Goal: Task Accomplishment & Management: Manage account settings

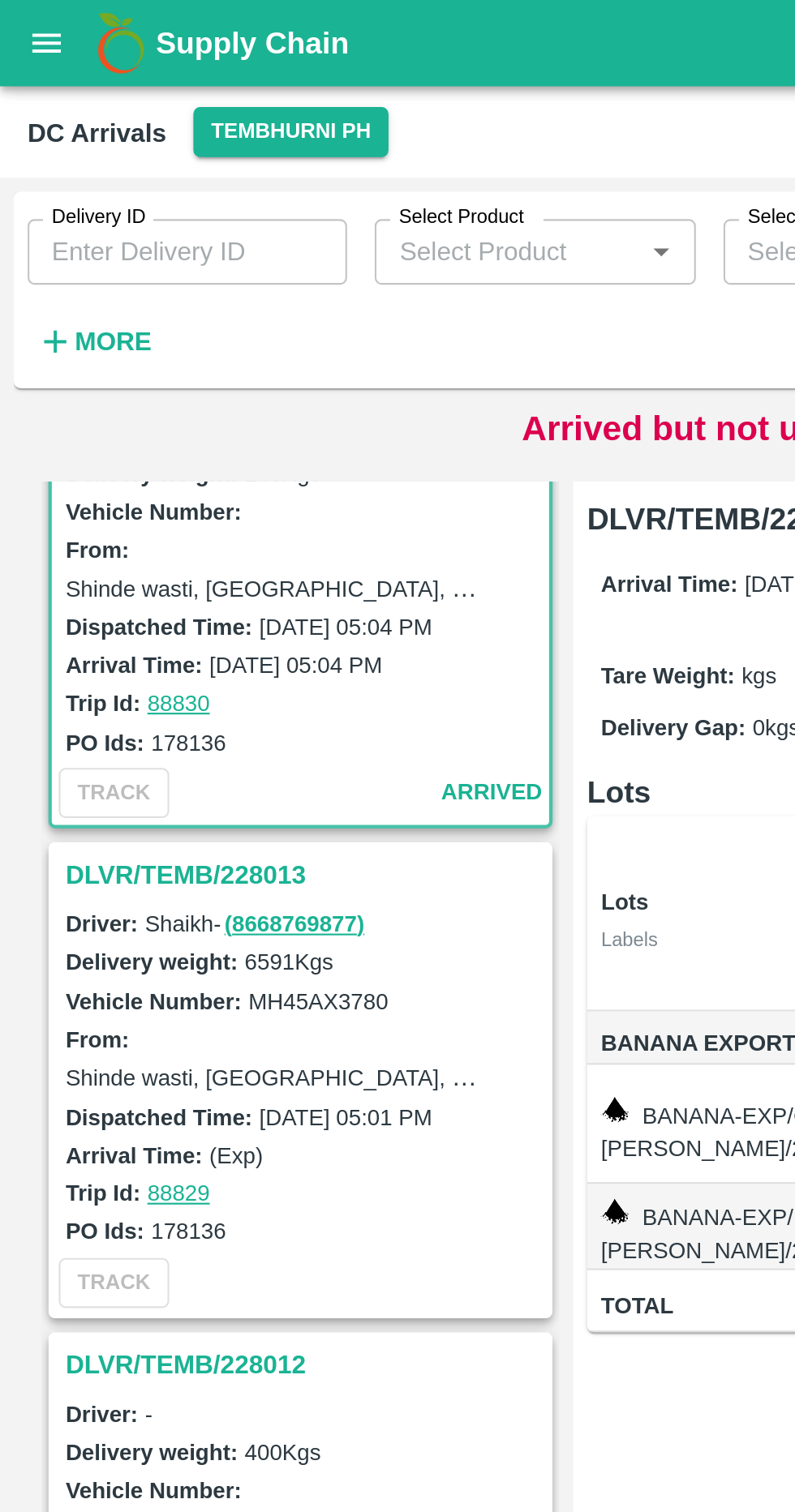
scroll to position [70, 0]
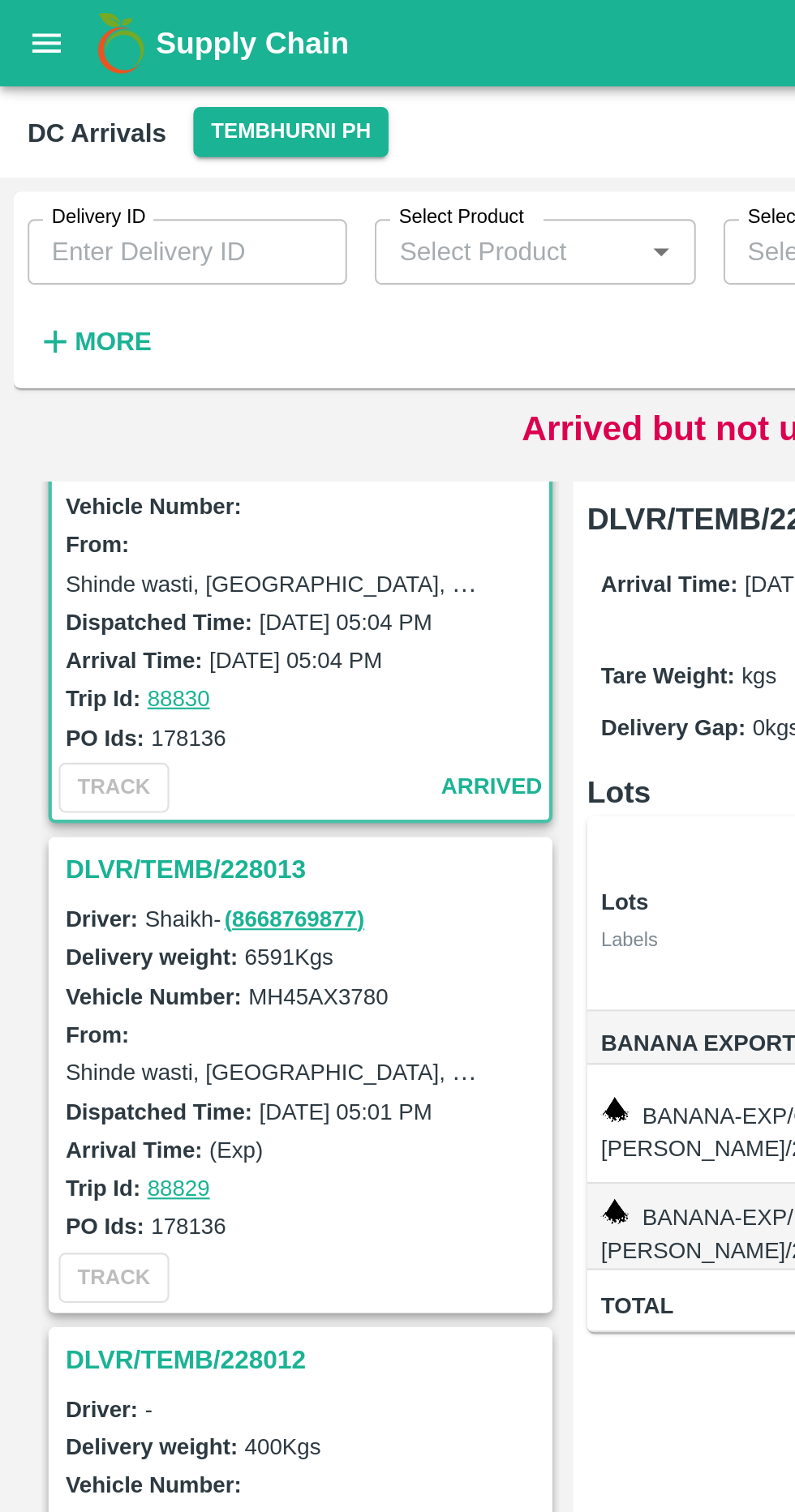
click at [124, 404] on h3 "DLVR/TEMB/228013" at bounding box center [143, 408] width 225 height 21
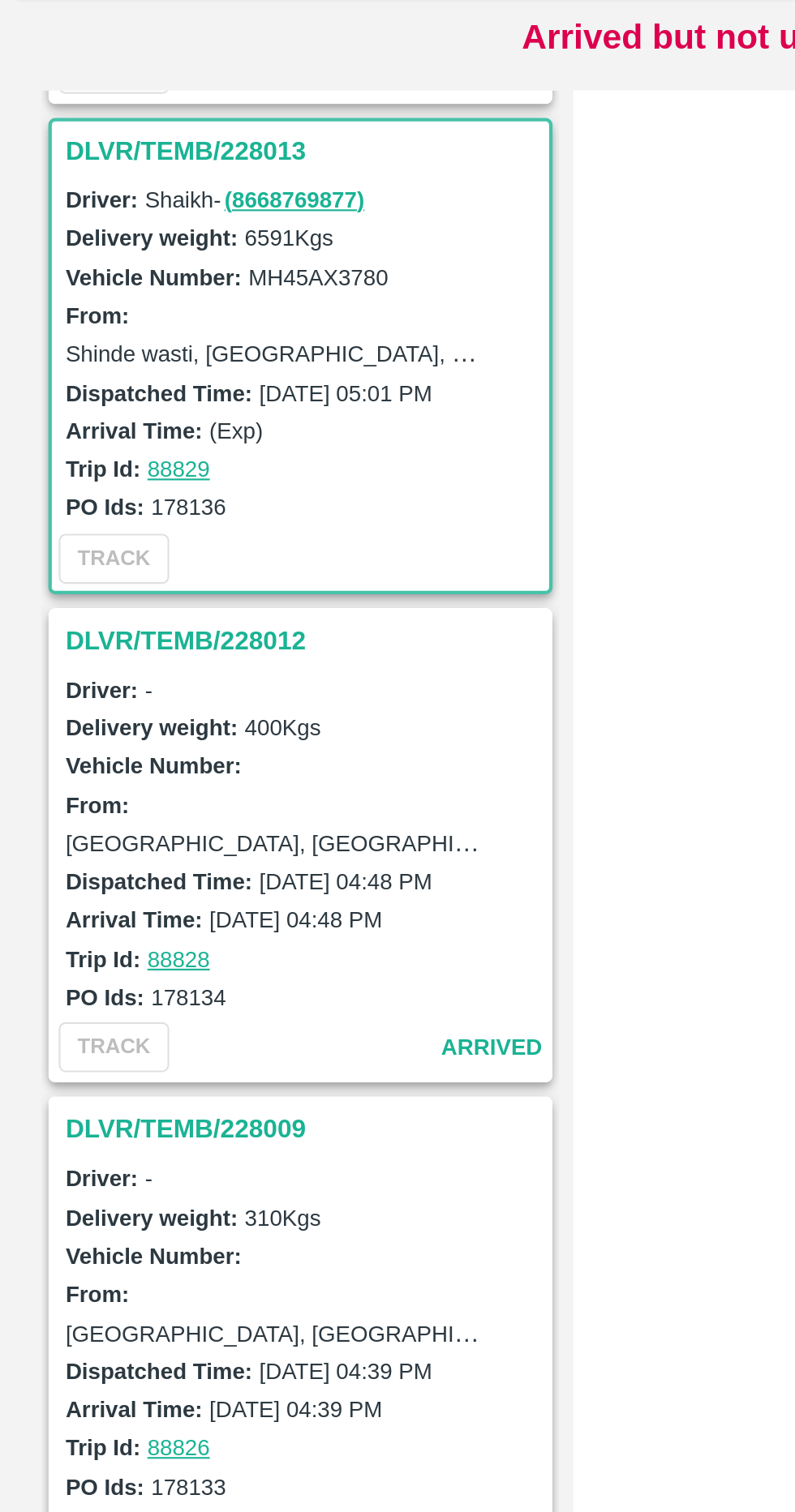
scroll to position [236, 0]
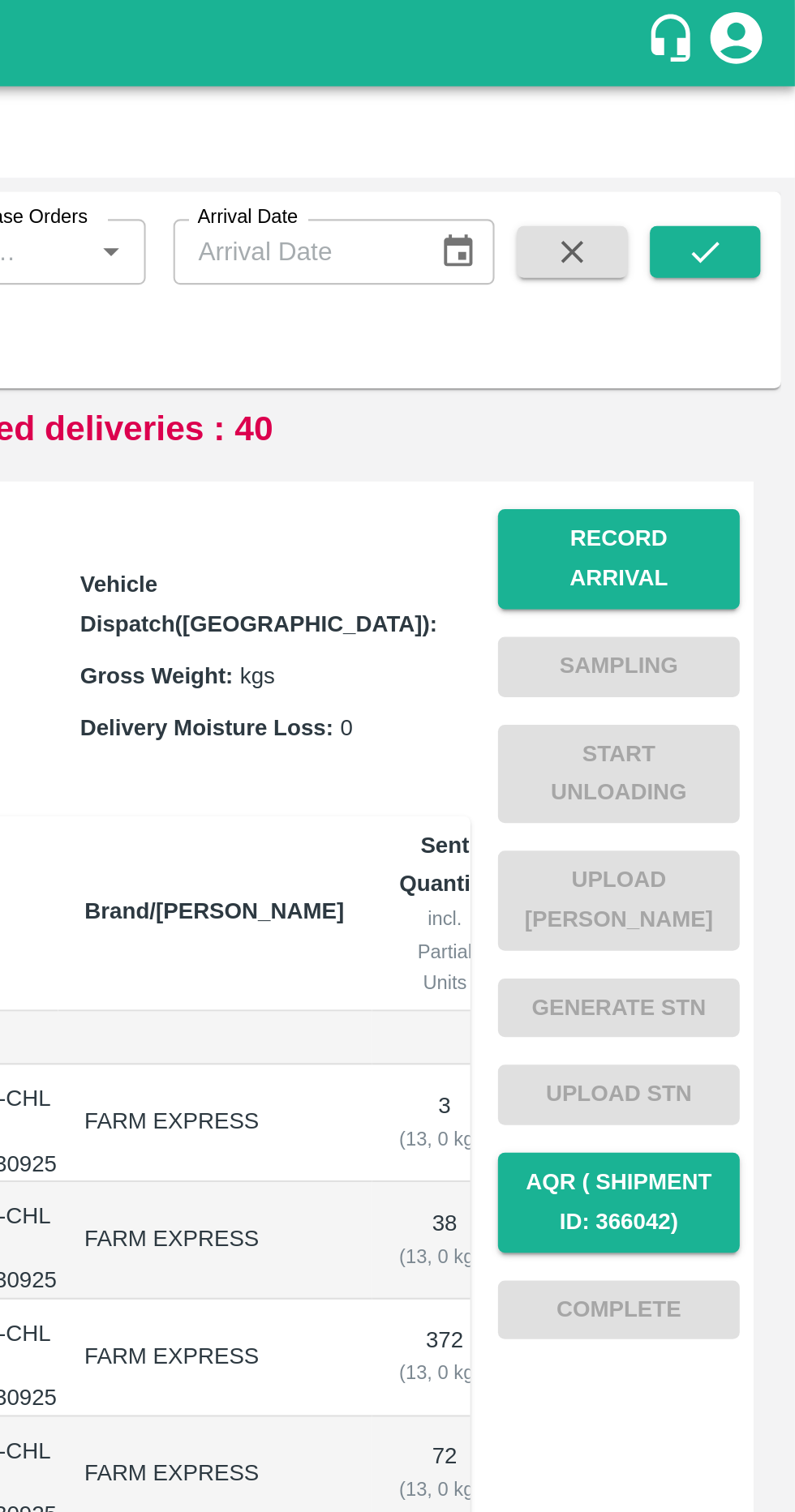
click at [720, 265] on button "Record Arrival" at bounding box center [712, 263] width 114 height 47
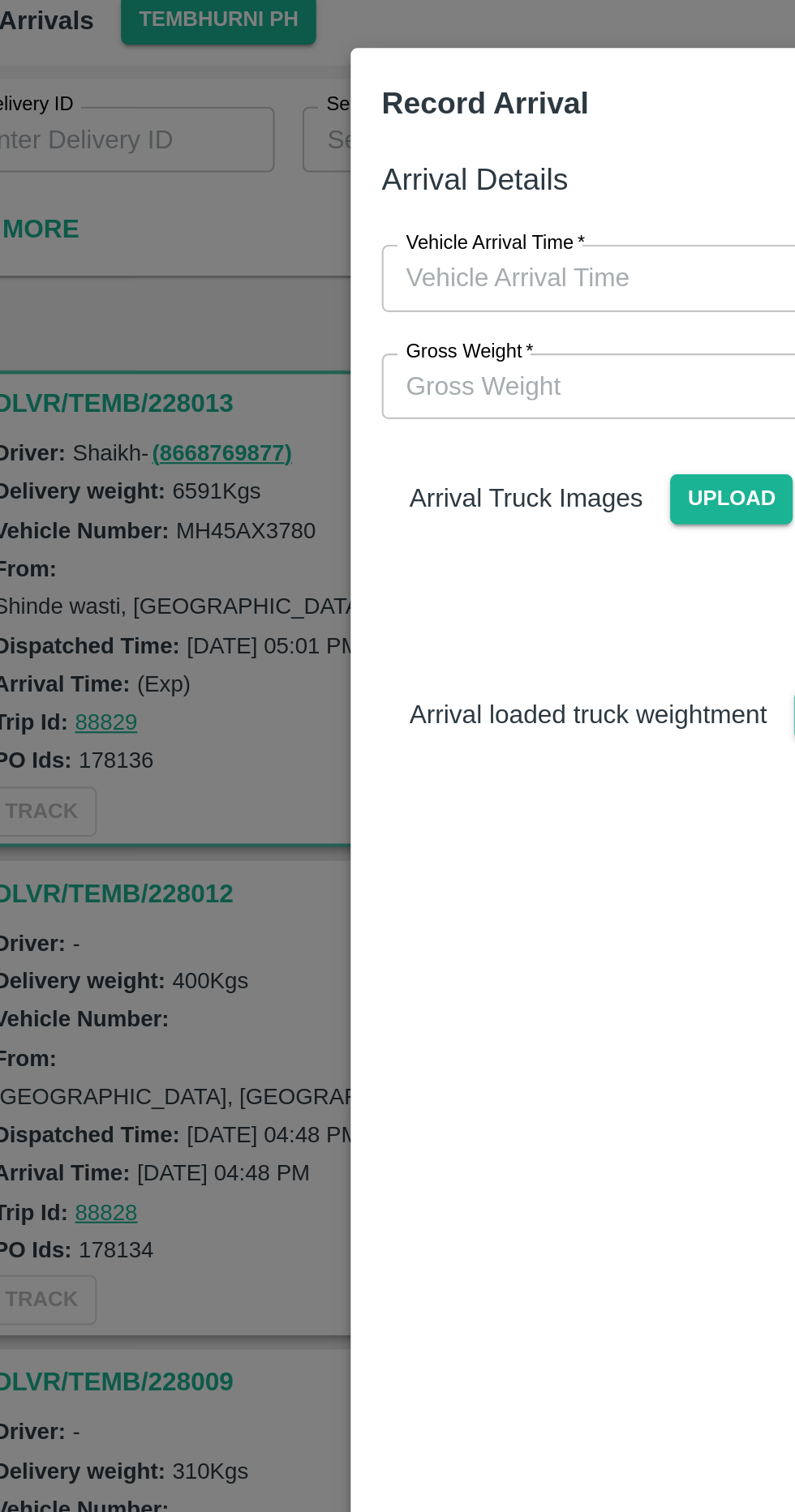
click at [334, 240] on input "Gross Weight   *" at bounding box center [381, 233] width 335 height 31
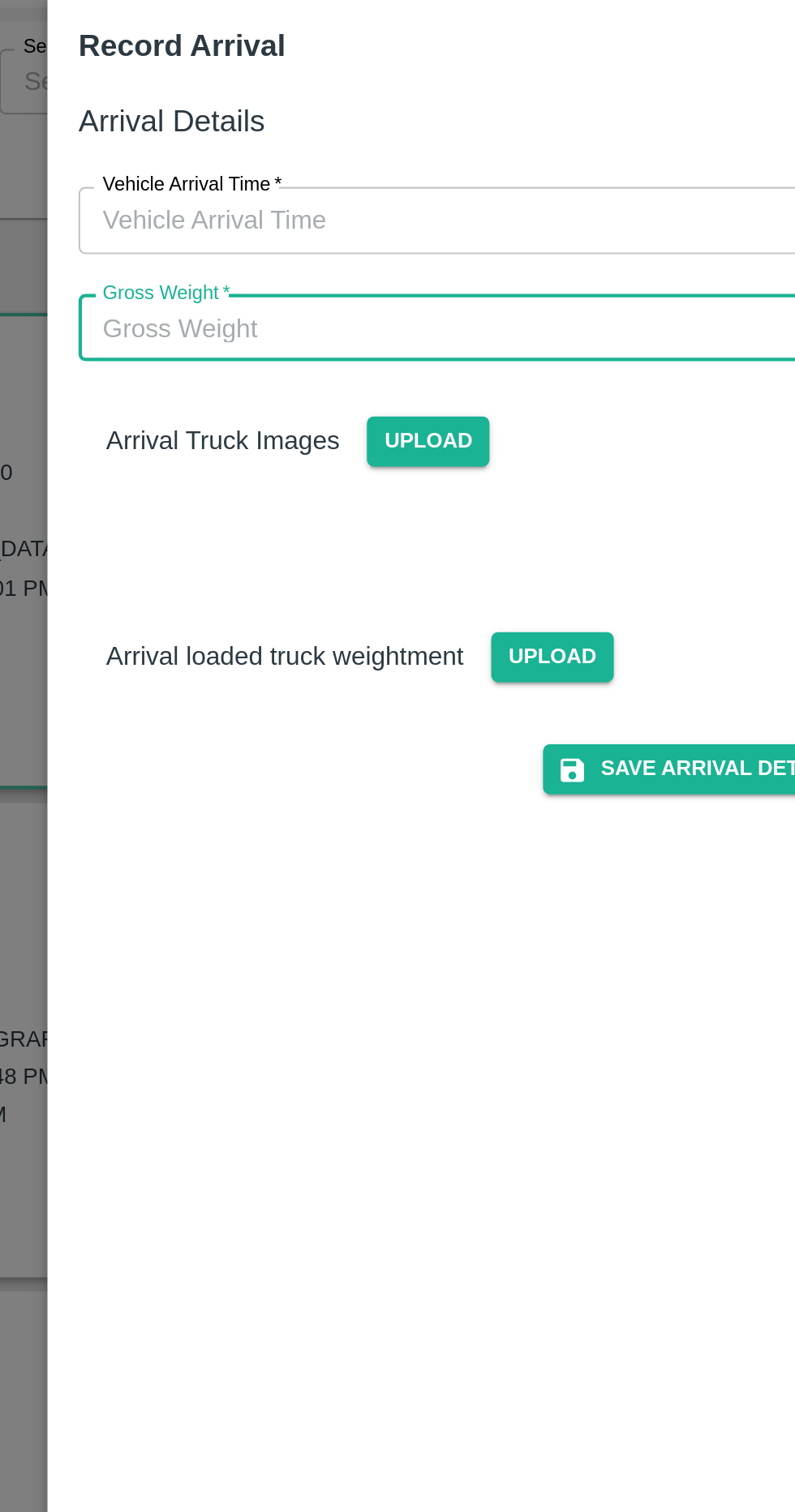
click at [445, 389] on span "Upload" at bounding box center [436, 389] width 57 height 24
click at [0, 0] on input "Upload" at bounding box center [0, 0] width 0 height 0
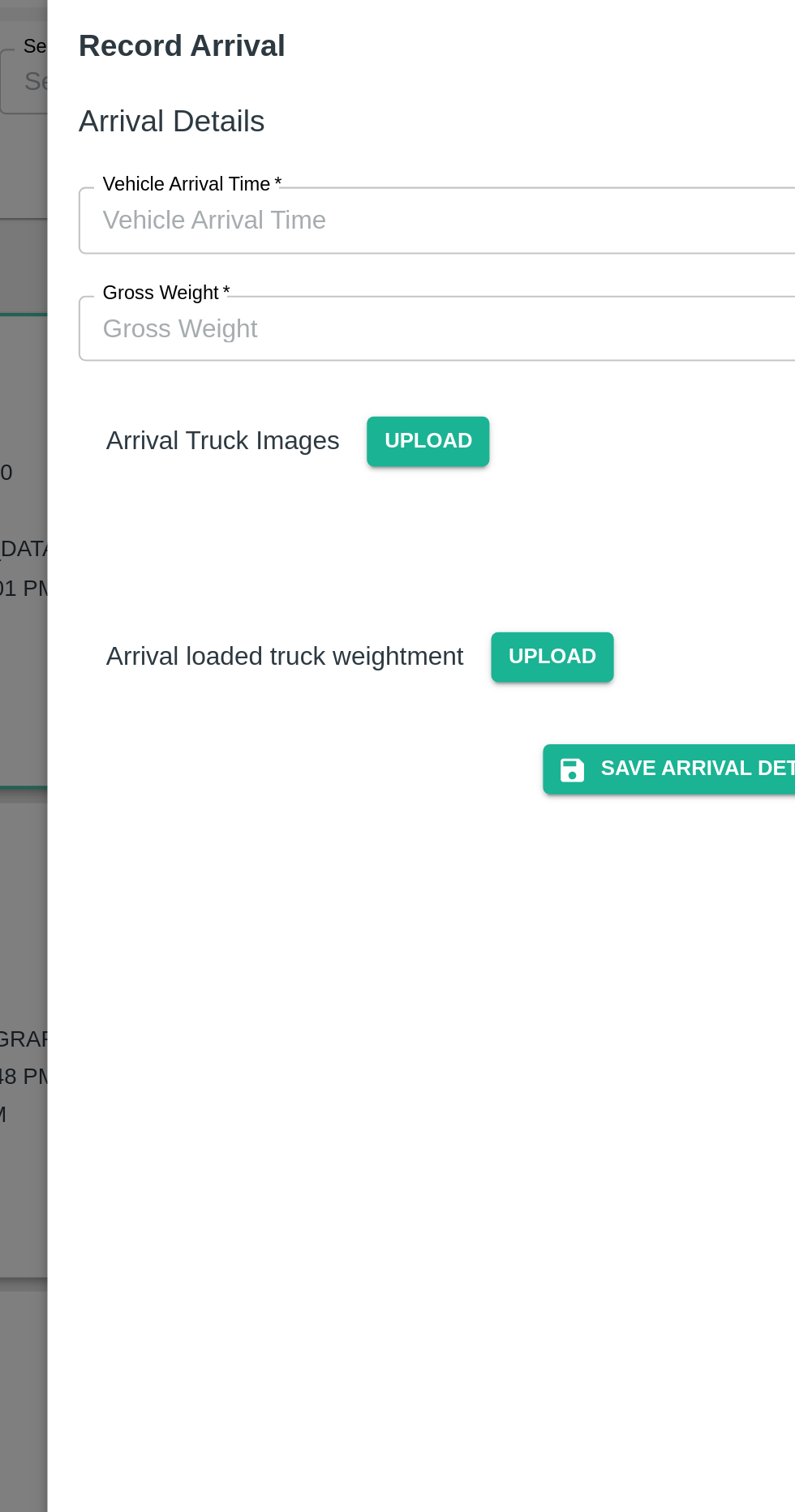
click at [385, 286] on span "Upload" at bounding box center [378, 288] width 57 height 24
click at [0, 0] on input "Upload" at bounding box center [0, 0] width 0 height 0
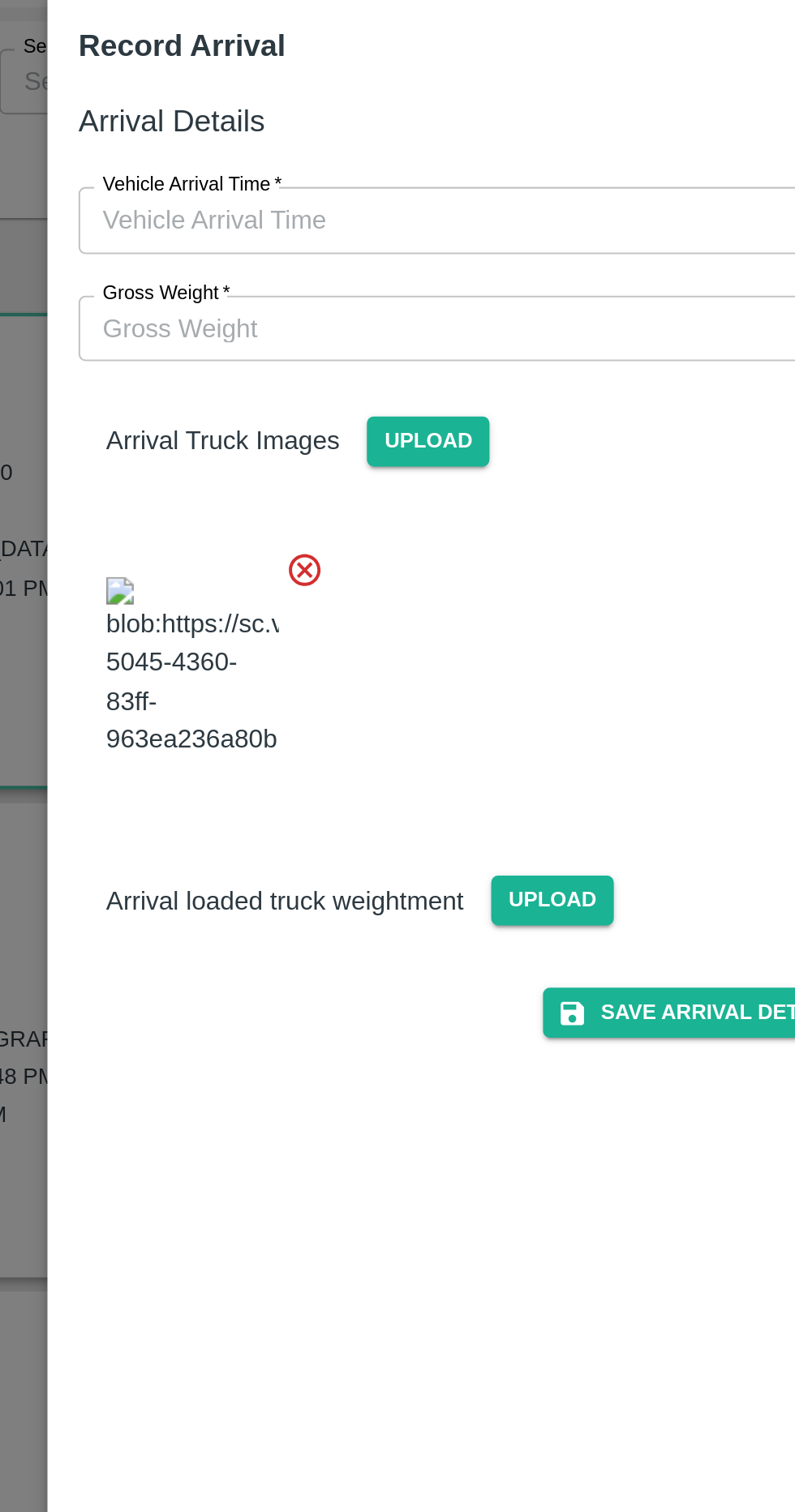
click at [441, 515] on span "Upload" at bounding box center [436, 503] width 57 height 24
click at [0, 0] on input "Upload" at bounding box center [0, 0] width 0 height 0
click at [431, 176] on input "Vehicle Arrival Time   *" at bounding box center [392, 183] width 357 height 31
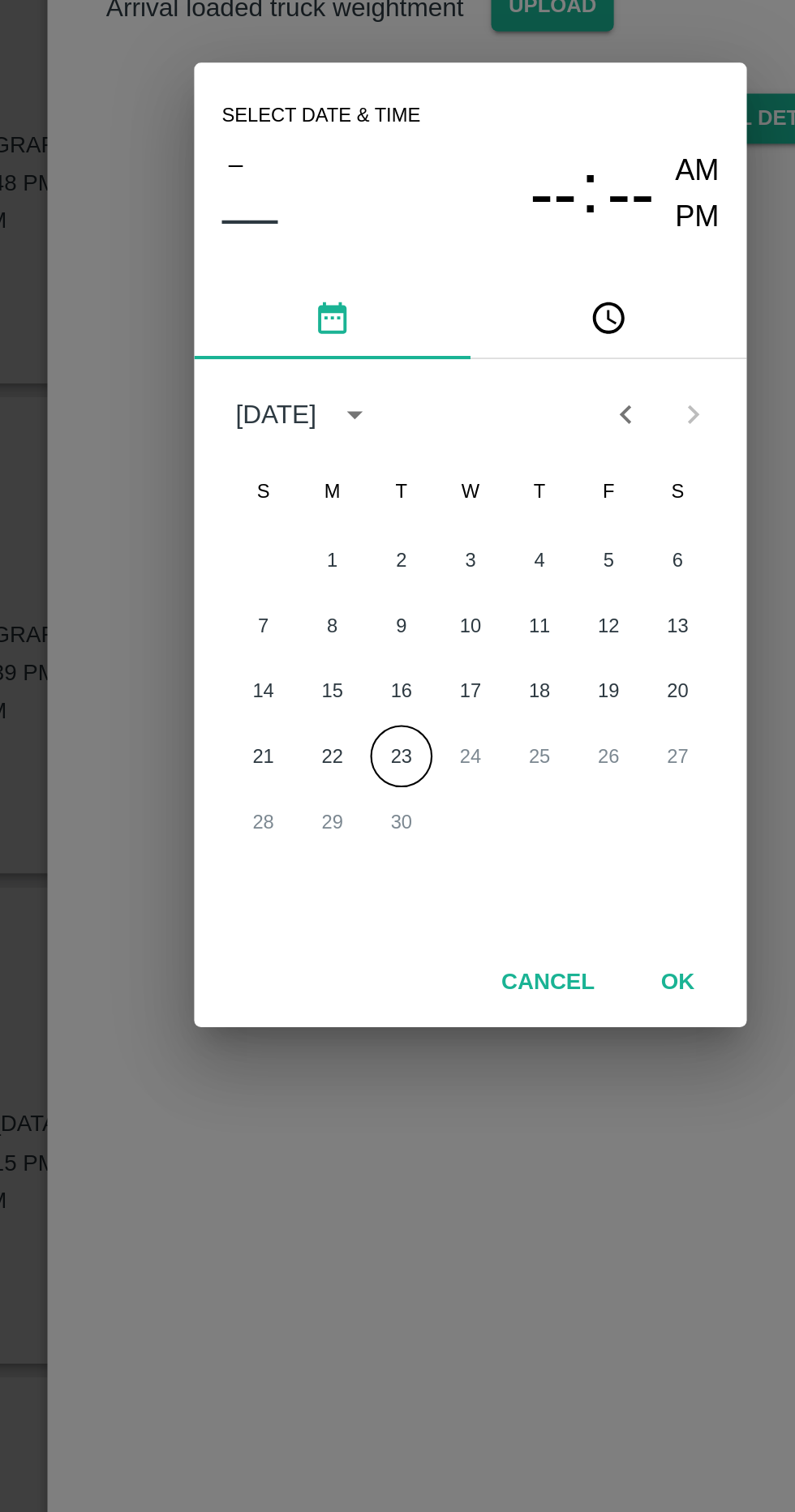
click at [377, 853] on button "23" at bounding box center [365, 855] width 30 height 30
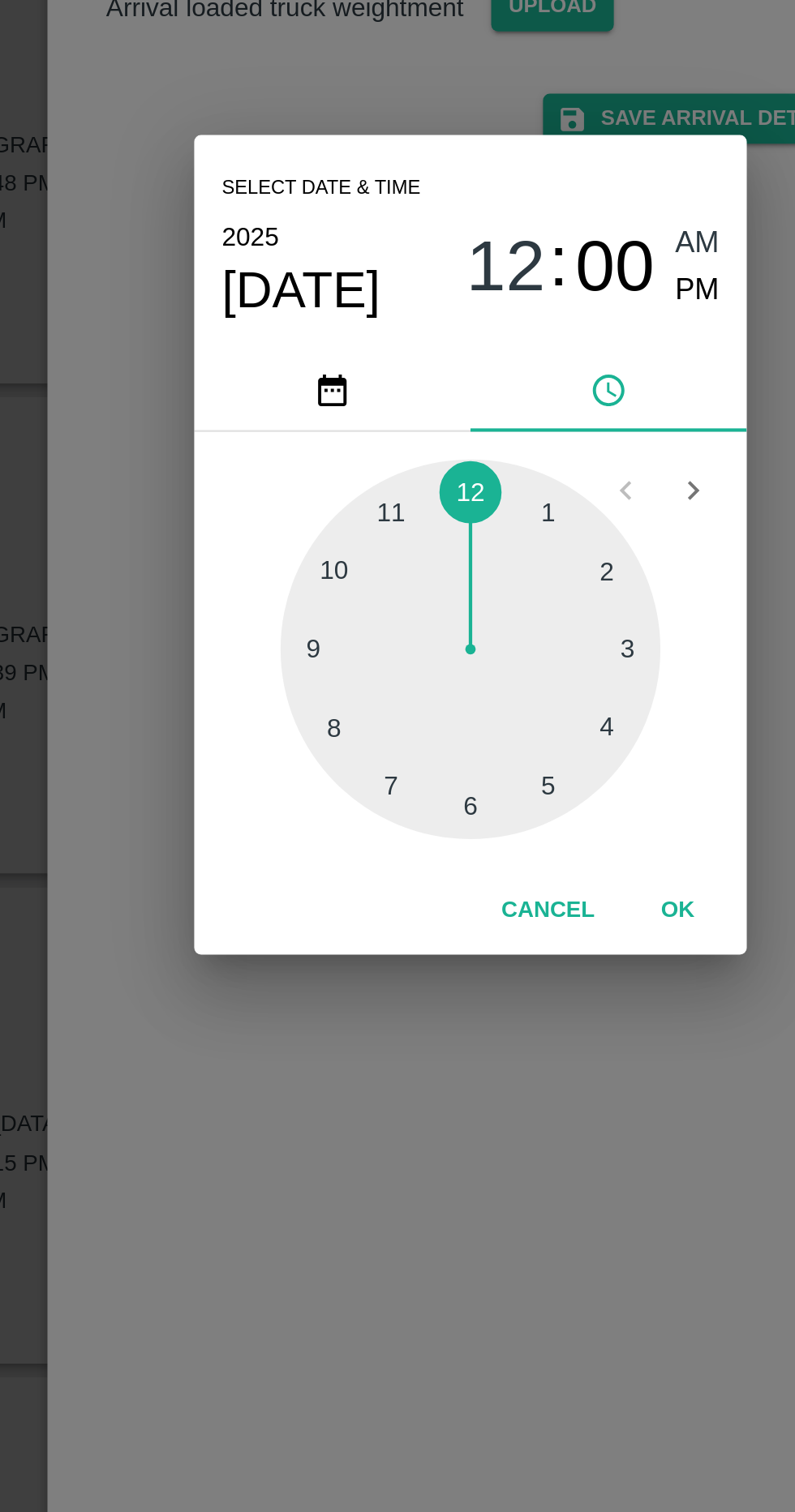
click at [433, 872] on div at bounding box center [398, 805] width 178 height 178
click at [403, 878] on div at bounding box center [398, 805] width 178 height 178
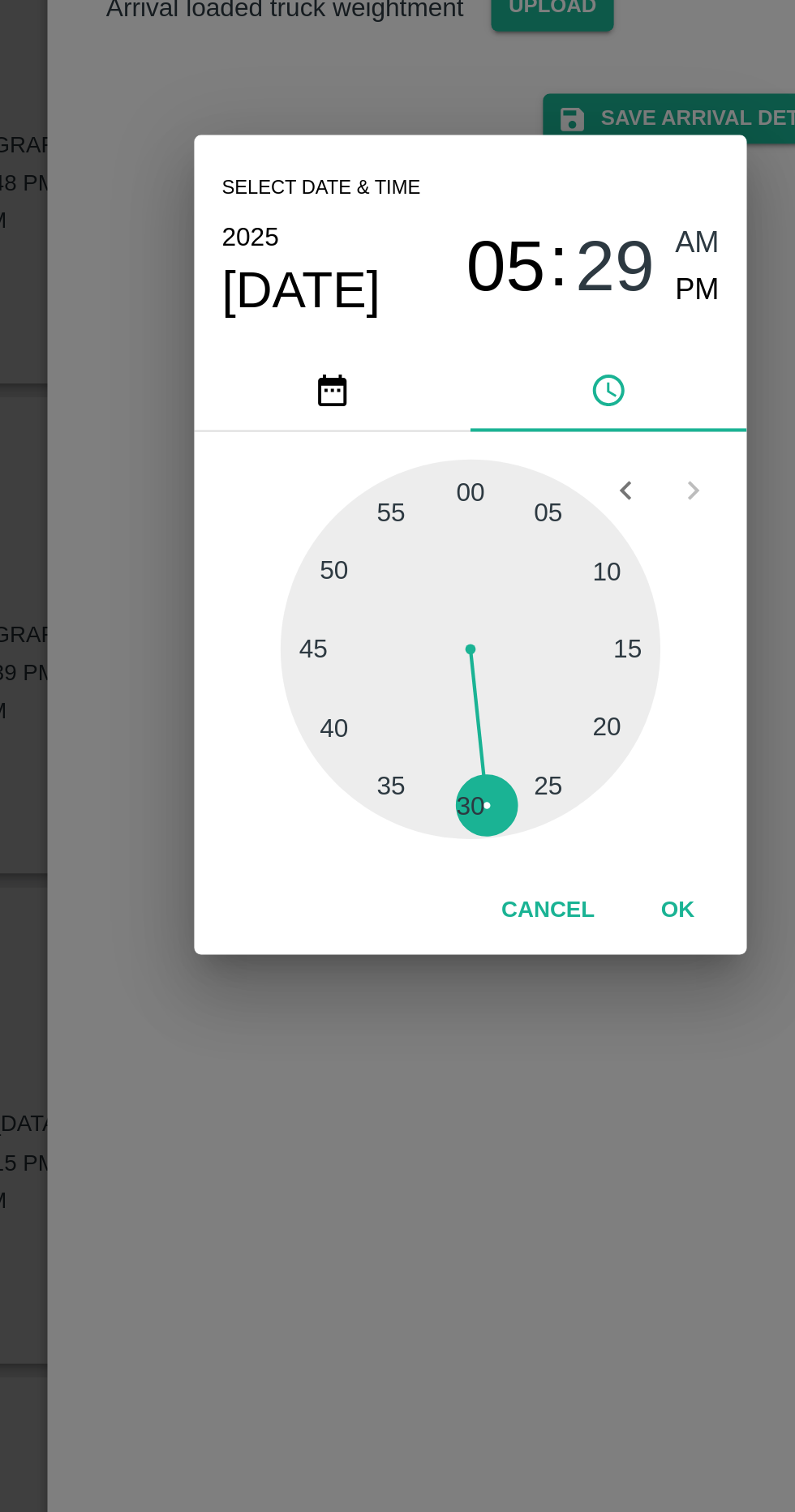
click at [508, 642] on span "PM" at bounding box center [503, 637] width 21 height 22
type input "[DATE] 05:29 PM"
click at [491, 924] on button "OK" at bounding box center [494, 928] width 51 height 29
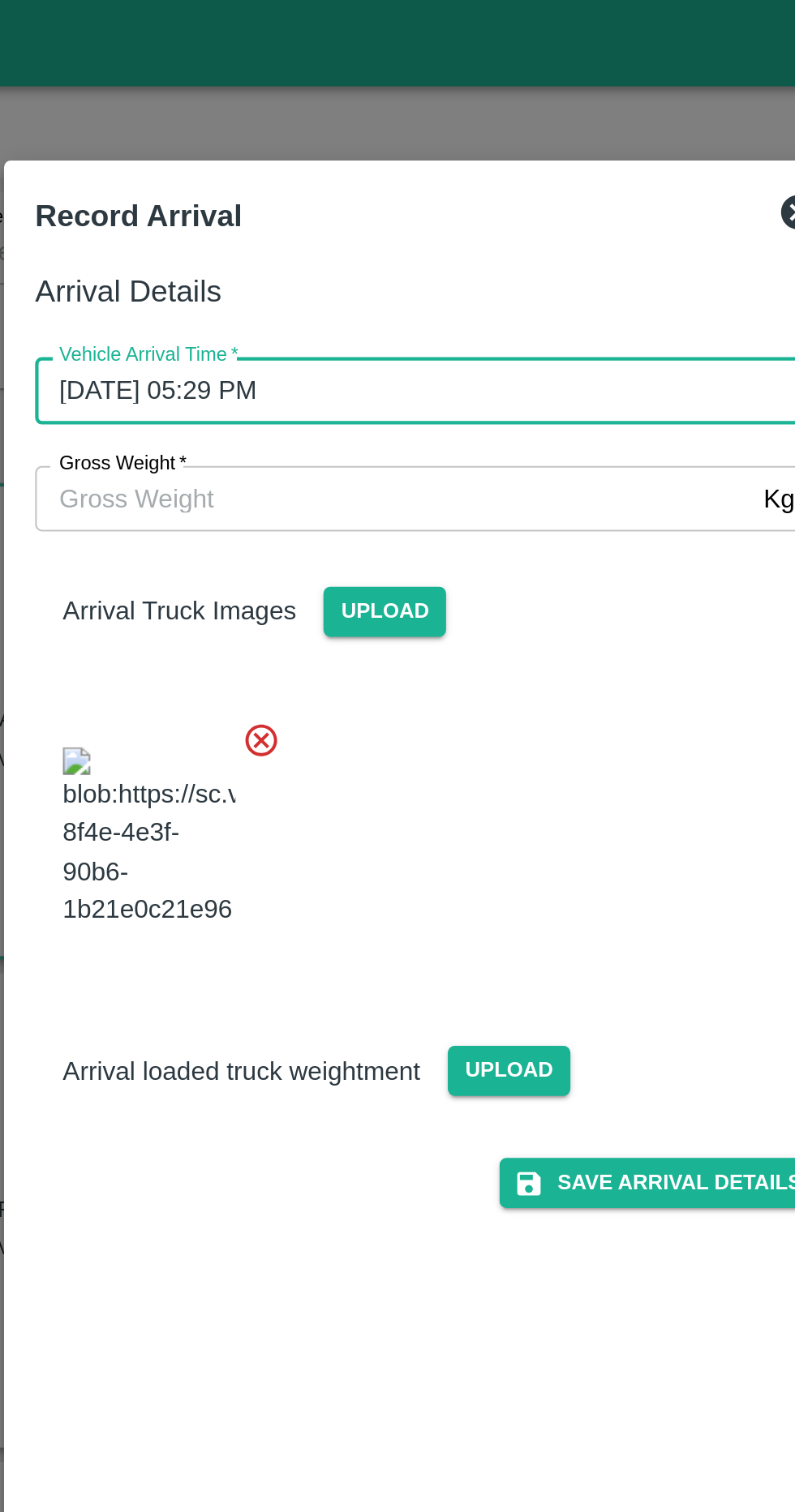
click at [459, 230] on input "Gross Weight   *" at bounding box center [381, 233] width 335 height 31
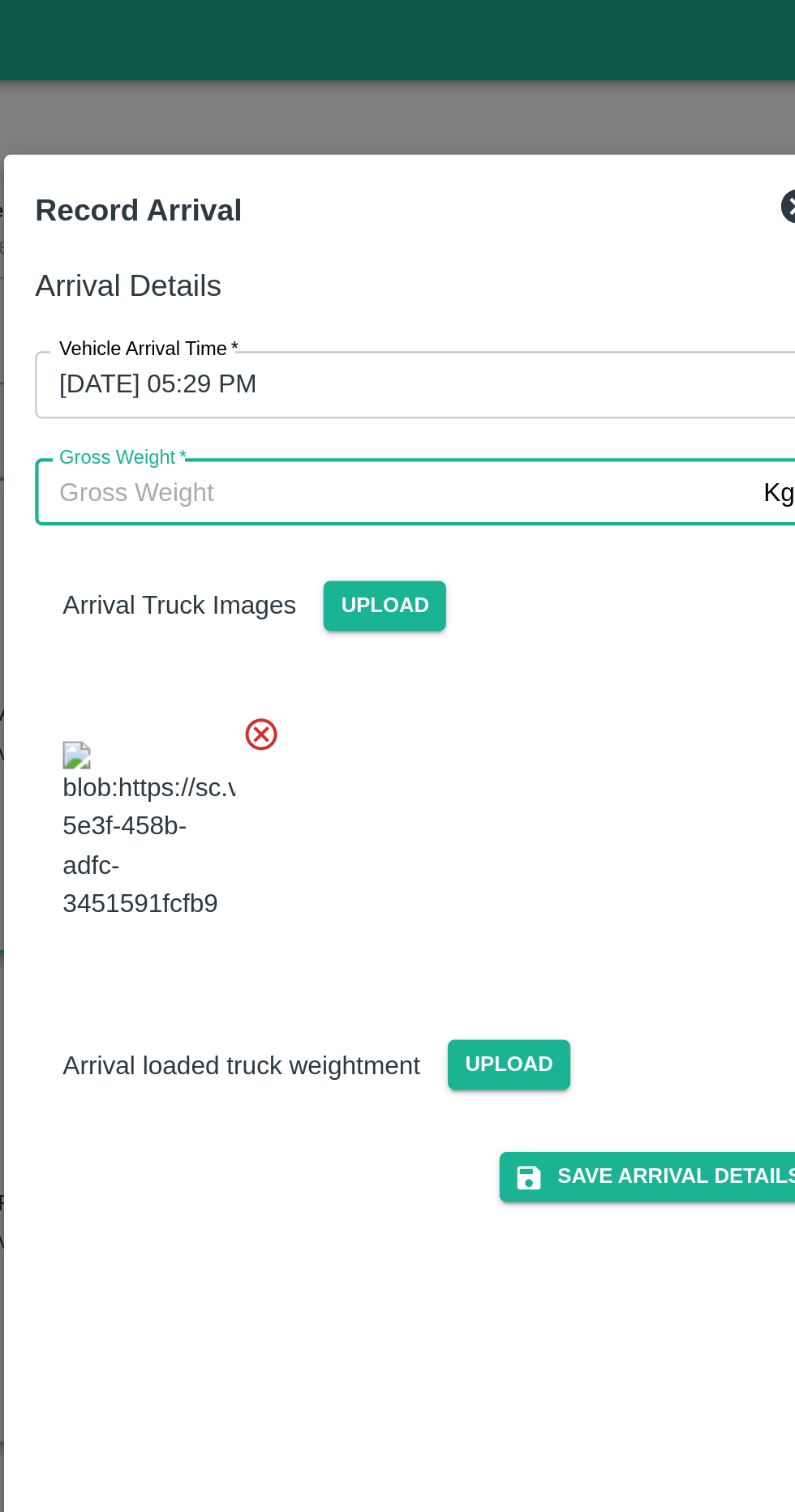
click at [394, 229] on input "Gross Weight   *" at bounding box center [381, 233] width 335 height 31
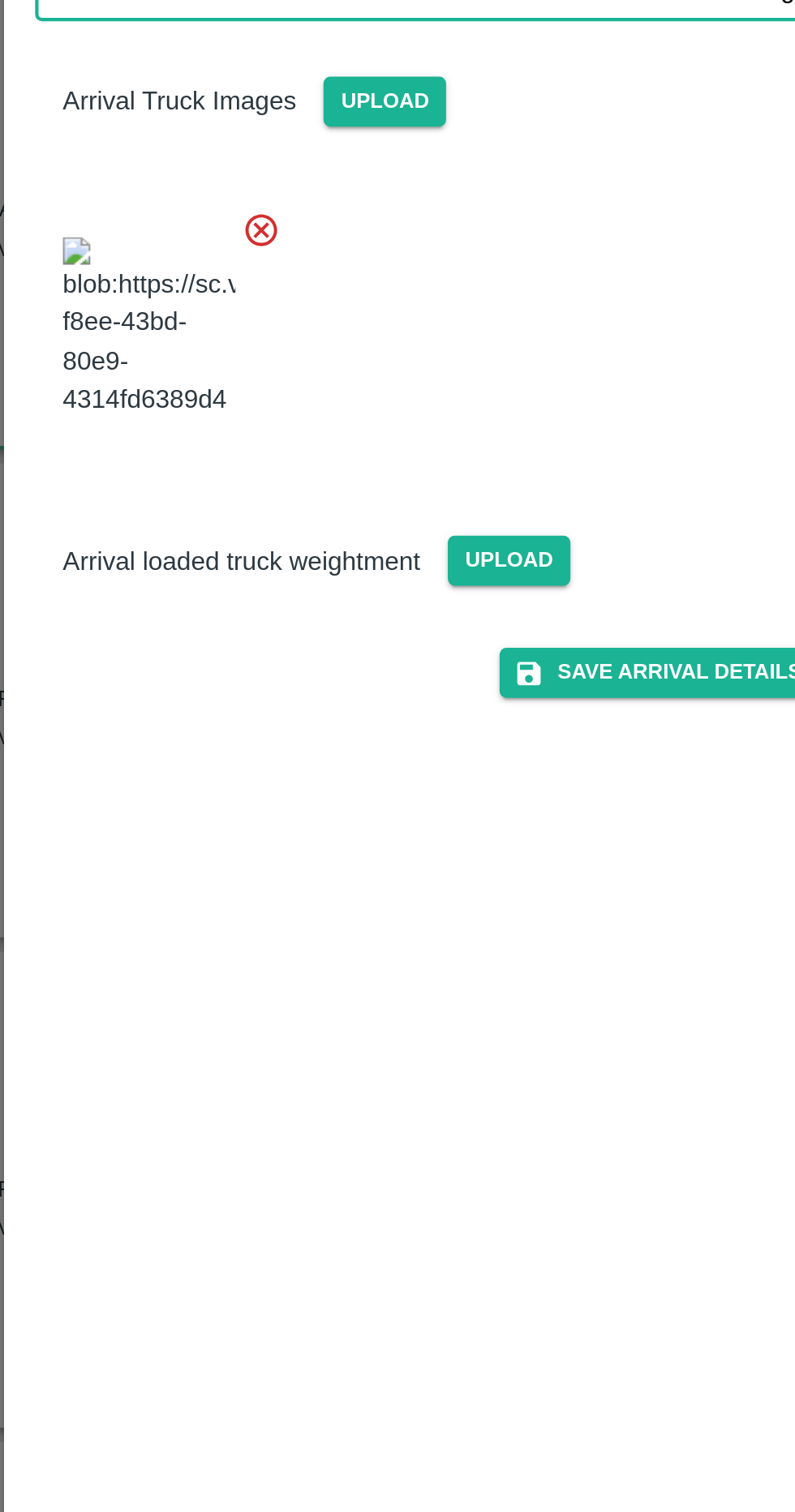
type input "12720"
click at [504, 568] on button "Save Arrival Details" at bounding box center [506, 556] width 150 height 24
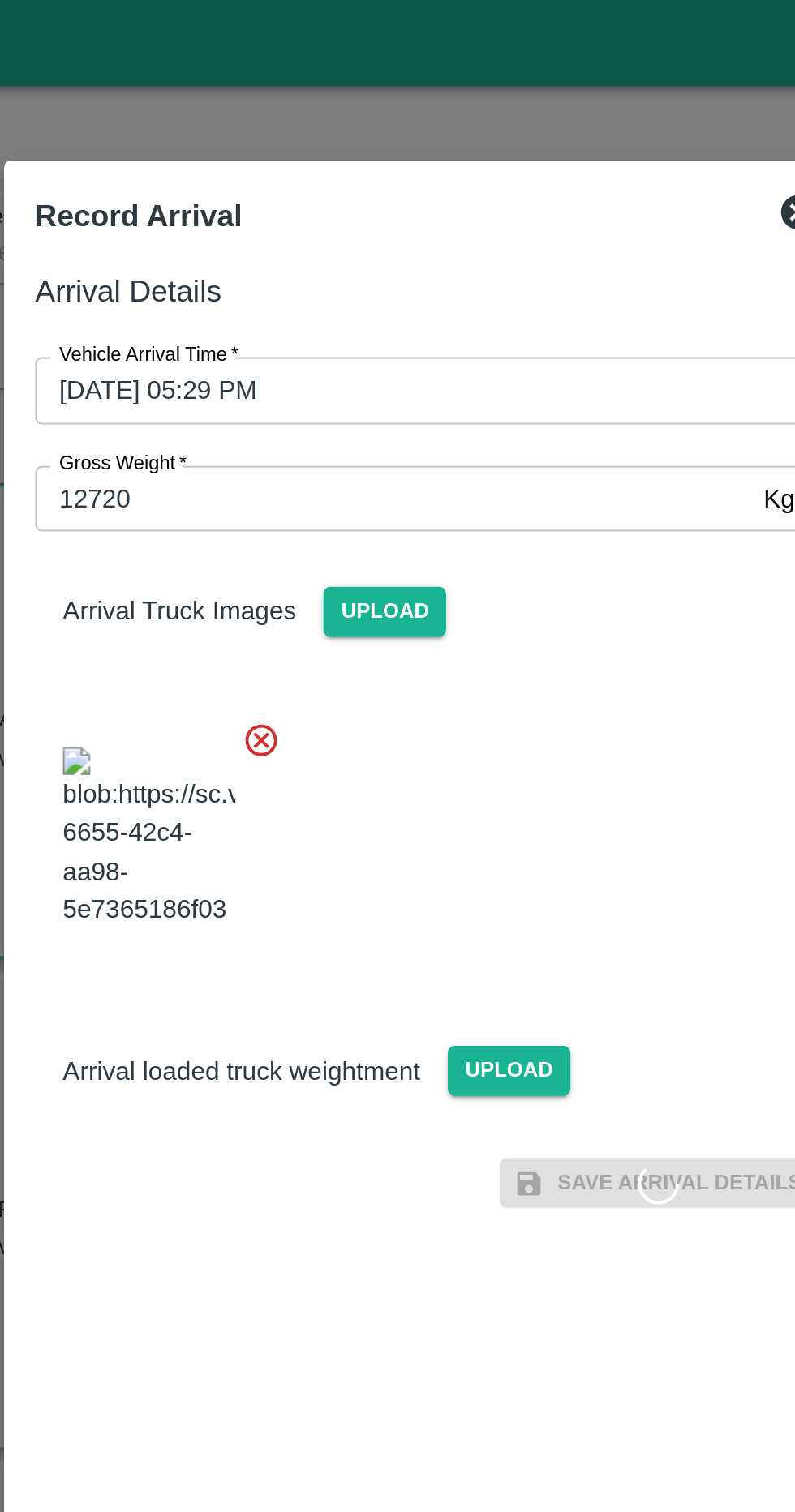
click at [395, 286] on span "Upload" at bounding box center [378, 288] width 57 height 24
click at [0, 0] on input "Upload" at bounding box center [0, 0] width 0 height 0
click at [274, 404] on img at bounding box center [267, 394] width 81 height 85
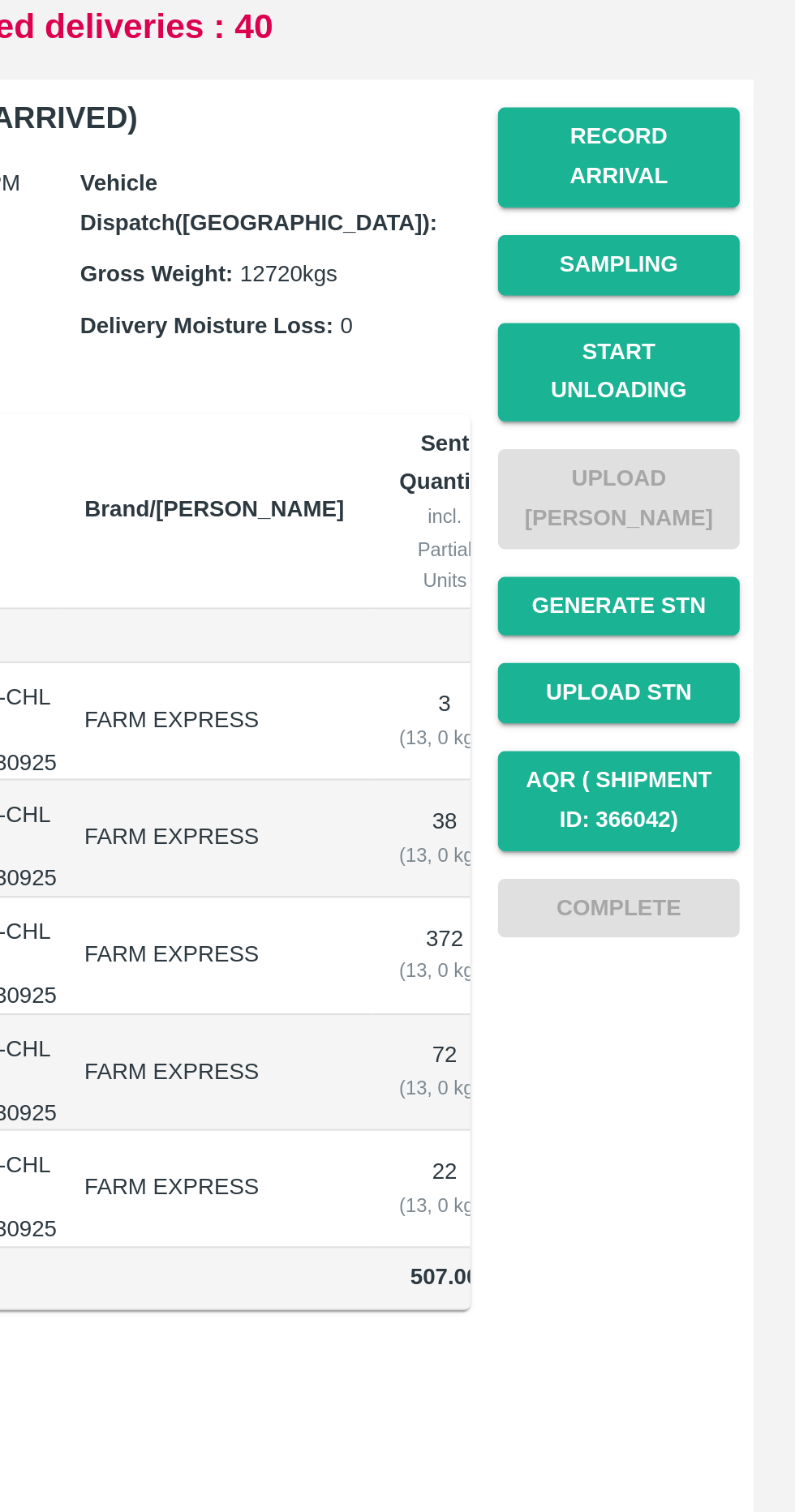
scroll to position [0, 0]
click at [722, 256] on button "Record Arrival" at bounding box center [712, 263] width 114 height 47
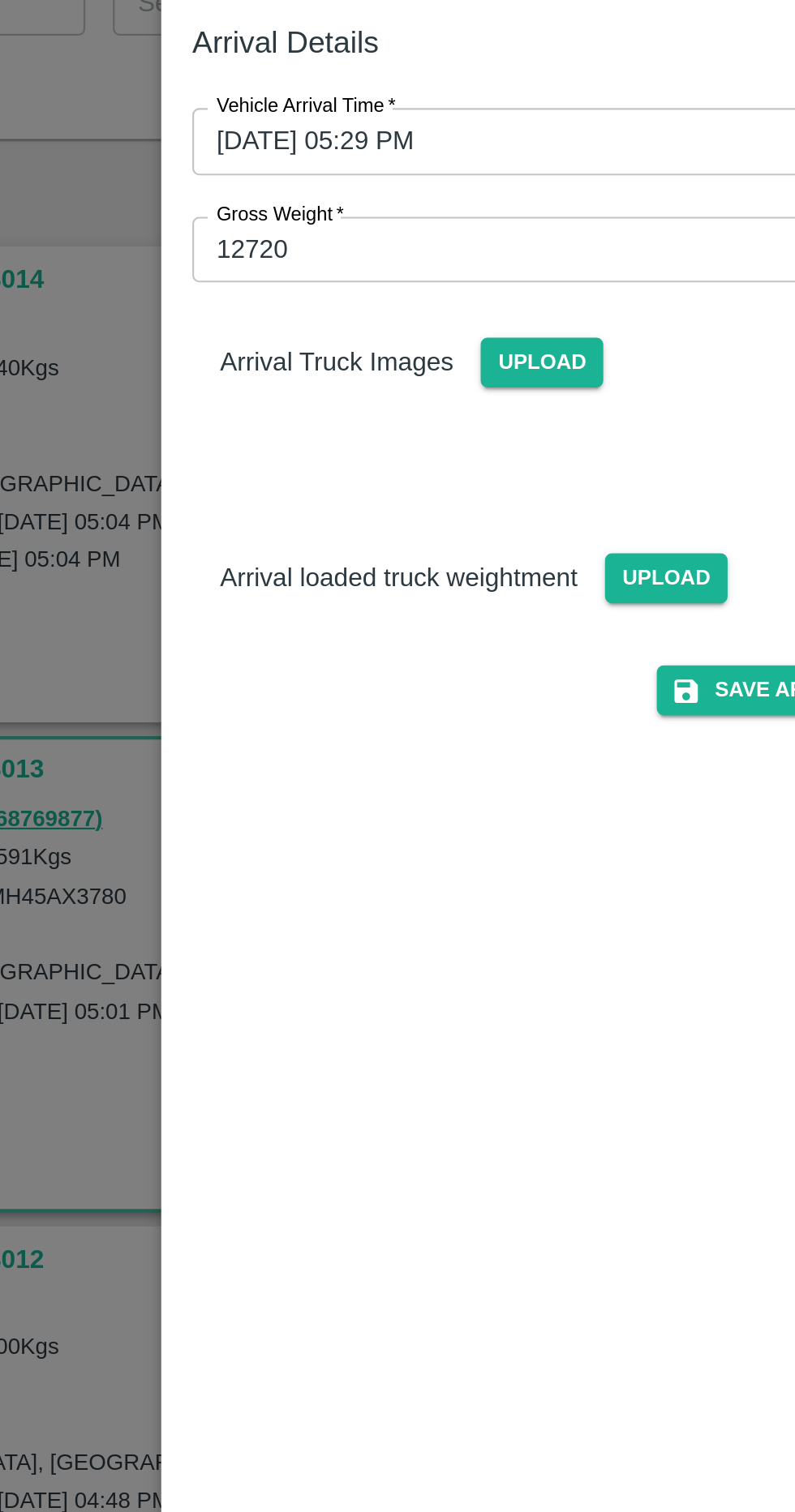
click at [390, 282] on span "Upload" at bounding box center [378, 288] width 57 height 24
click at [0, 0] on input "Upload" at bounding box center [0, 0] width 0 height 0
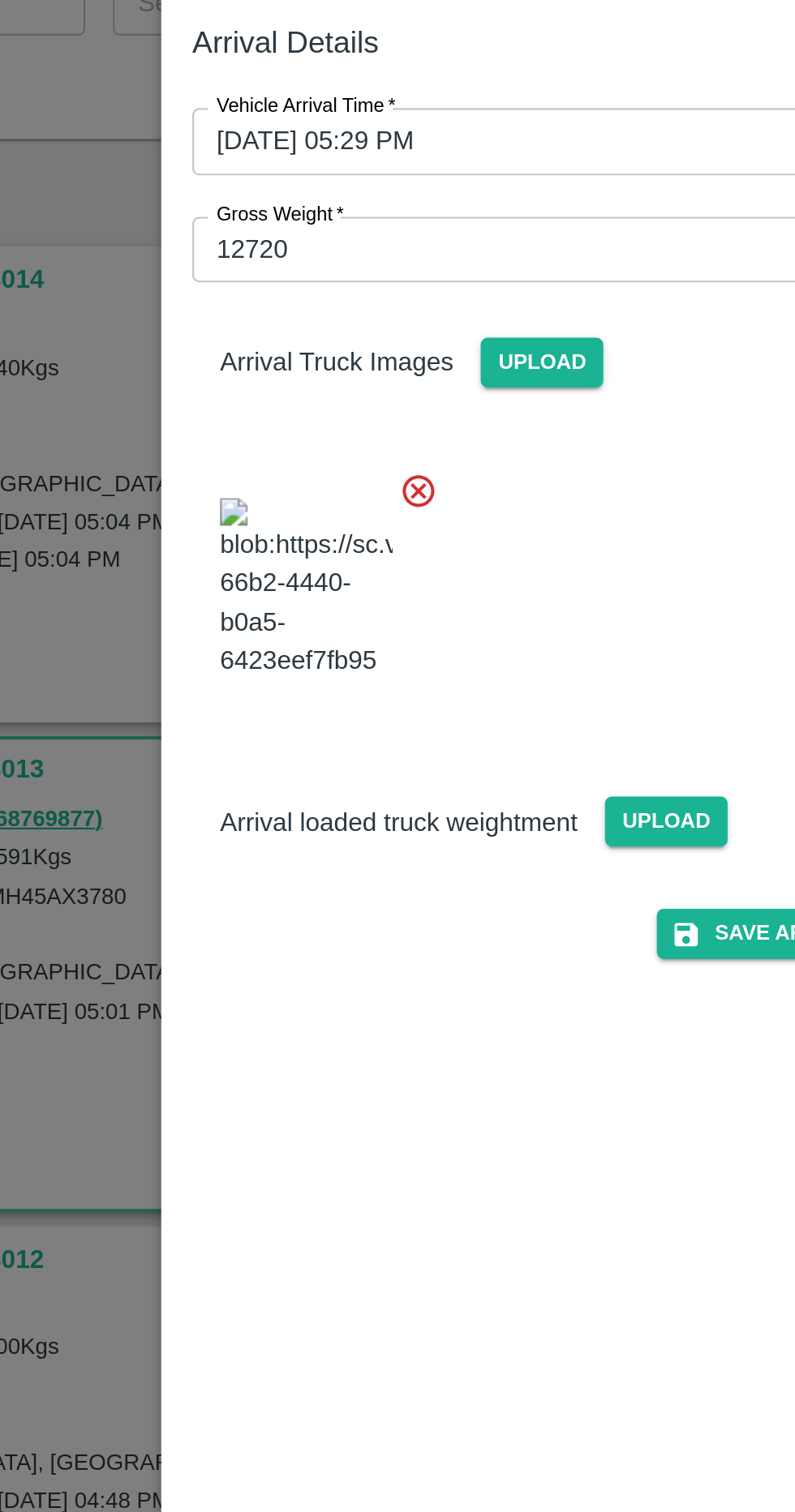
click at [425, 515] on span "Upload" at bounding box center [436, 503] width 57 height 24
click at [0, 0] on input "Upload" at bounding box center [0, 0] width 0 height 0
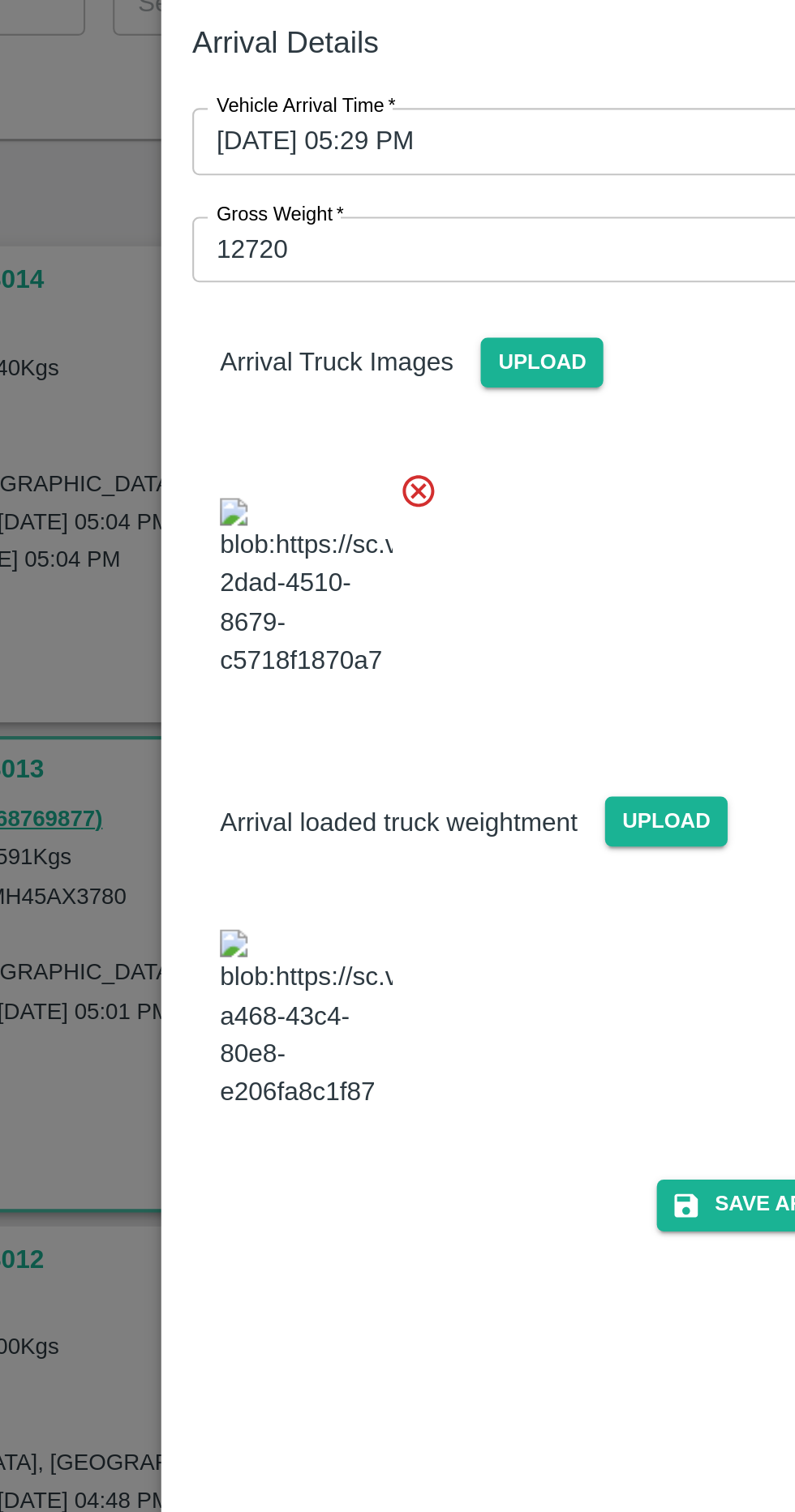
click at [285, 623] on img at bounding box center [267, 596] width 81 height 85
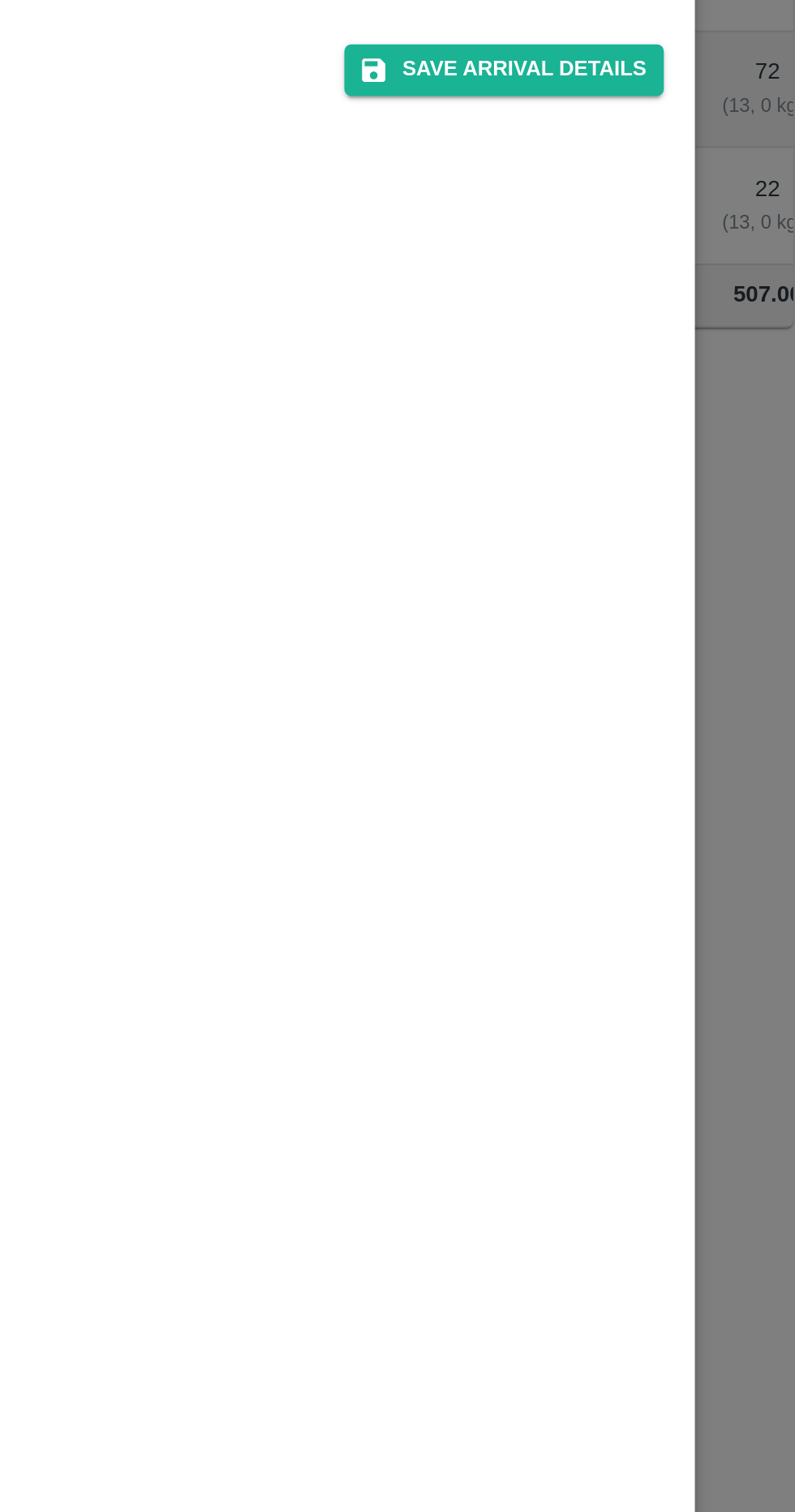
click at [554, 695] on button "Save Arrival Details" at bounding box center [506, 683] width 150 height 24
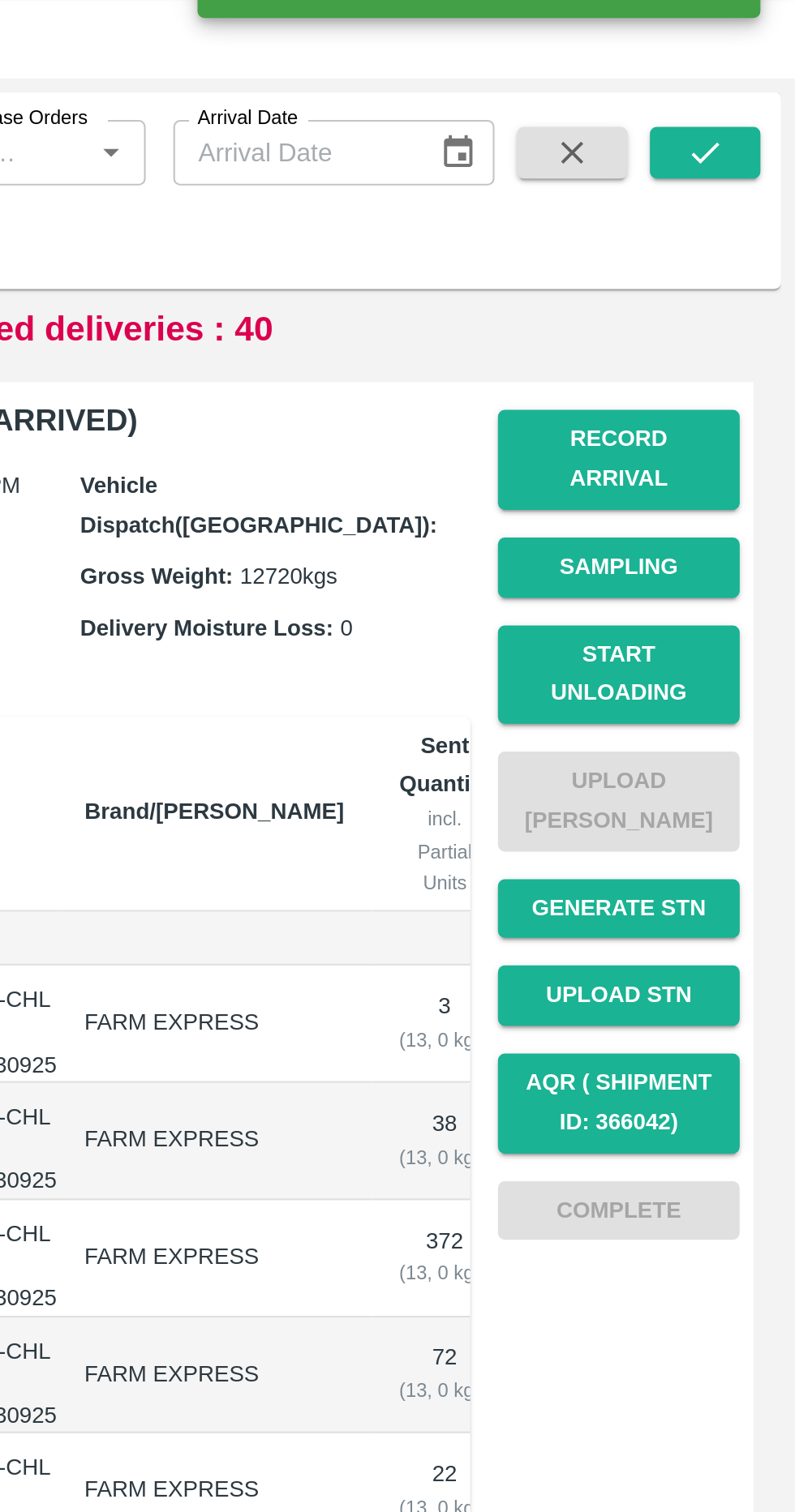
click at [740, 255] on button "Record Arrival" at bounding box center [712, 263] width 114 height 47
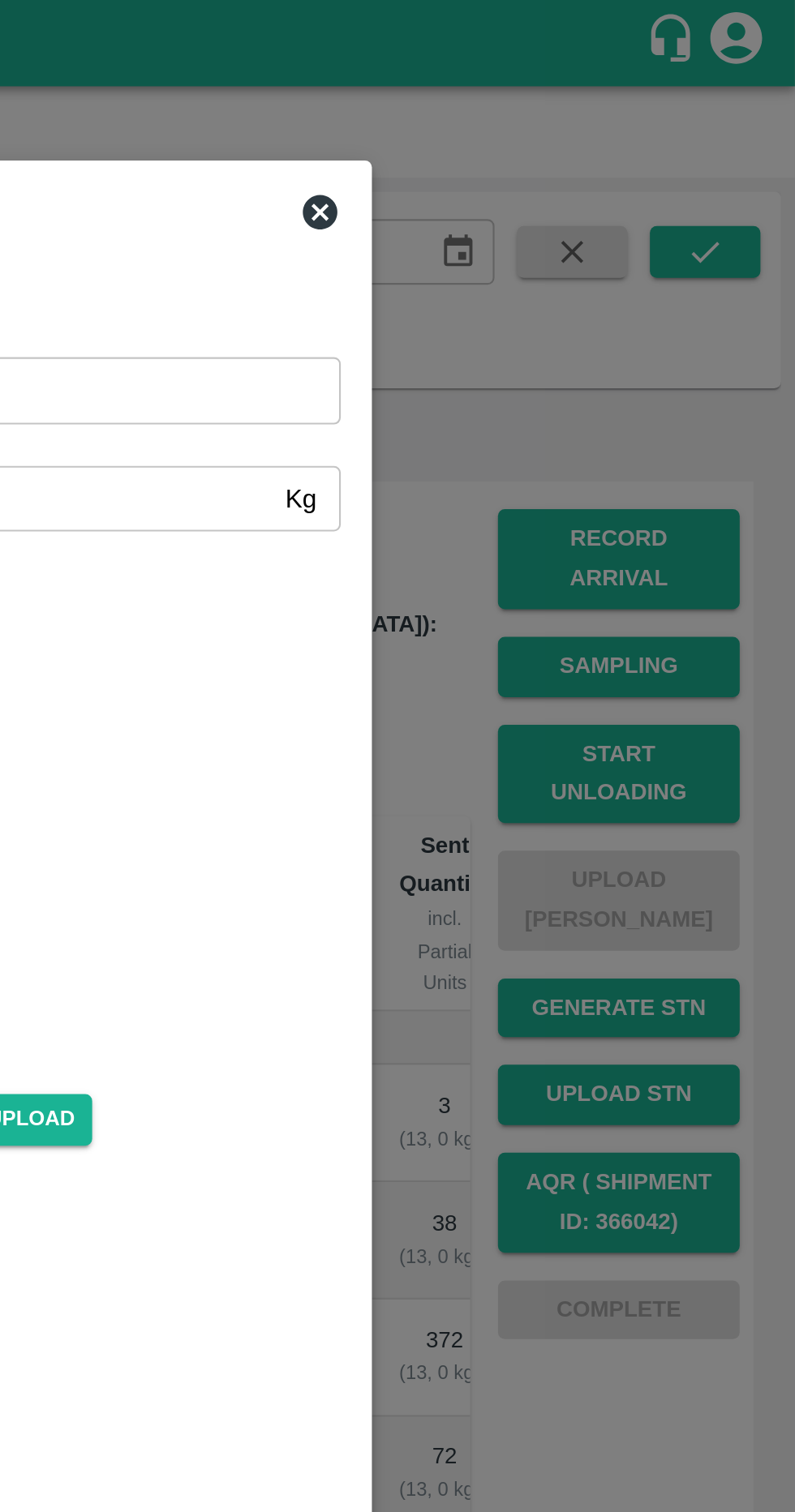
click at [568, 103] on icon at bounding box center [572, 100] width 20 height 20
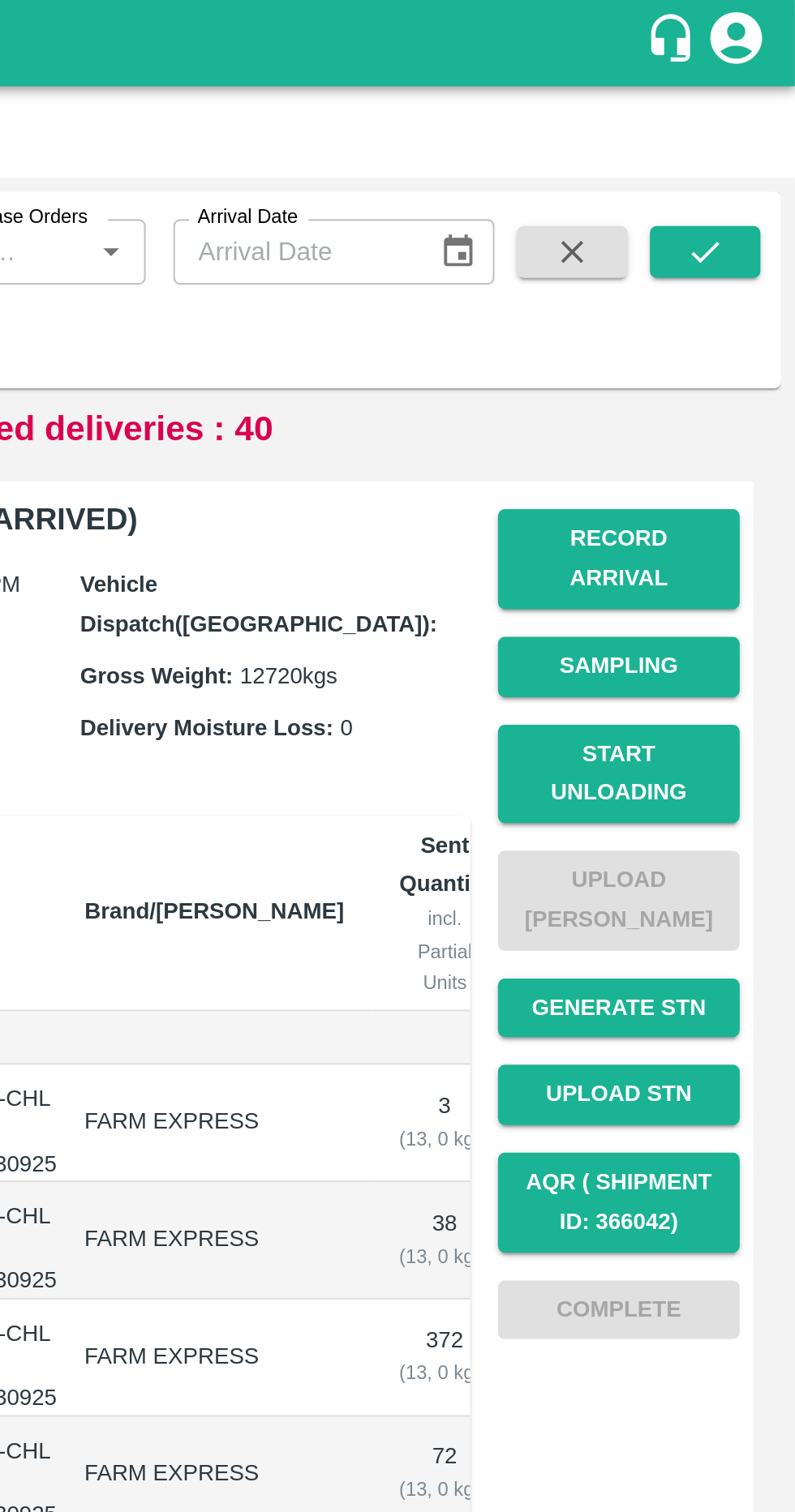
click at [736, 345] on button "Start Unloading" at bounding box center [712, 364] width 114 height 47
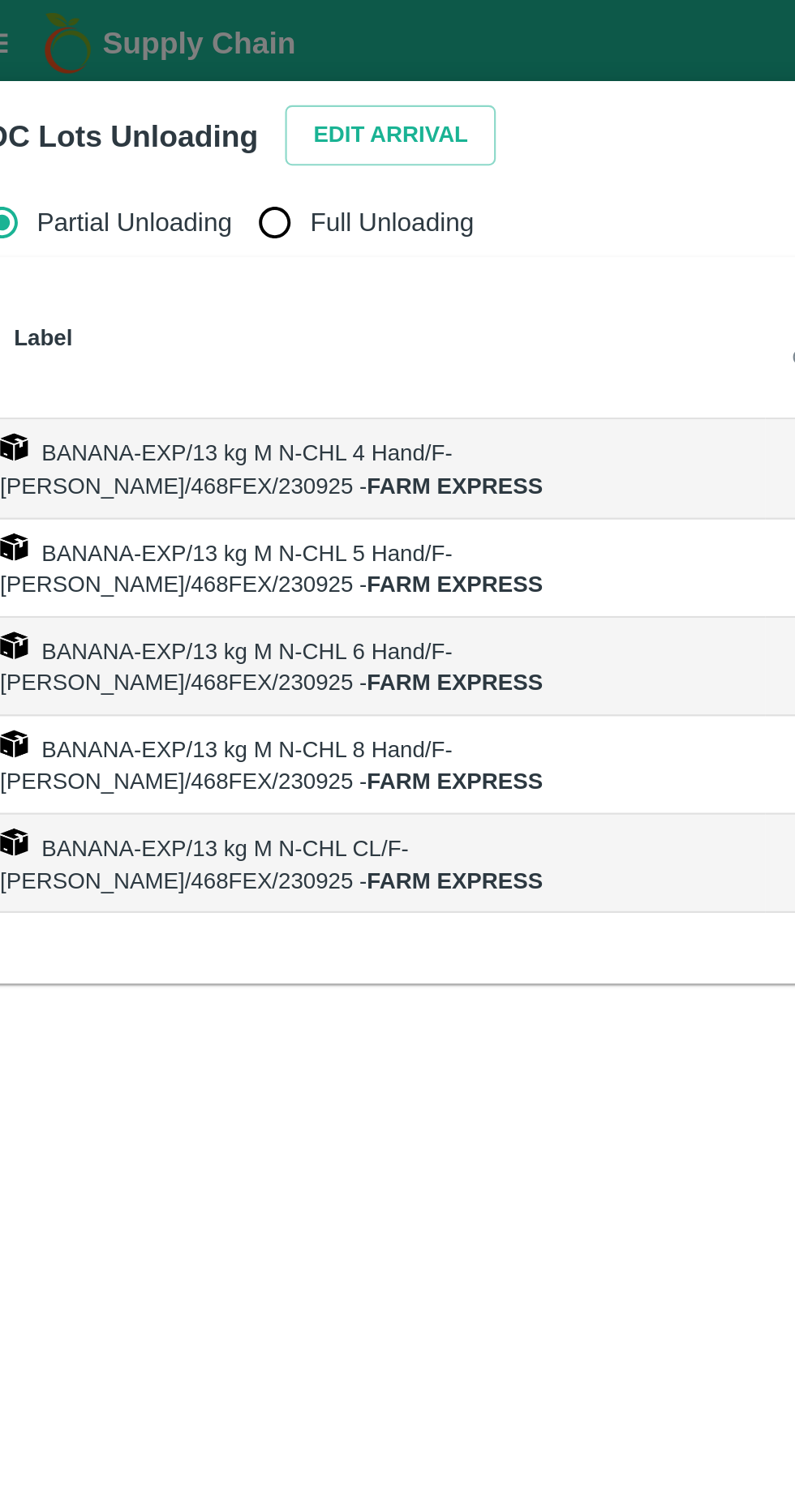
click at [169, 111] on input "Full Unloading" at bounding box center [153, 104] width 33 height 33
radio input "true"
click at [229, 52] on button "Edit Arrival" at bounding box center [209, 63] width 99 height 29
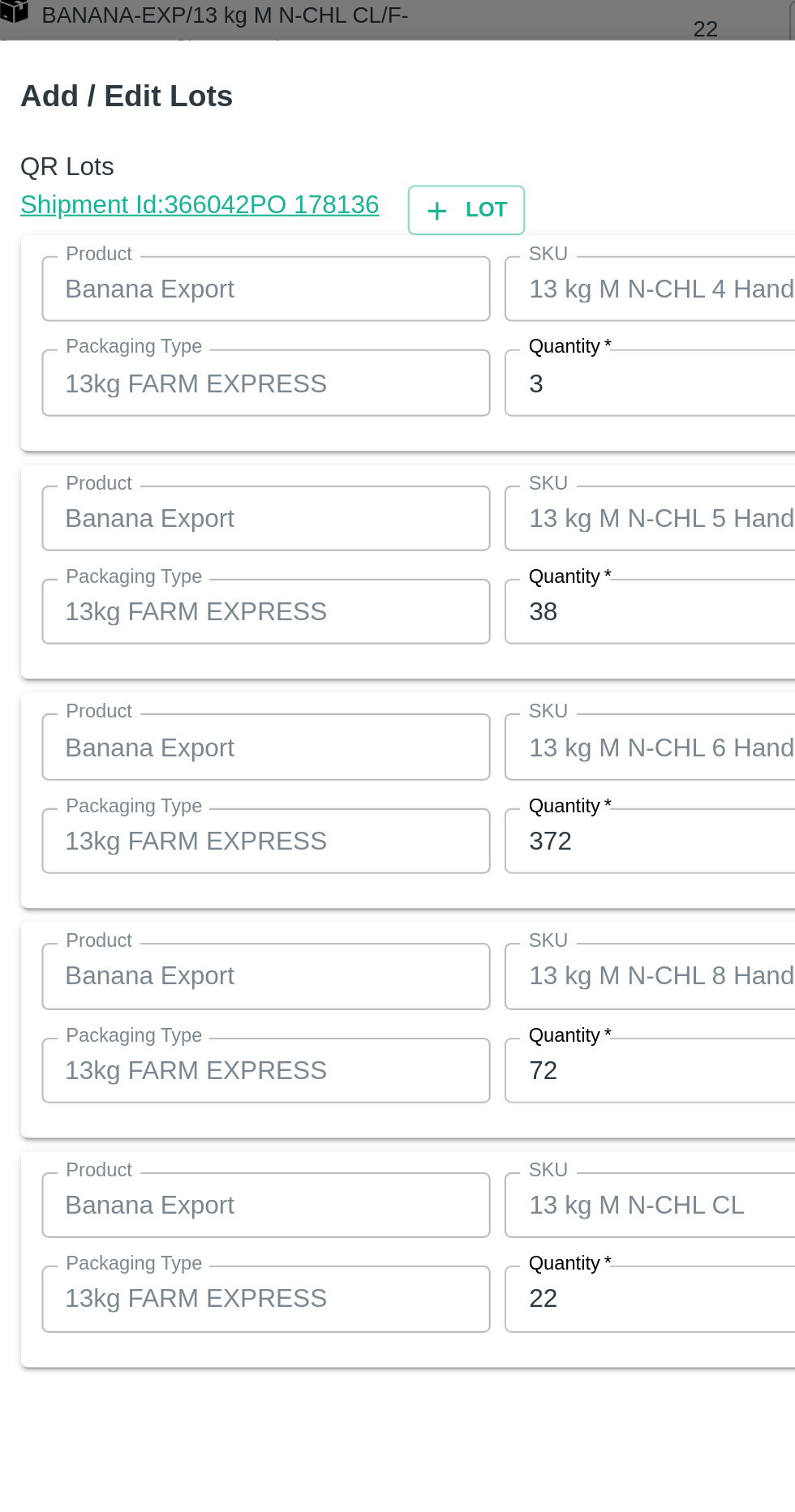
click at [323, 568] on input "3" at bounding box center [368, 571] width 212 height 31
click at [333, 673] on input "38" at bounding box center [368, 678] width 212 height 31
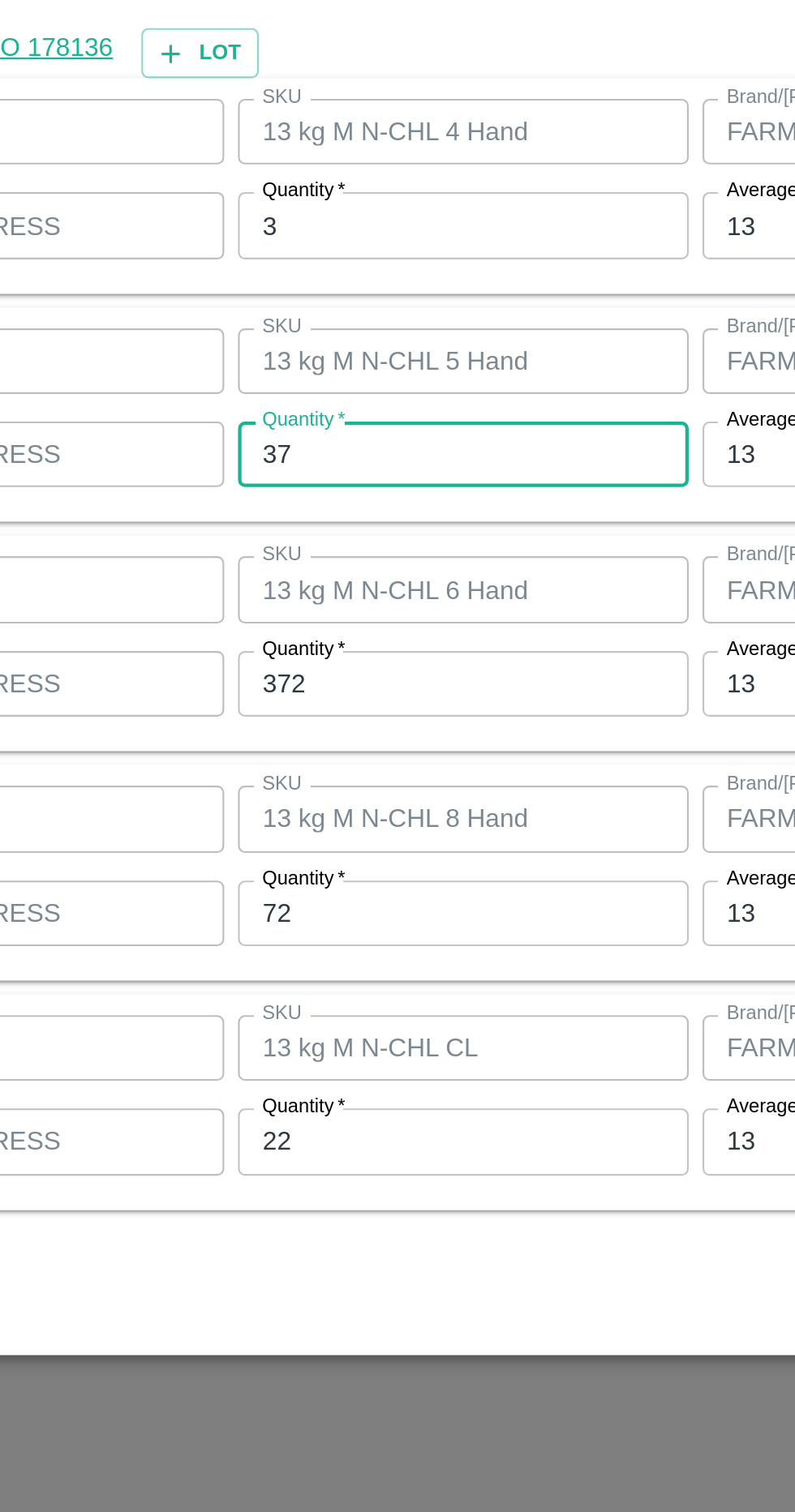
type input "37"
click at [390, 792] on input "372" at bounding box center [368, 786] width 212 height 31
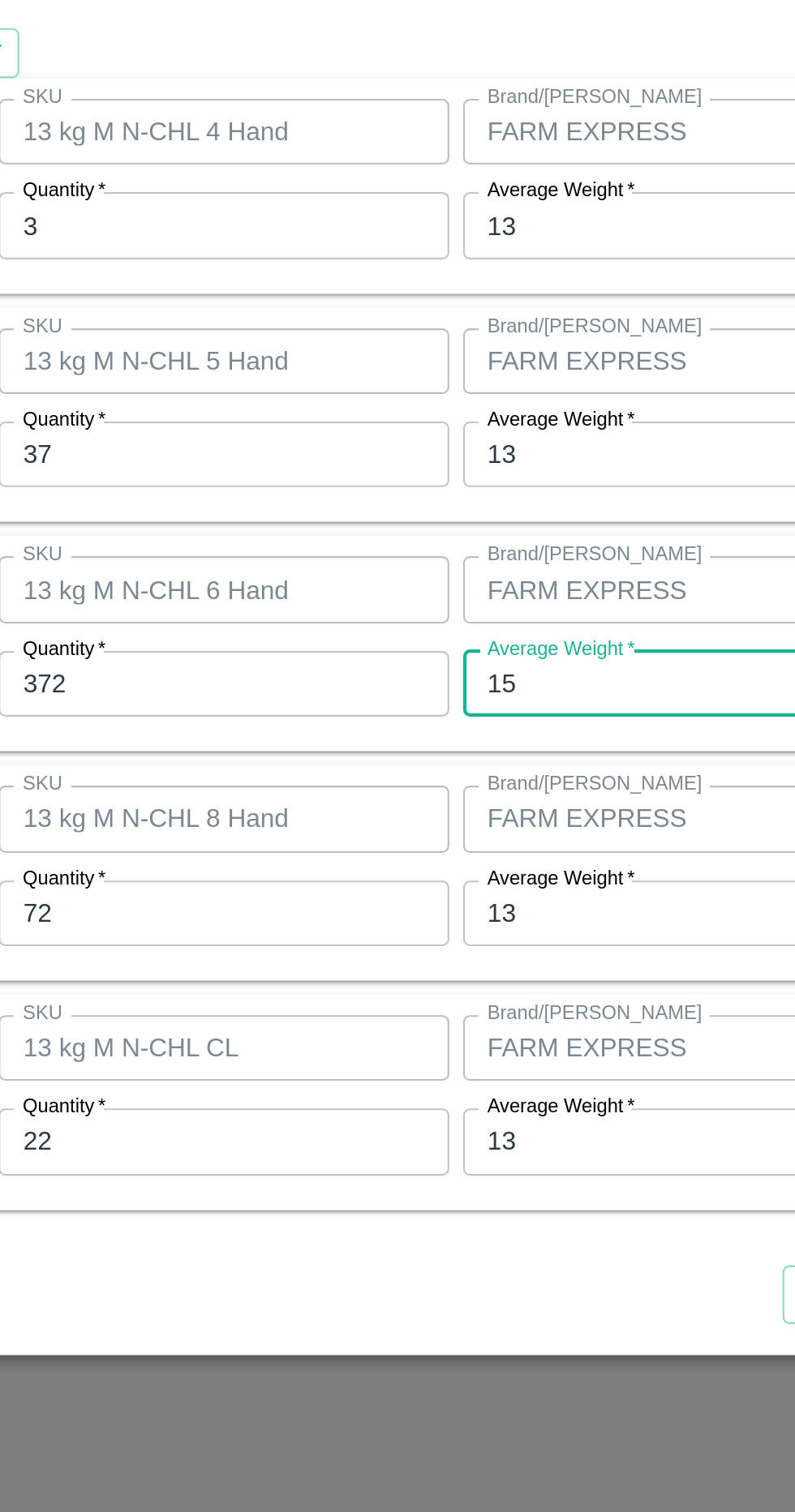
type input "1"
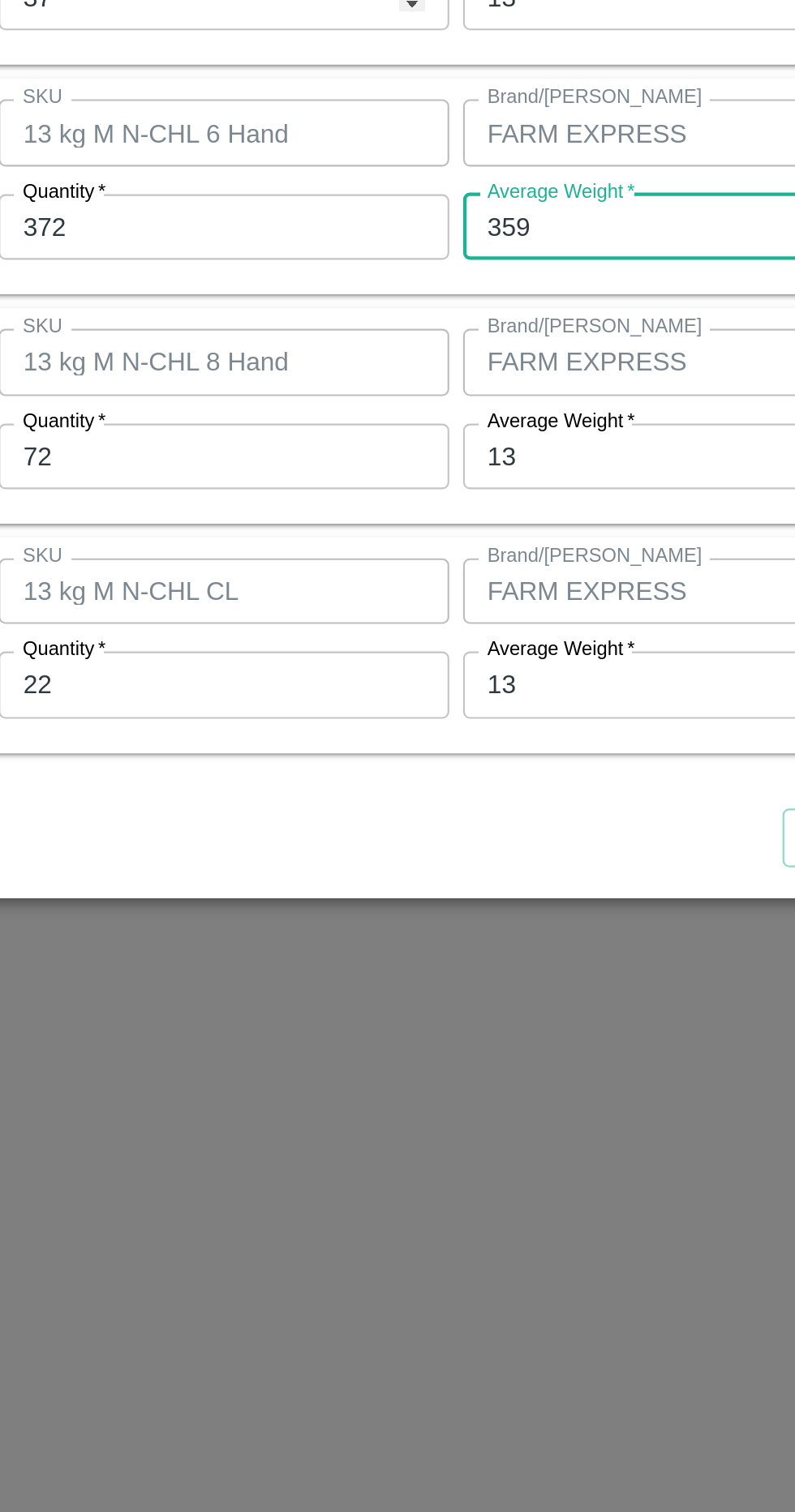
type input "359"
click at [557, 901] on input "13" at bounding box center [559, 894] width 158 height 31
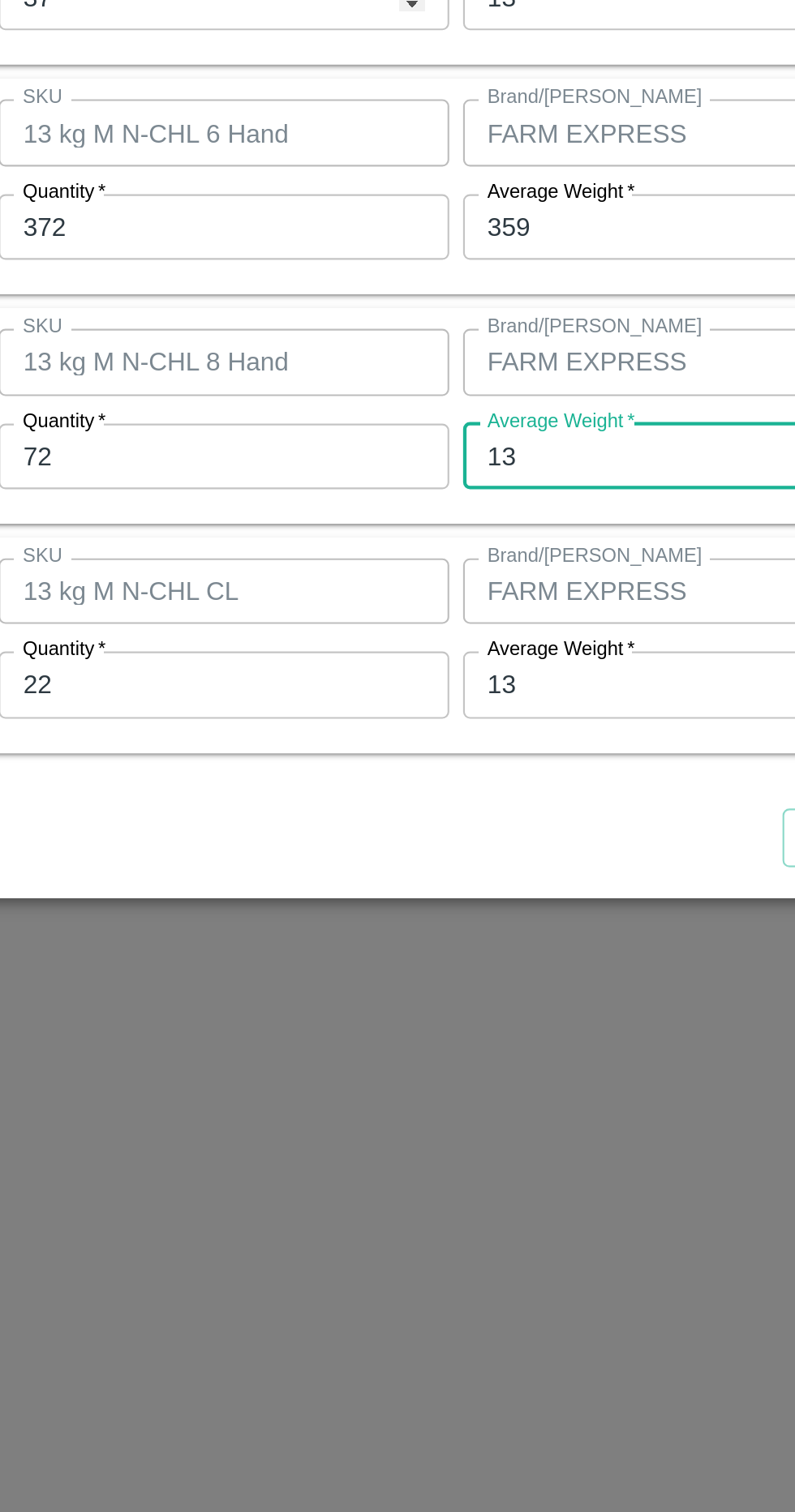
type input "1"
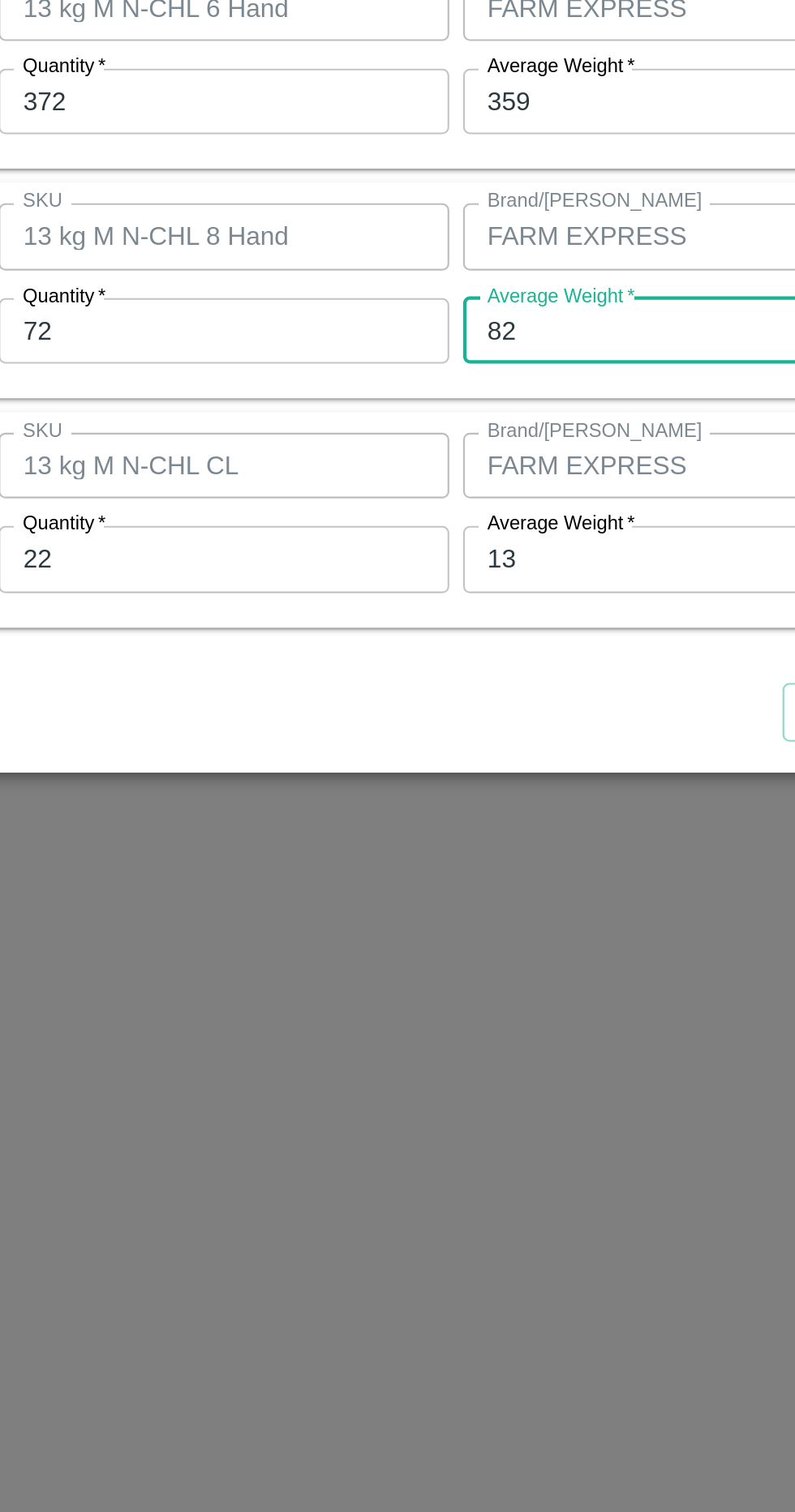
type input "82"
click at [563, 1000] on input "13" at bounding box center [559, 1001] width 158 height 31
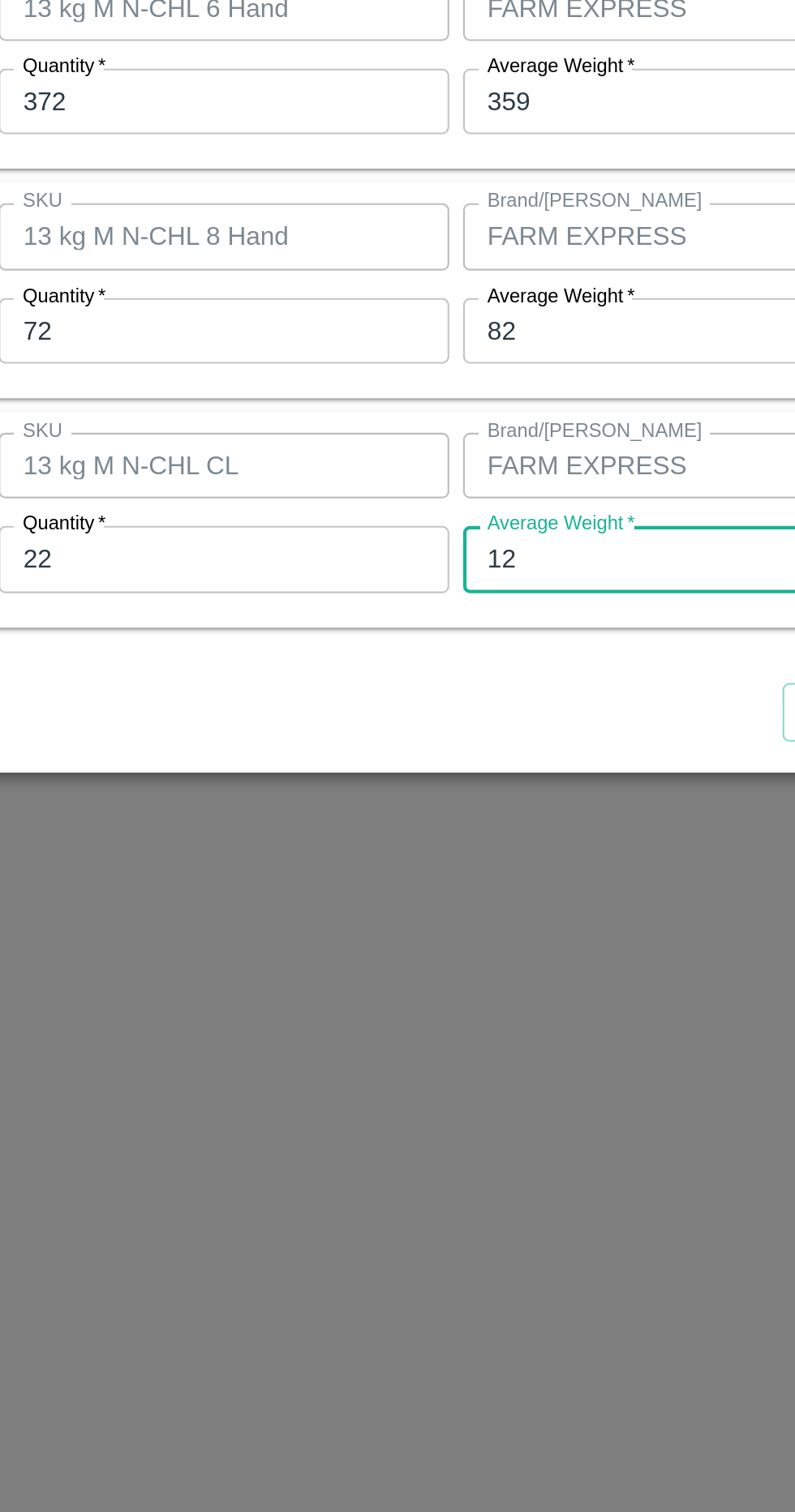
type input "1"
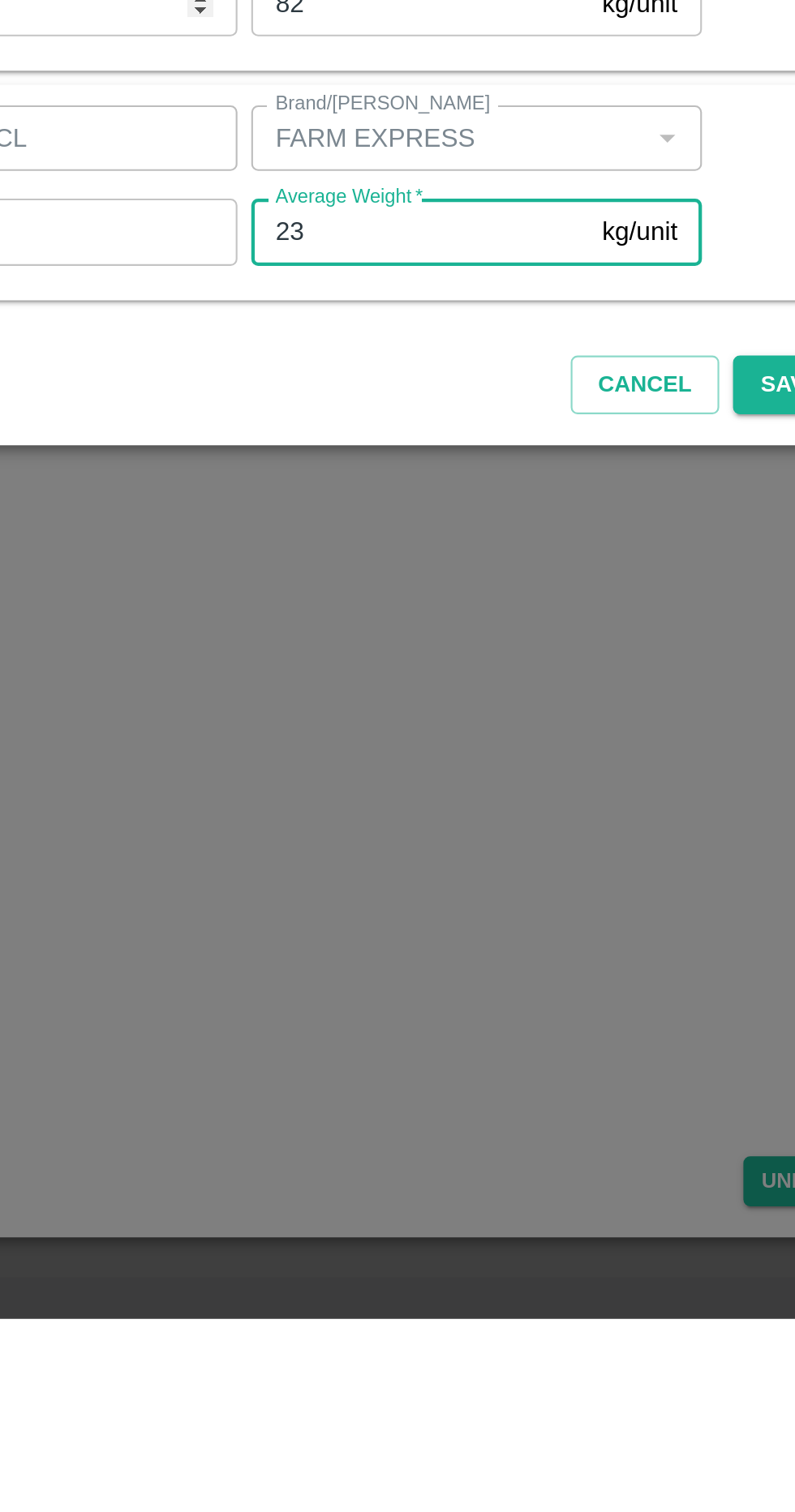
type input "23"
click at [730, 1070] on button "Save" at bounding box center [733, 1074] width 53 height 29
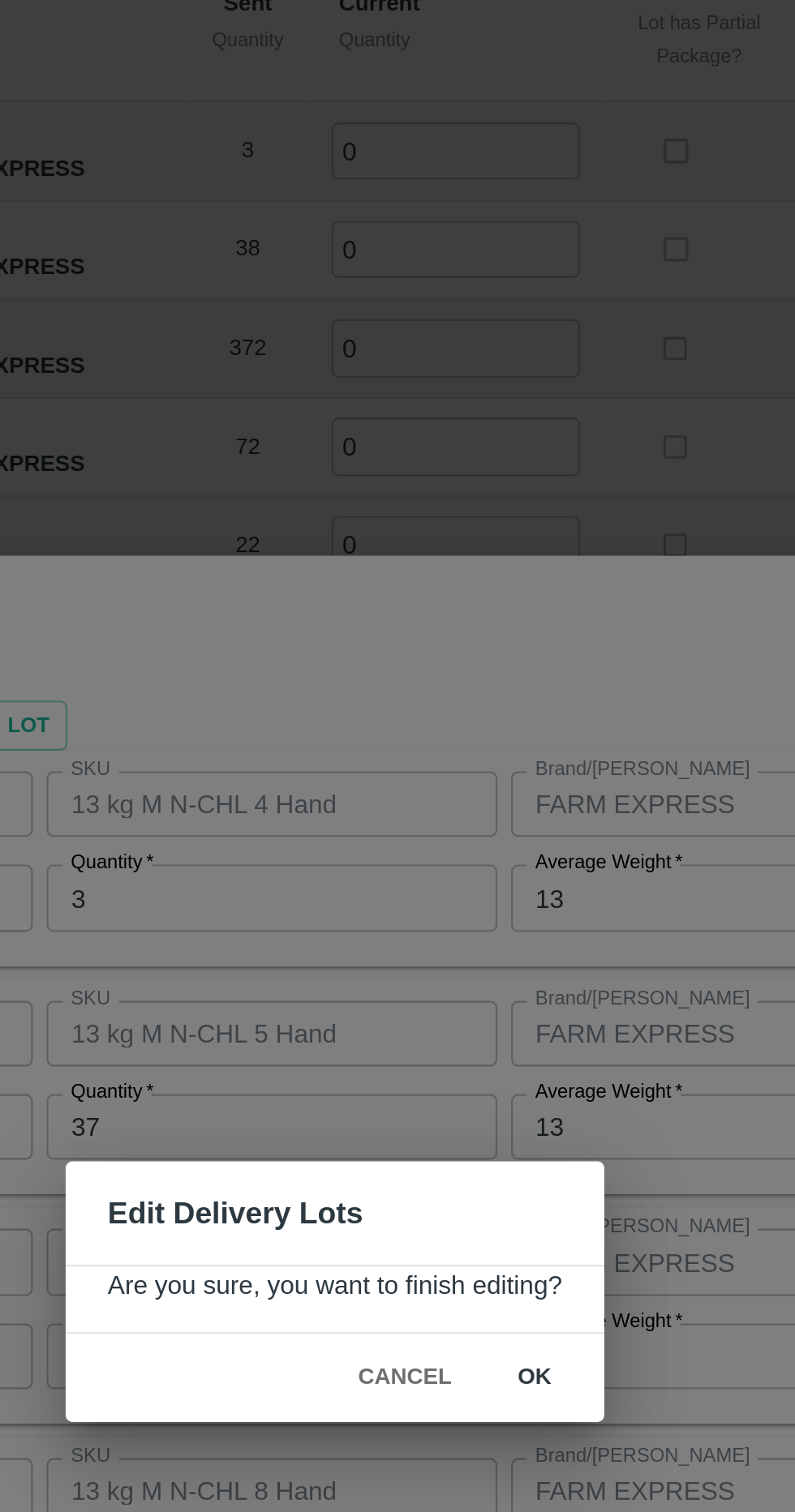
click at [495, 811] on button "ok" at bounding box center [491, 796] width 51 height 29
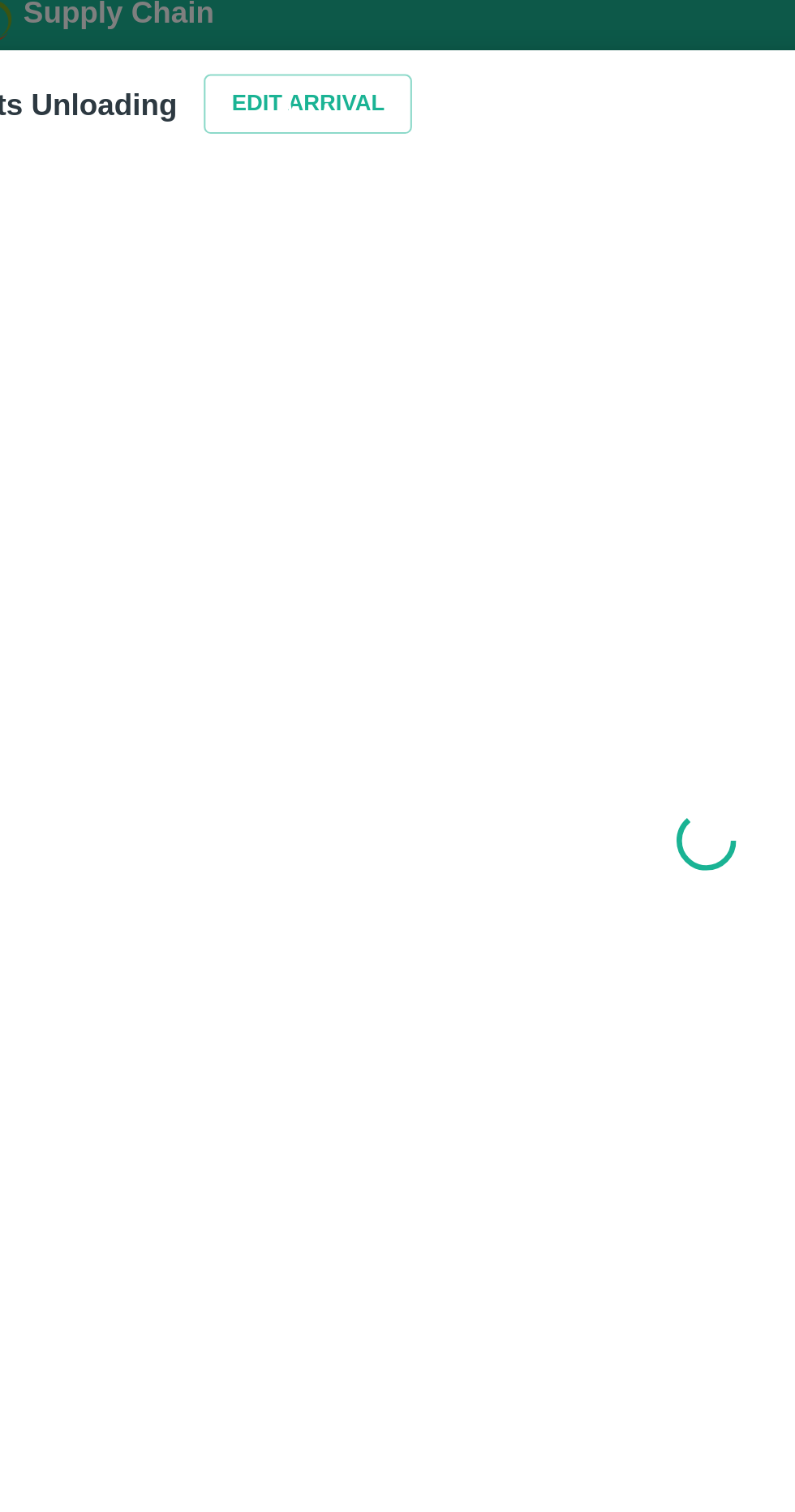
radio input "true"
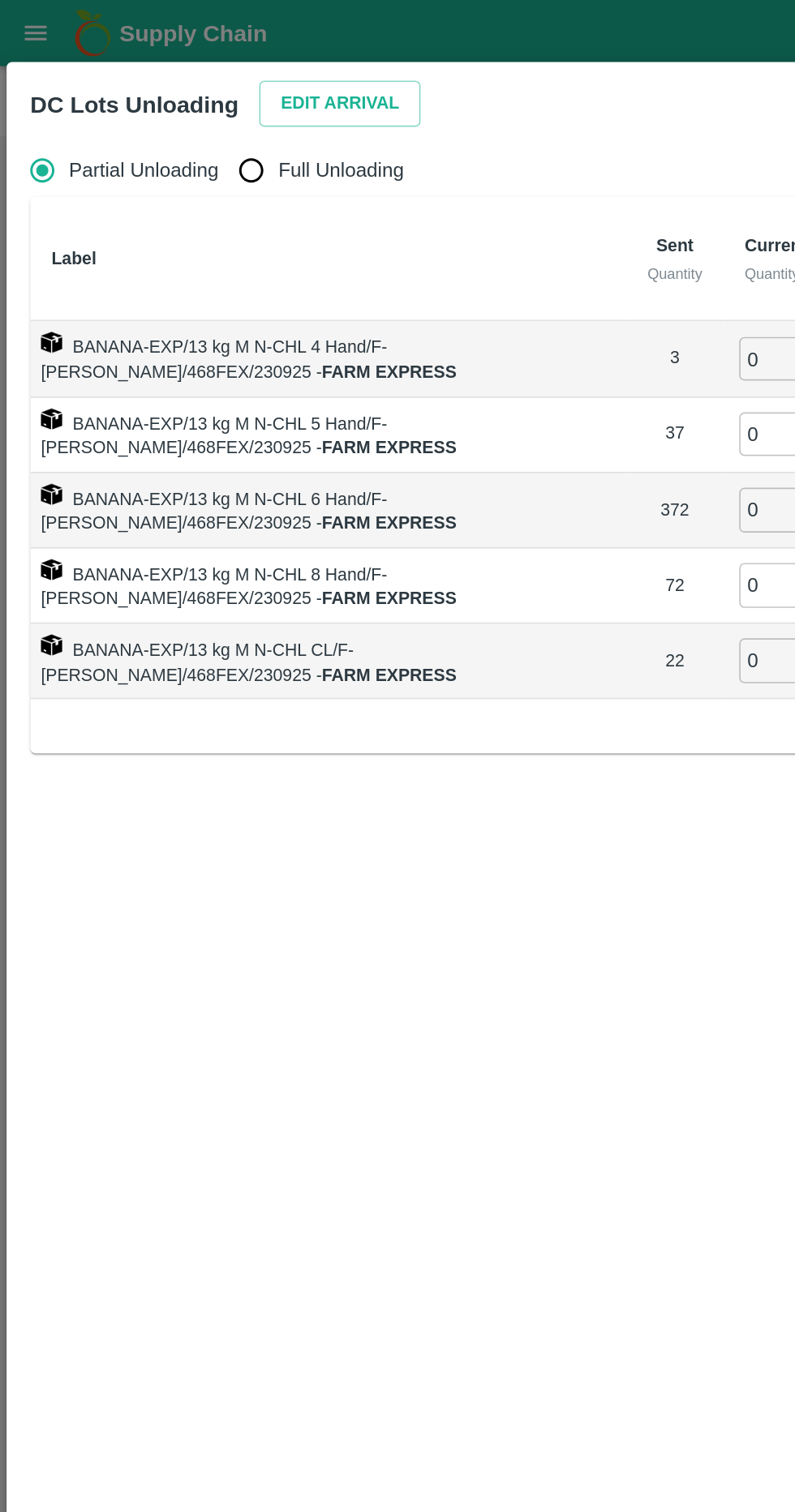
click at [188, 98] on span "Full Unloading" at bounding box center [210, 105] width 77 height 18
click at [170, 98] on input "Full Unloading" at bounding box center [153, 104] width 33 height 33
radio input "true"
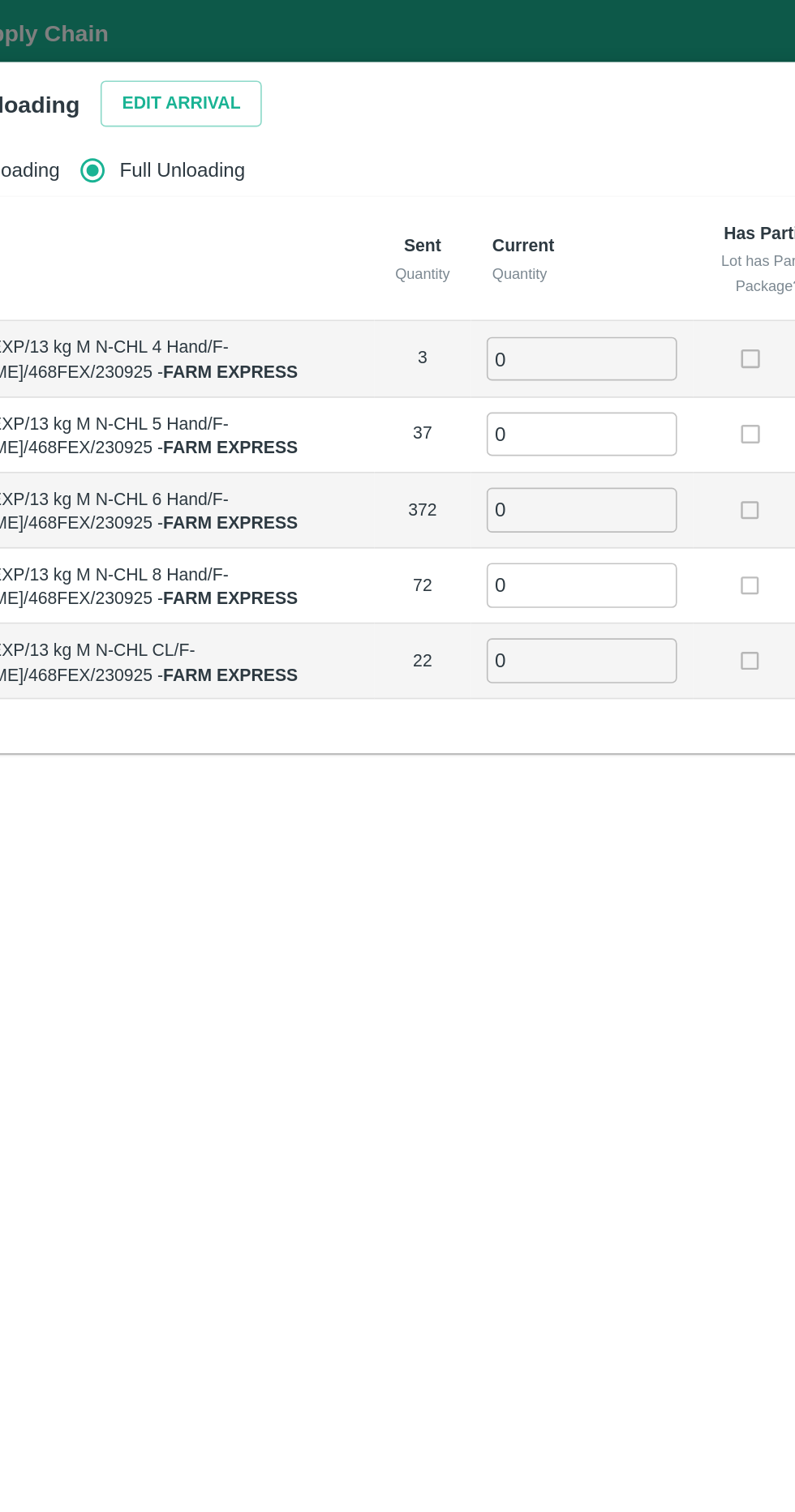
click at [448, 225] on input "0" at bounding box center [454, 220] width 117 height 27
type input "3"
type input "37"
type input "372"
type input "72"
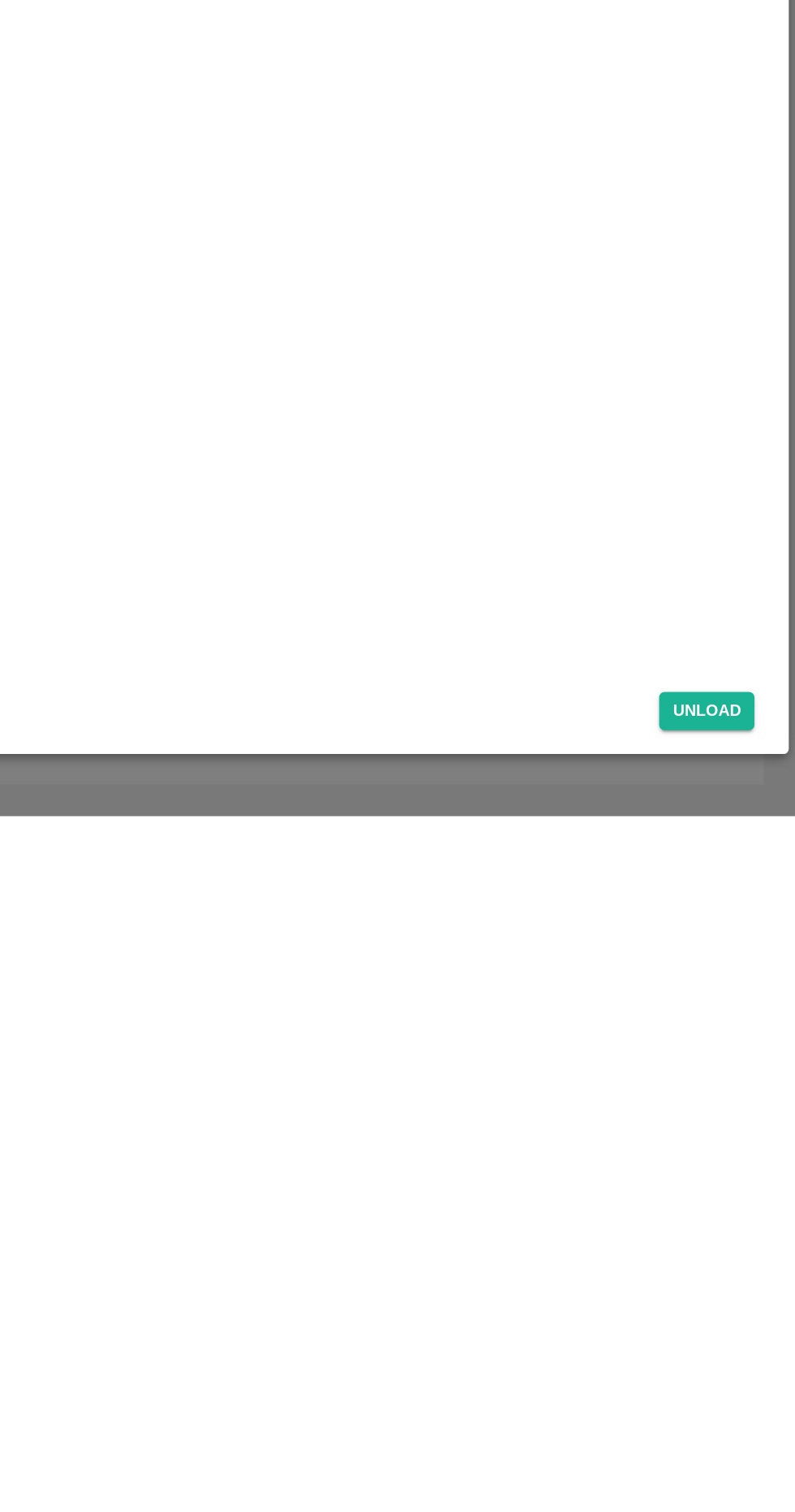
type input "22"
click at [746, 1450] on button "Unload" at bounding box center [740, 1448] width 58 height 24
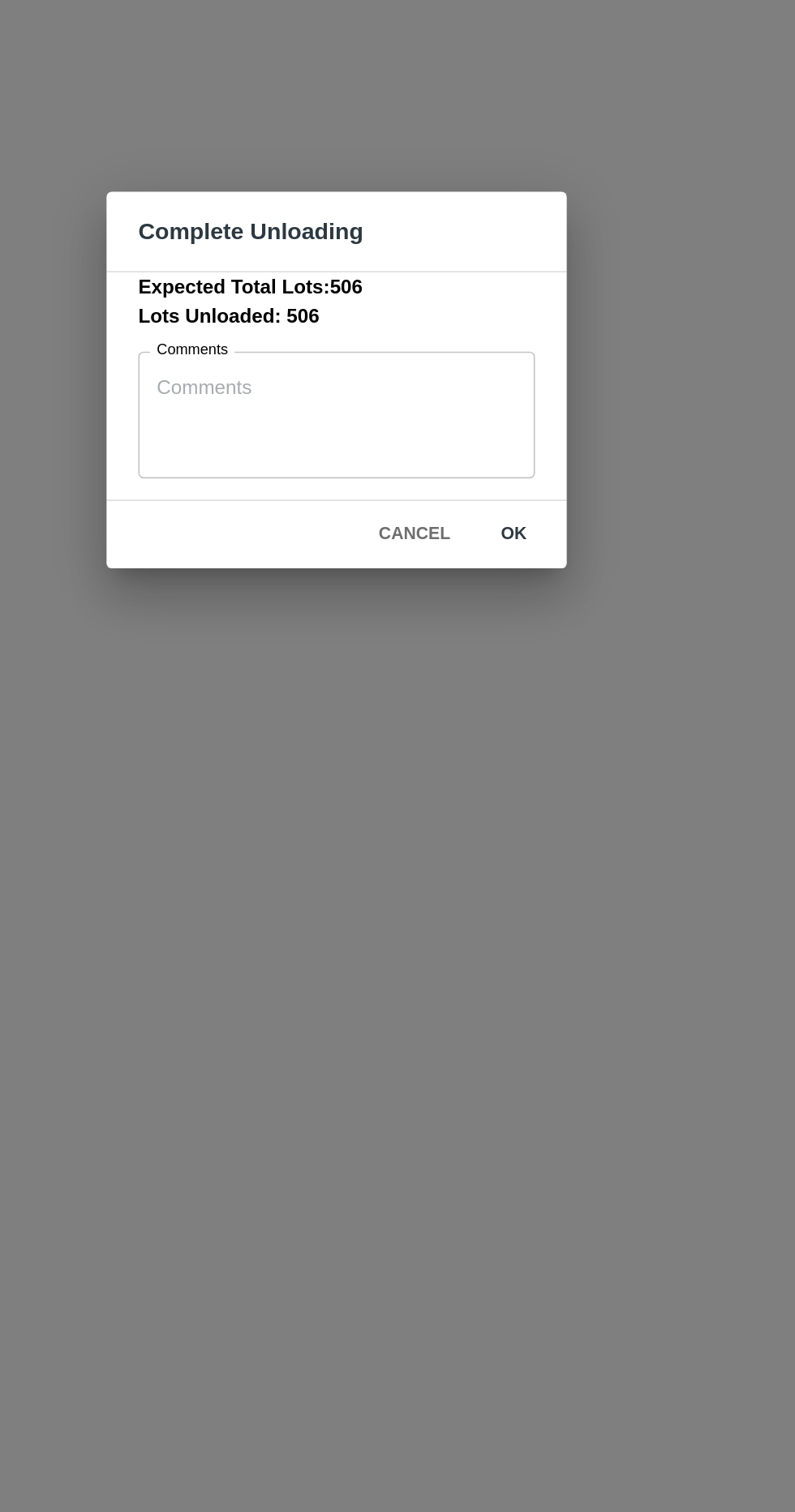
click at [451, 841] on button "Cancel" at bounding box center [444, 850] width 56 height 29
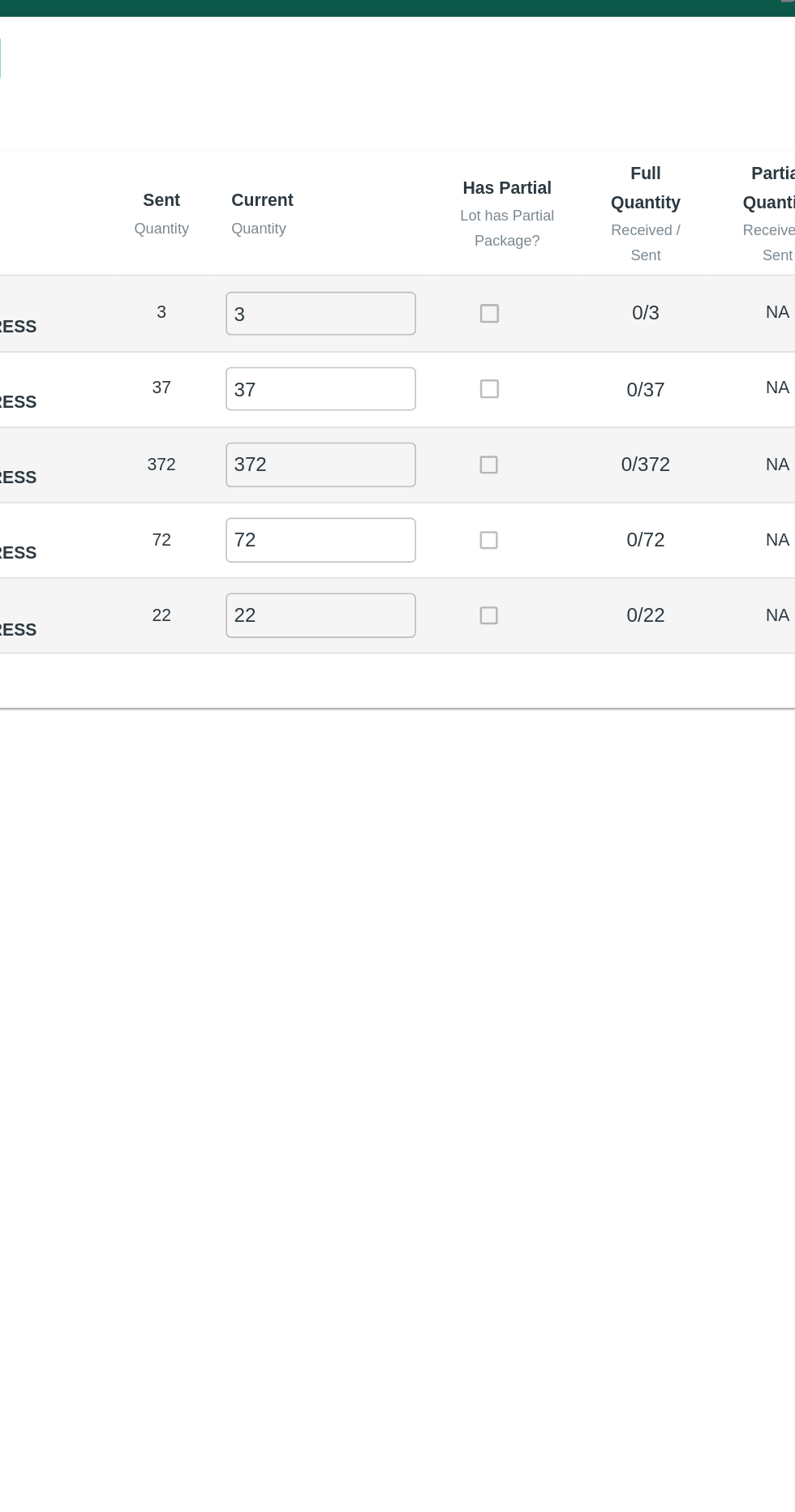
click at [467, 305] on input "372" at bounding box center [454, 312] width 117 height 27
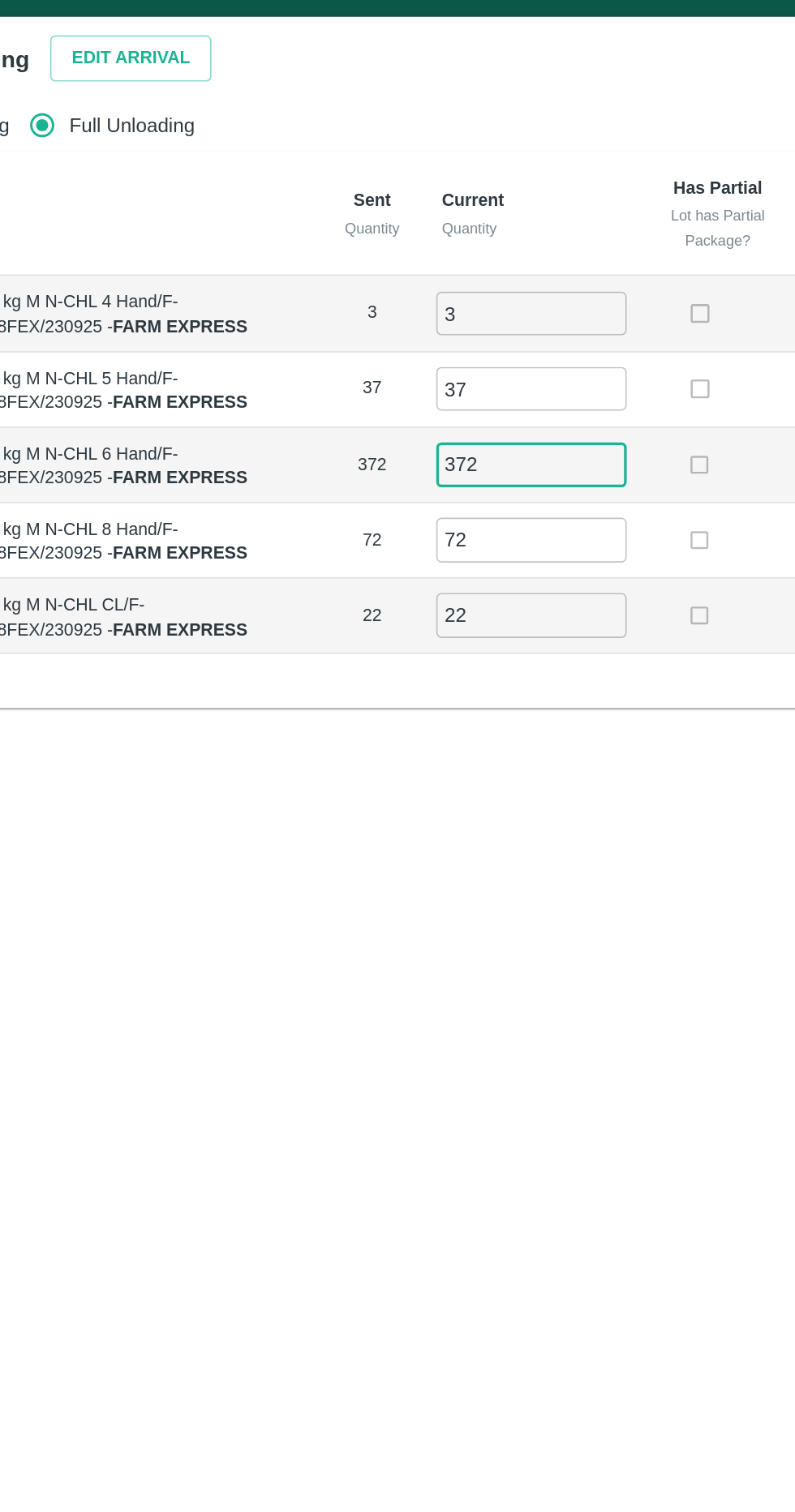
click at [214, 61] on button "Edit Arrival" at bounding box center [209, 63] width 99 height 29
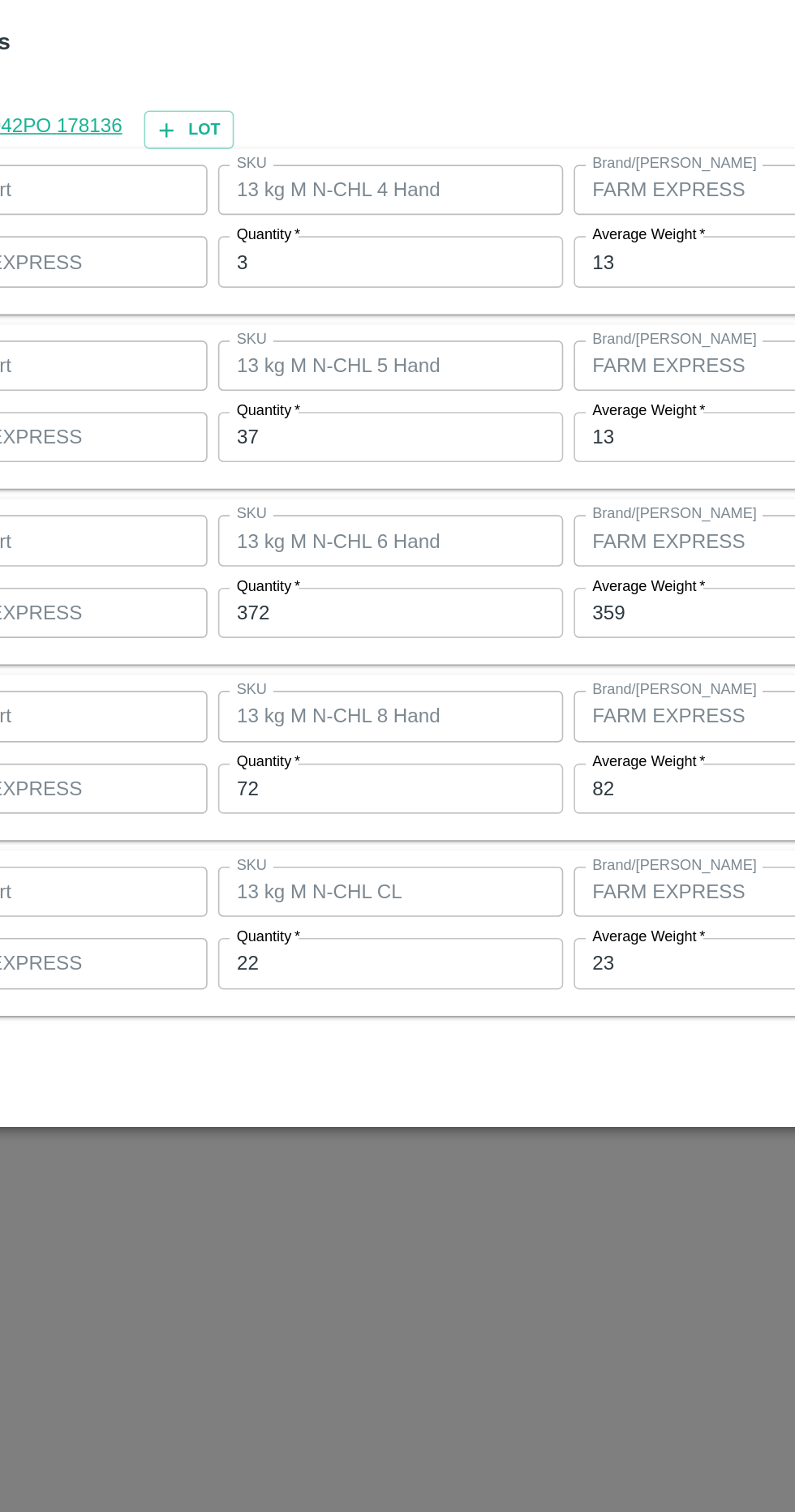
click at [367, 786] on input "372" at bounding box center [368, 786] width 212 height 31
type input "359"
click at [386, 900] on input "72" at bounding box center [368, 894] width 212 height 31
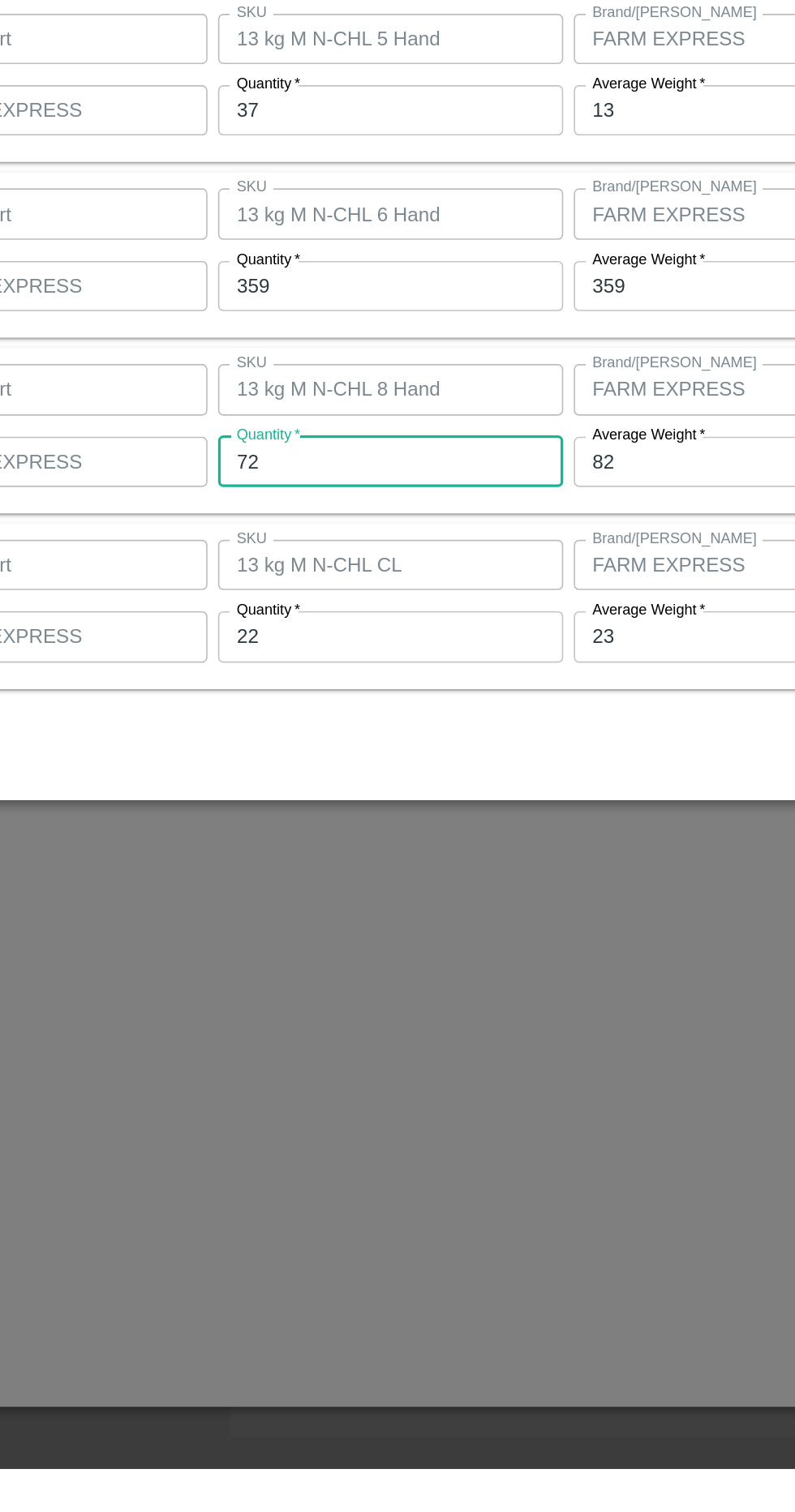
type input "7"
type input "82"
click at [405, 1003] on input "22" at bounding box center [368, 1001] width 212 height 31
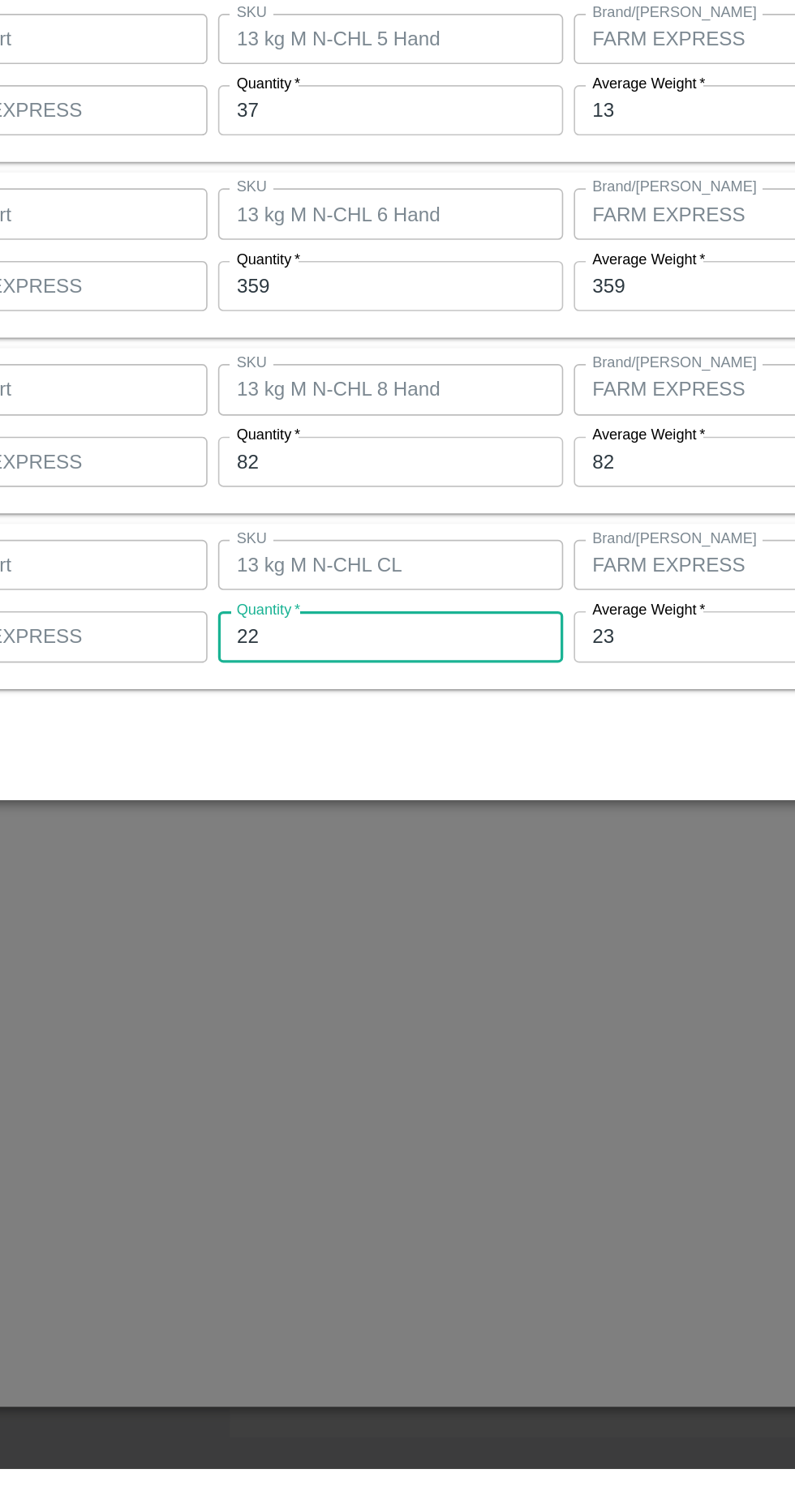
type input "2"
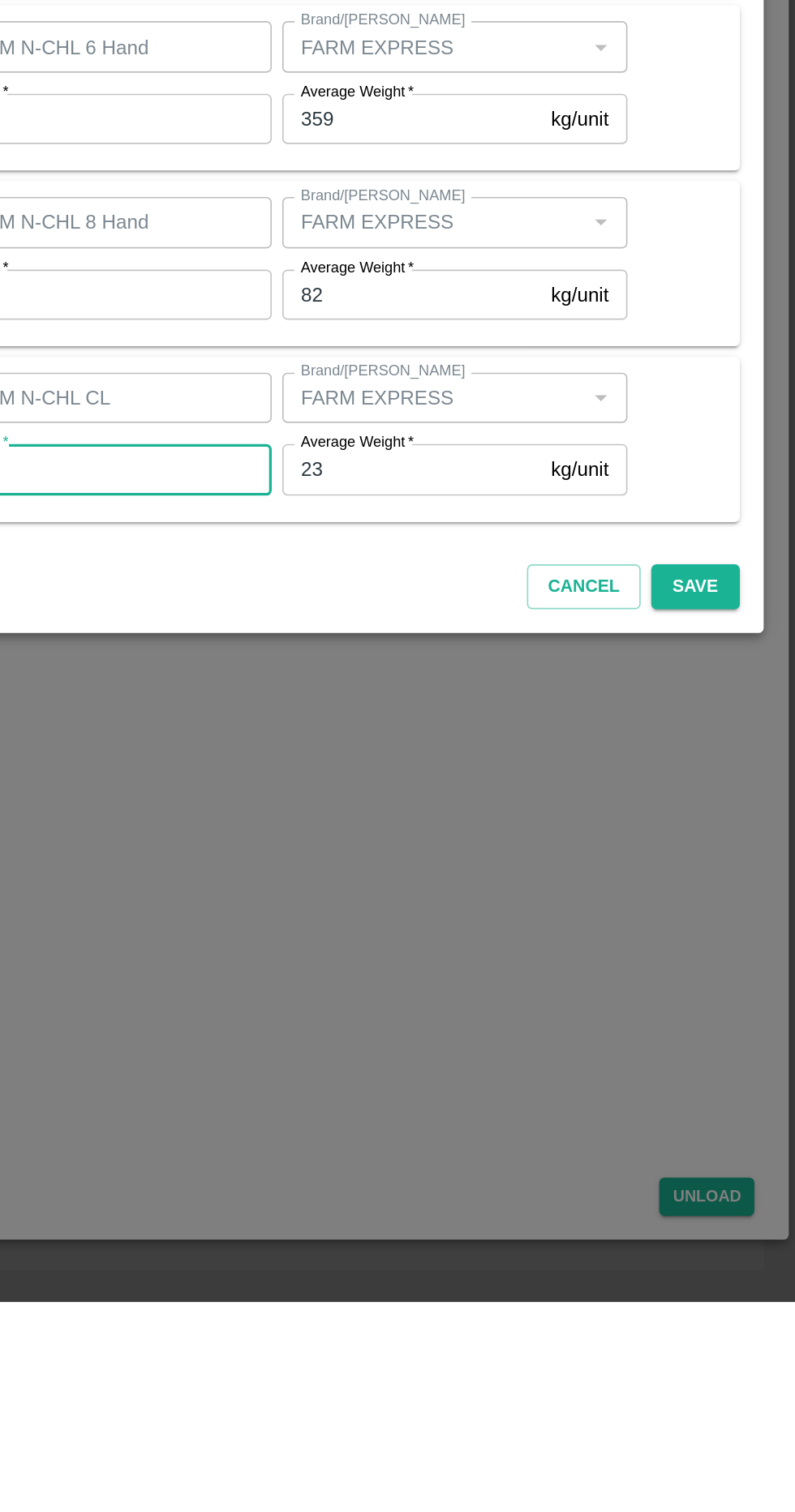
type input "23"
click at [741, 1082] on button "Save" at bounding box center [733, 1074] width 53 height 29
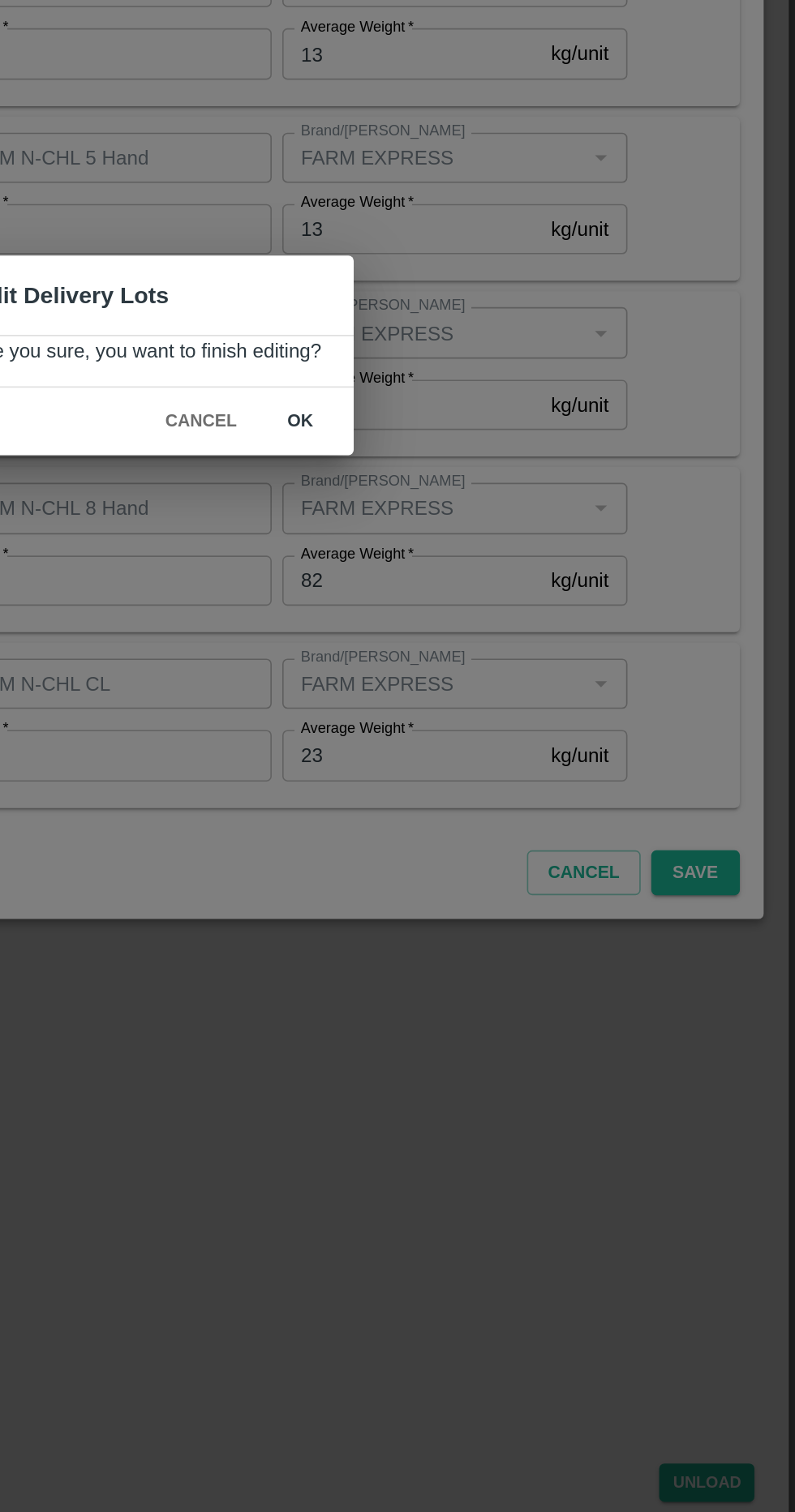
click at [508, 787] on button "ok" at bounding box center [491, 796] width 51 height 29
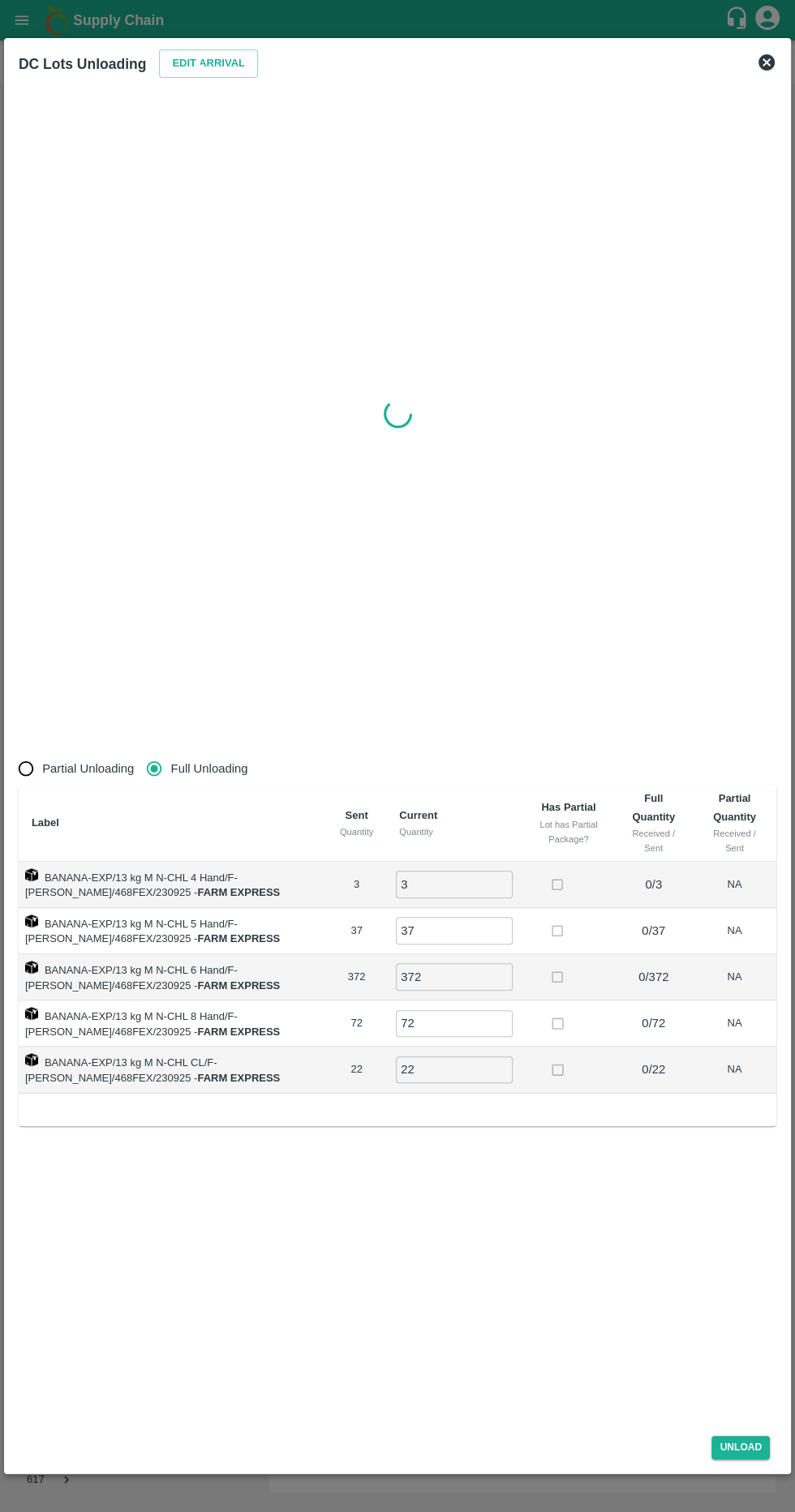
radio input "true"
type input "0"
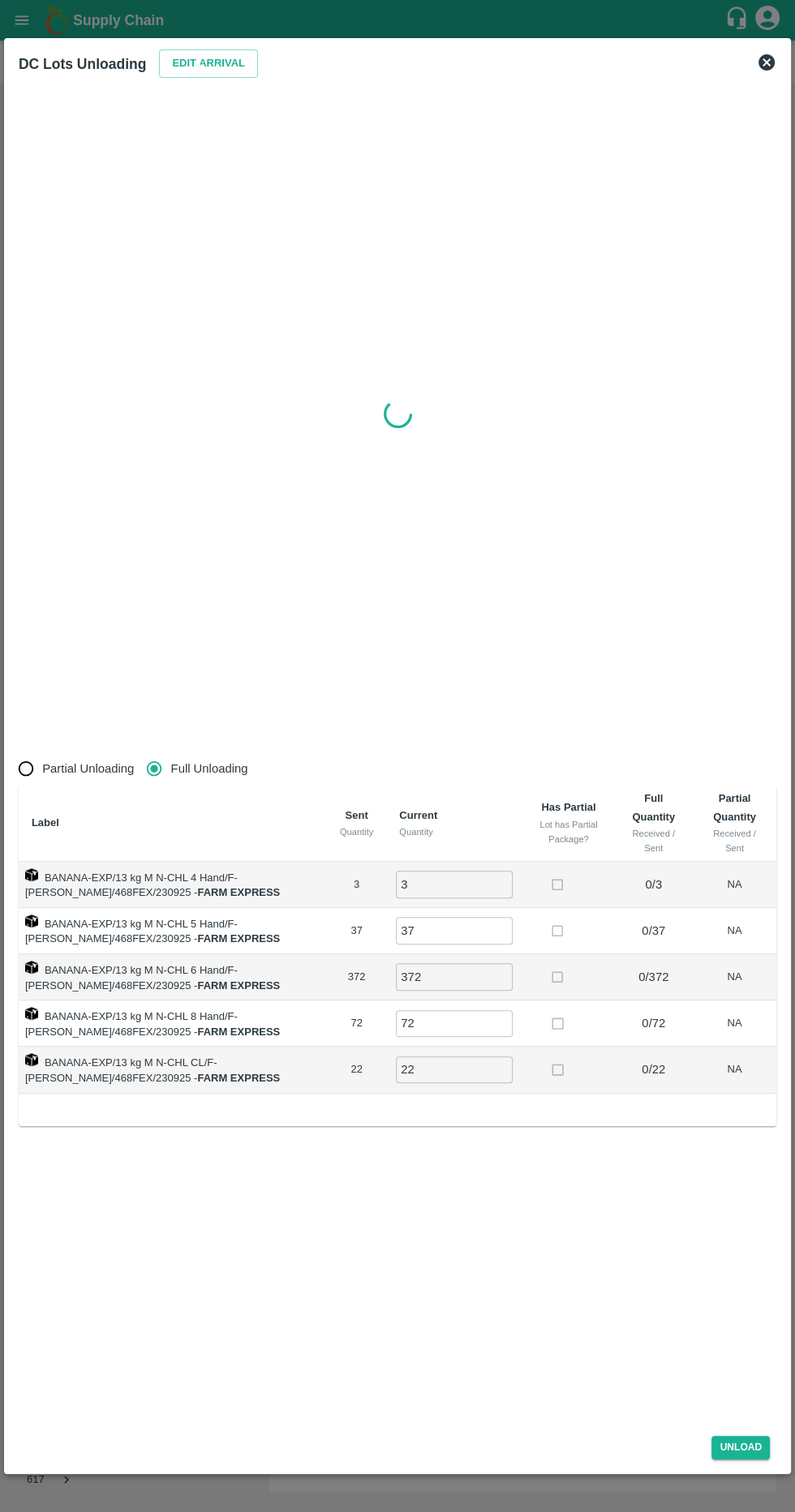
type input "0"
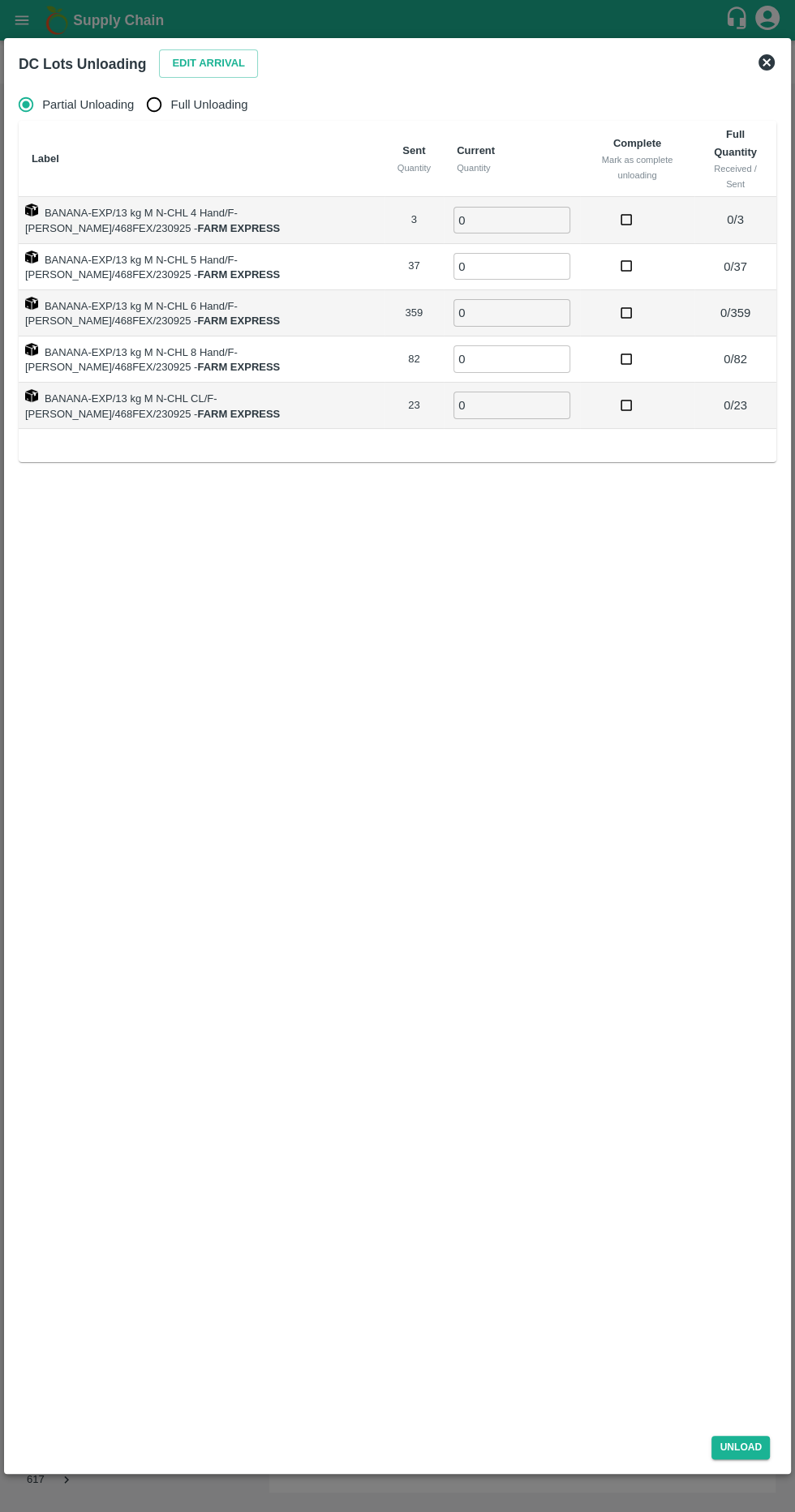
click at [539, 222] on input "0" at bounding box center [511, 220] width 117 height 27
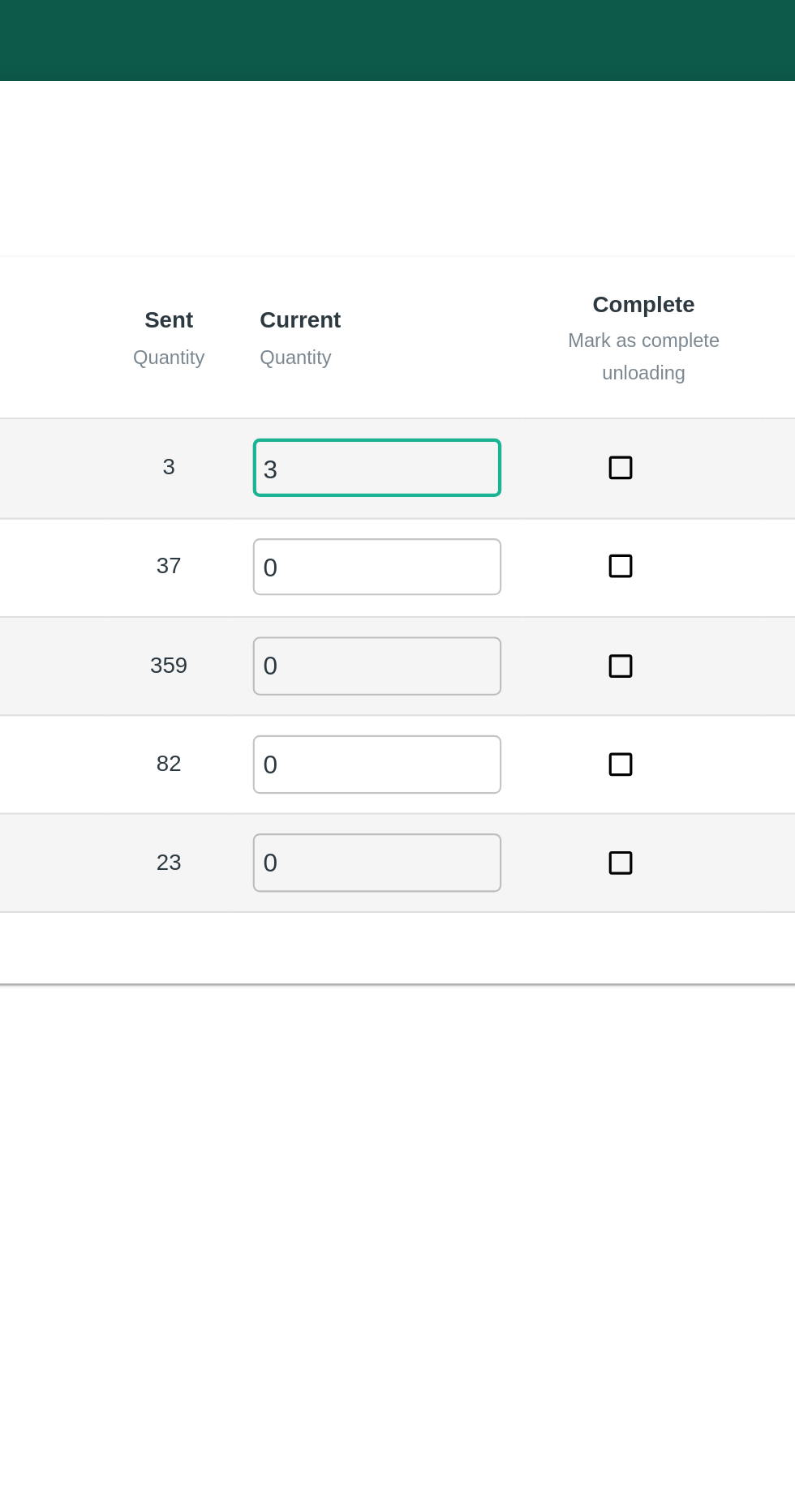
type input "3"
click at [530, 261] on input "0" at bounding box center [511, 266] width 117 height 27
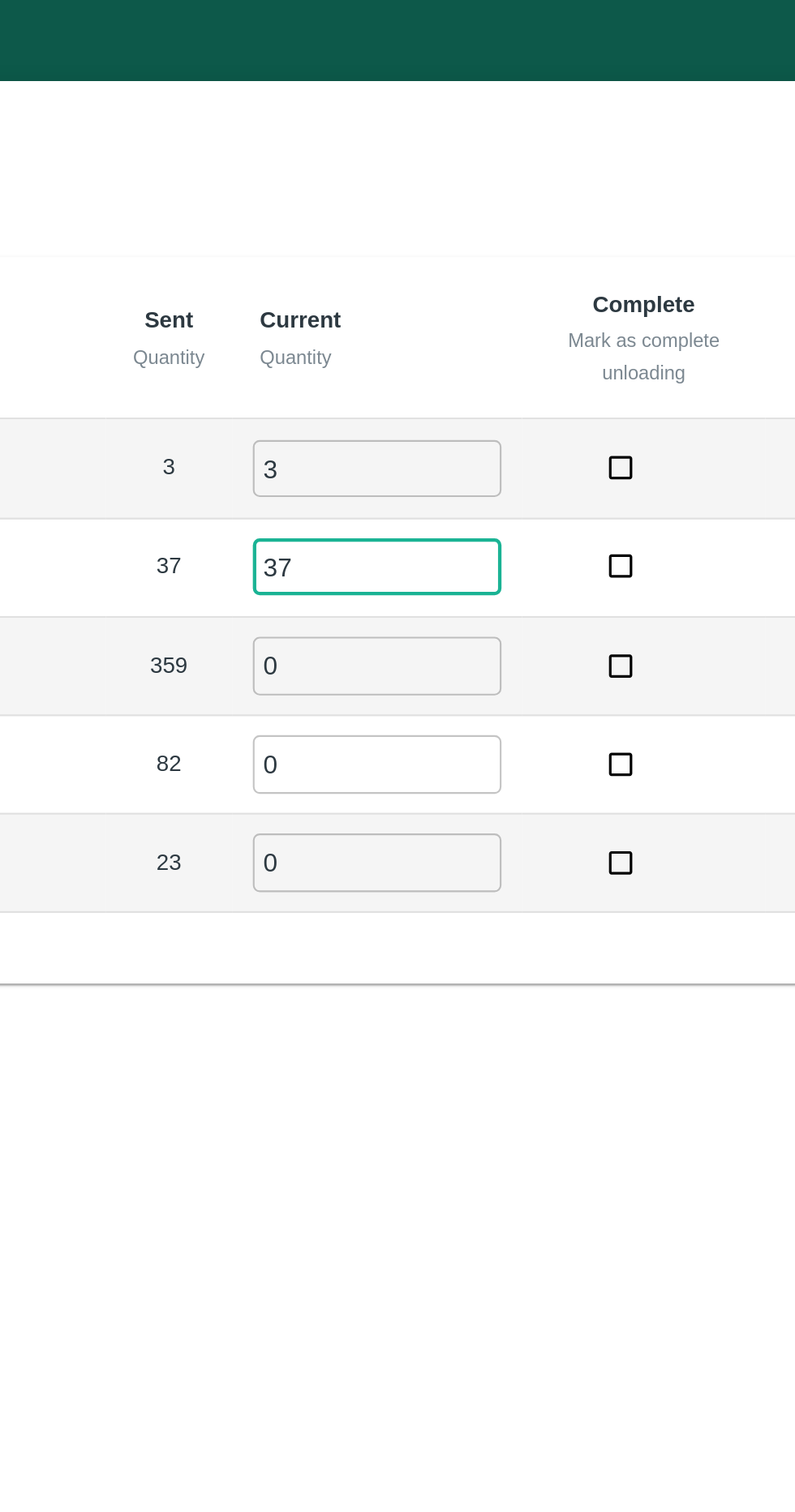
type input "37"
click at [537, 322] on input "0" at bounding box center [511, 312] width 117 height 27
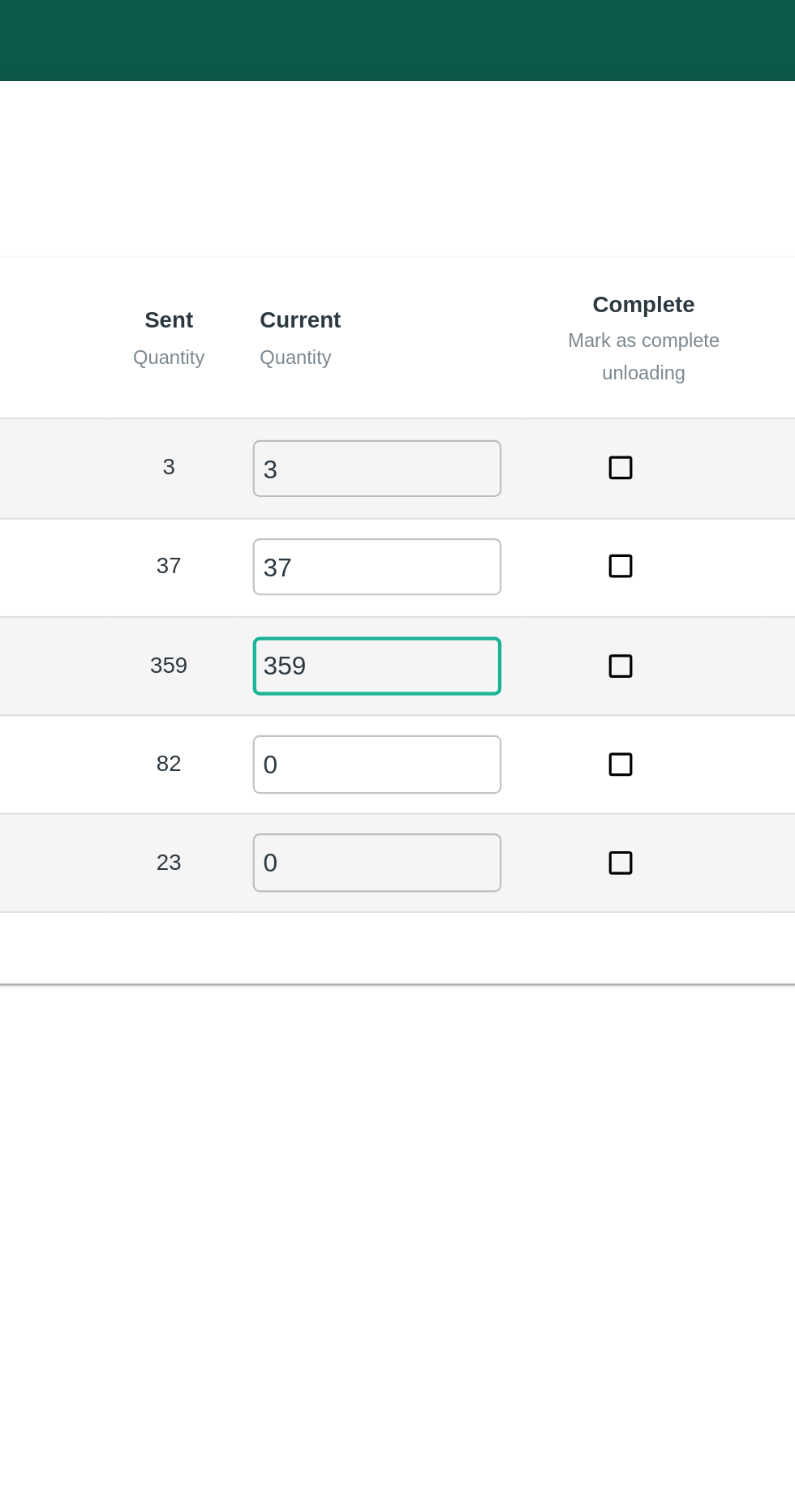
type input "359"
click at [533, 360] on input "0" at bounding box center [511, 358] width 117 height 27
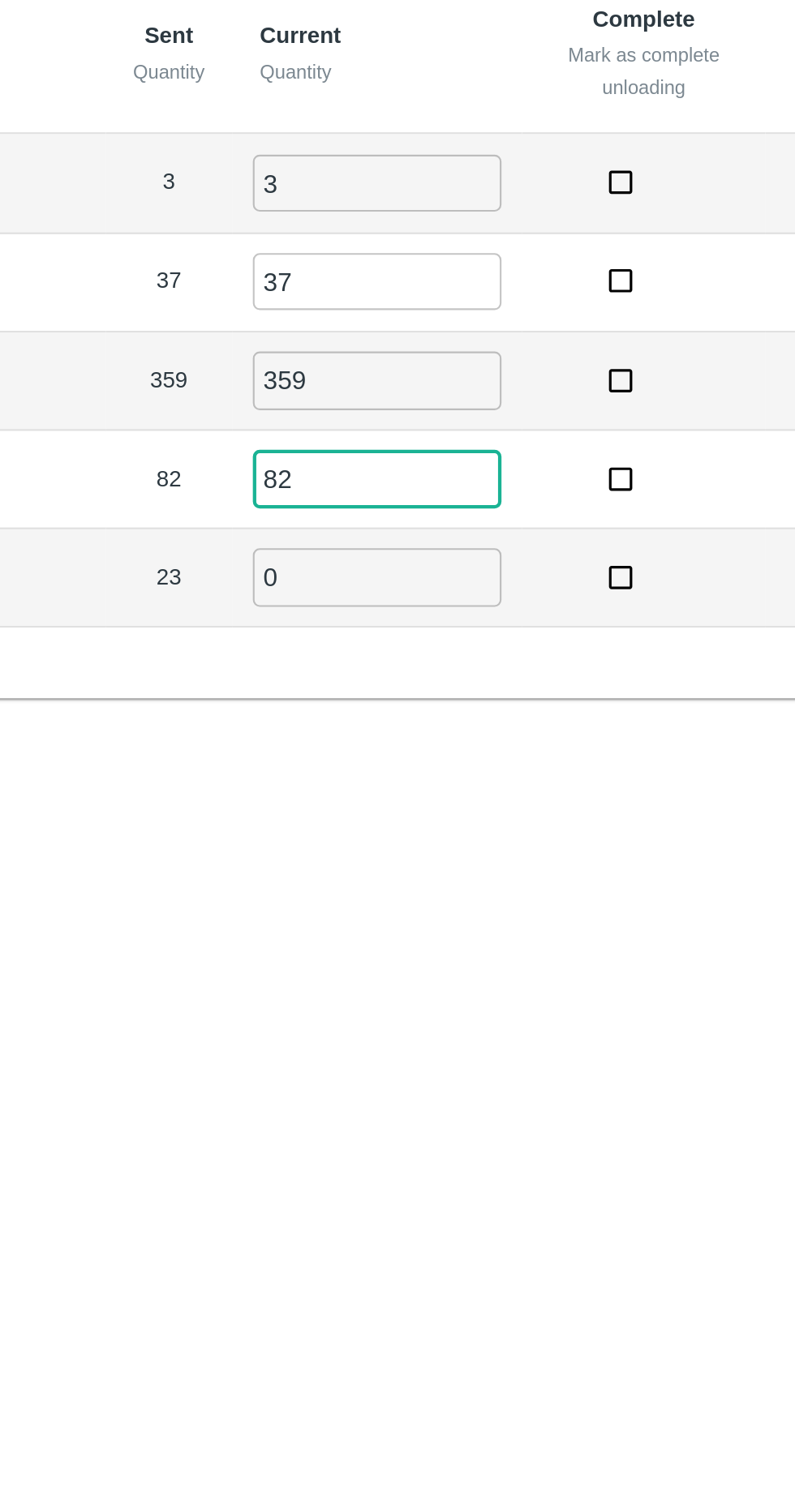
type input "82"
click at [518, 409] on input "0" at bounding box center [511, 404] width 117 height 27
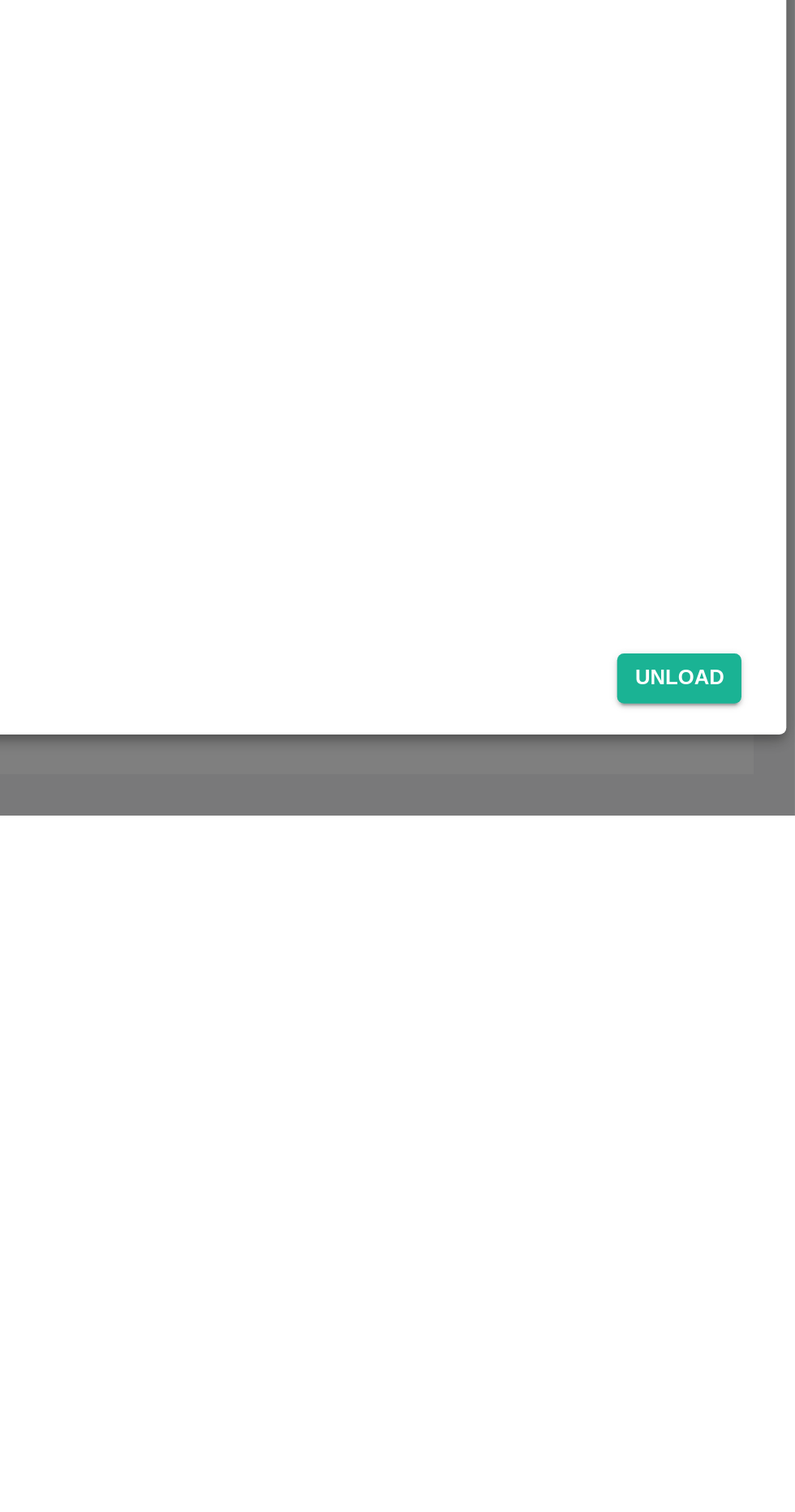
type input "23"
click at [748, 1449] on button "Unload" at bounding box center [740, 1448] width 58 height 24
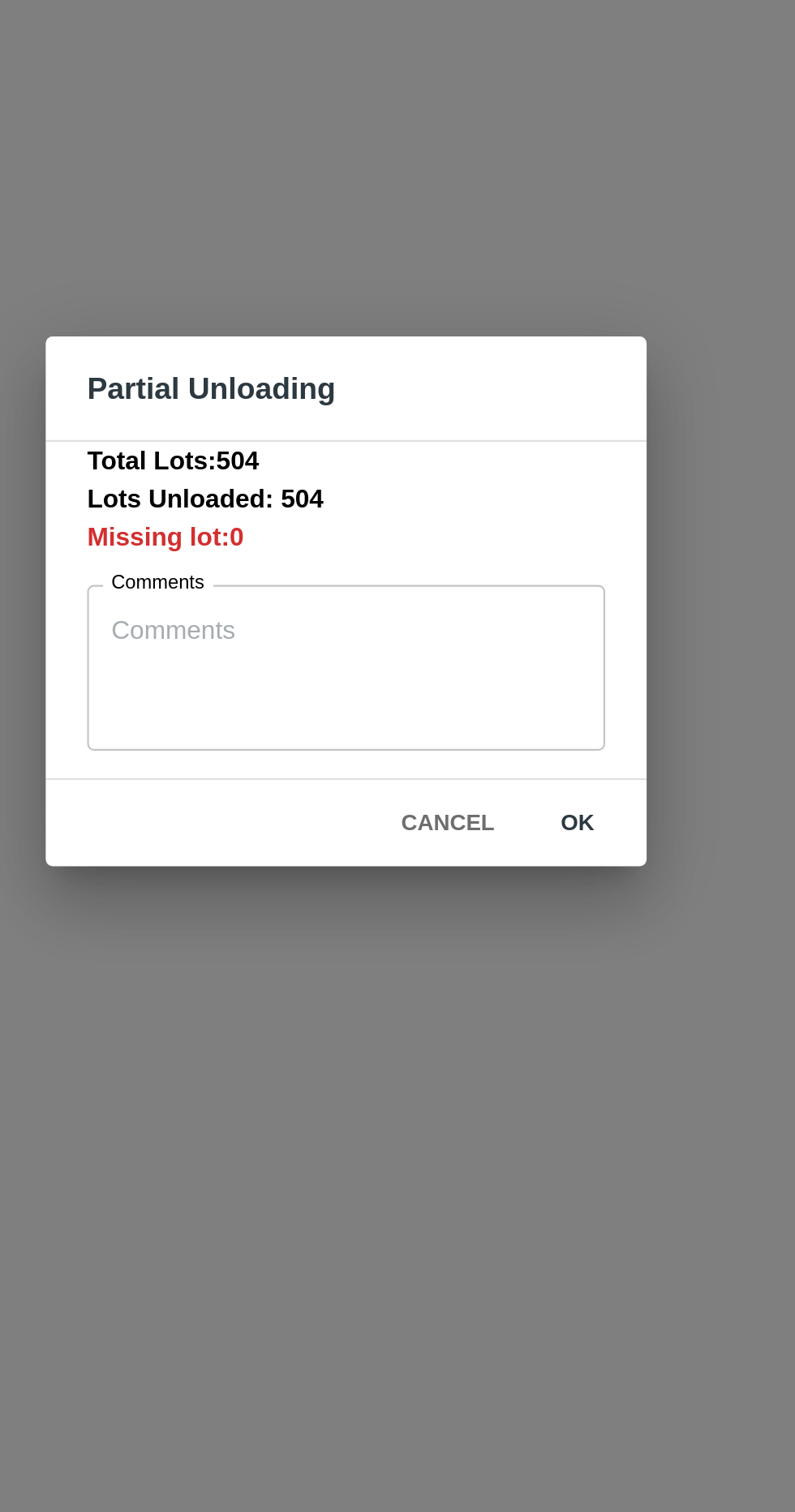
click at [435, 777] on textarea "Comments" at bounding box center [397, 787] width 221 height 51
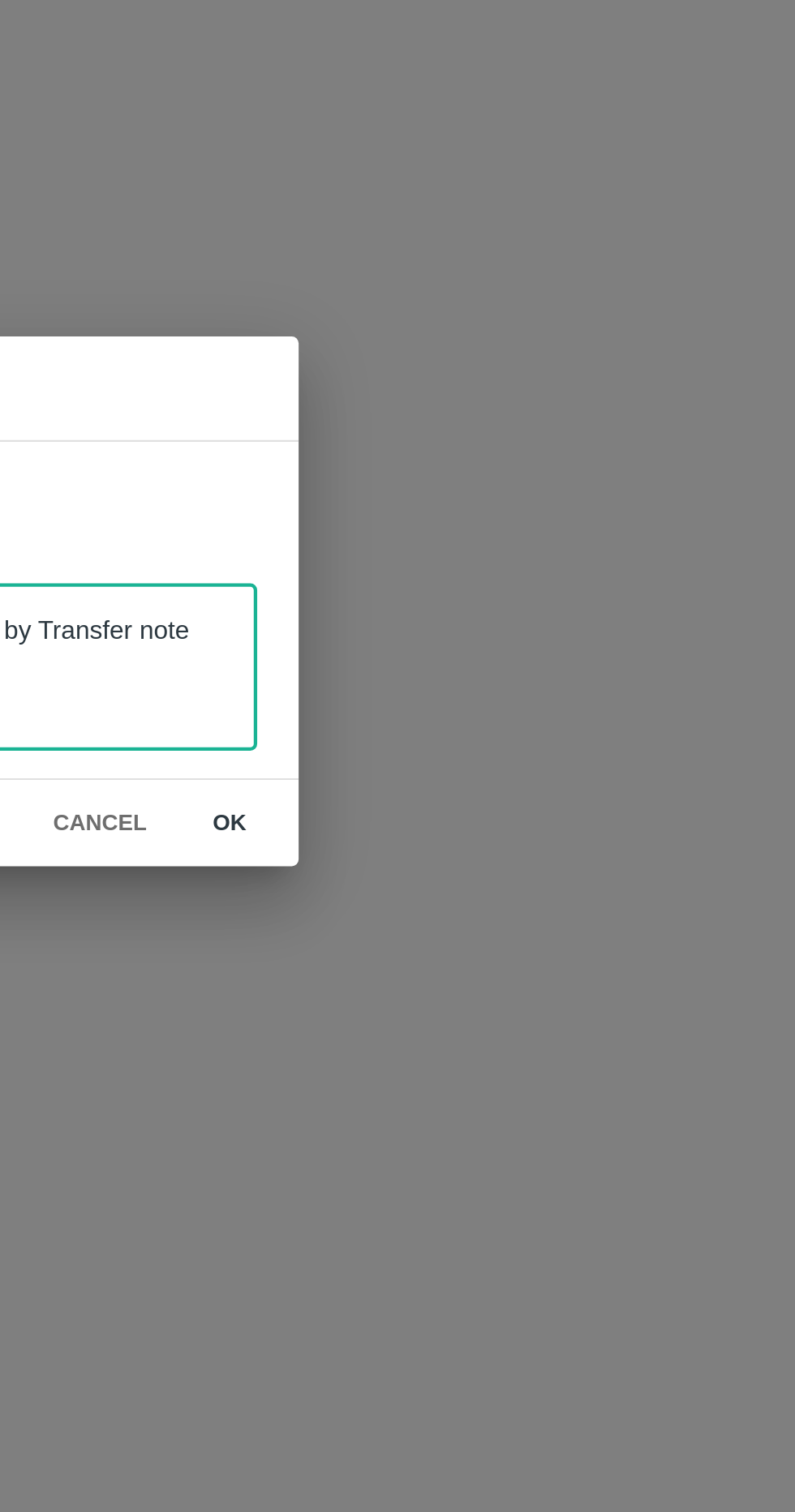
type textarea "3 Box short received by Transfer note"
click at [510, 858] on button "ok" at bounding box center [505, 860] width 51 height 29
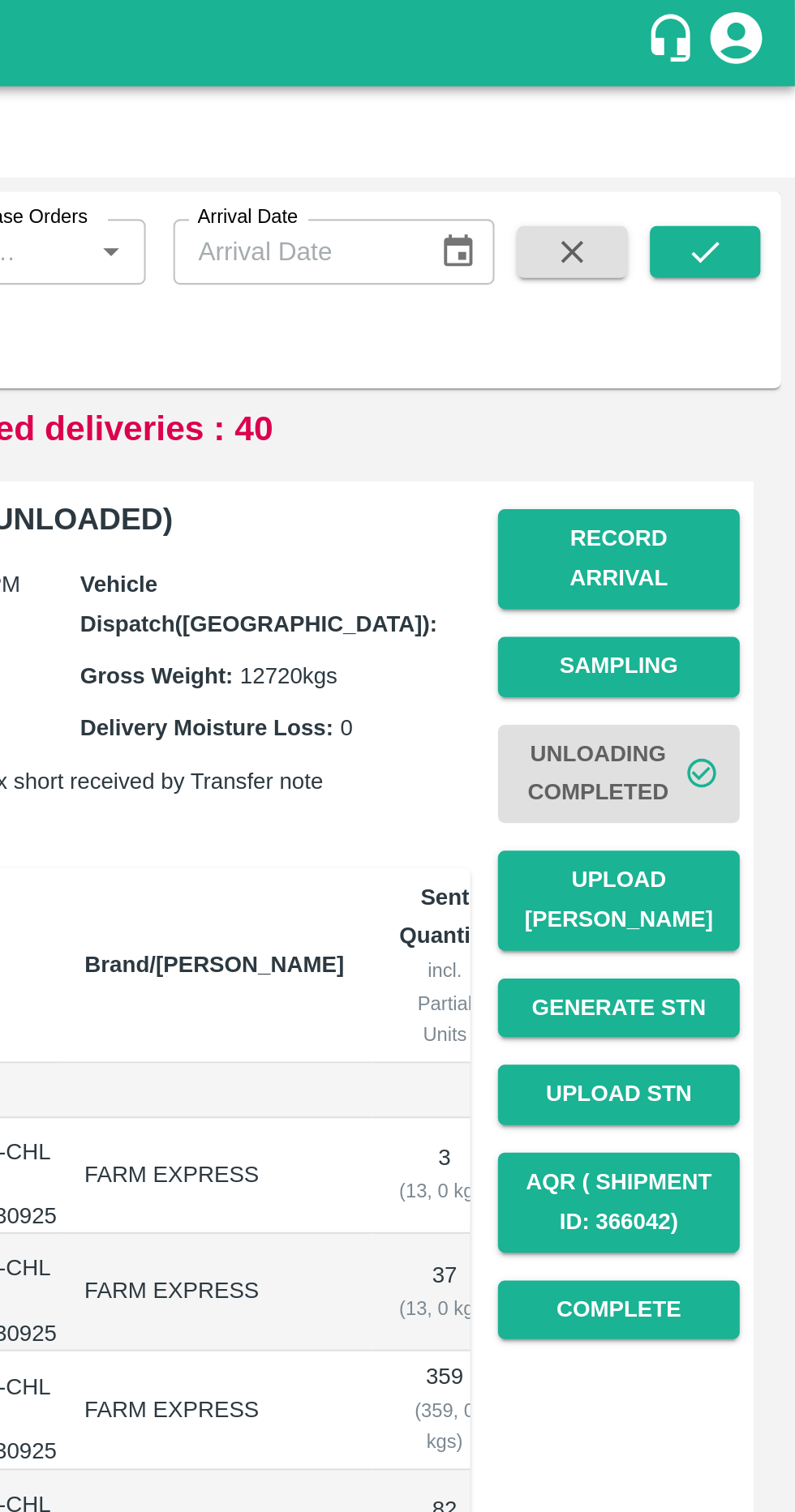
click at [725, 337] on span "Unloading Completed" at bounding box center [712, 364] width 114 height 60
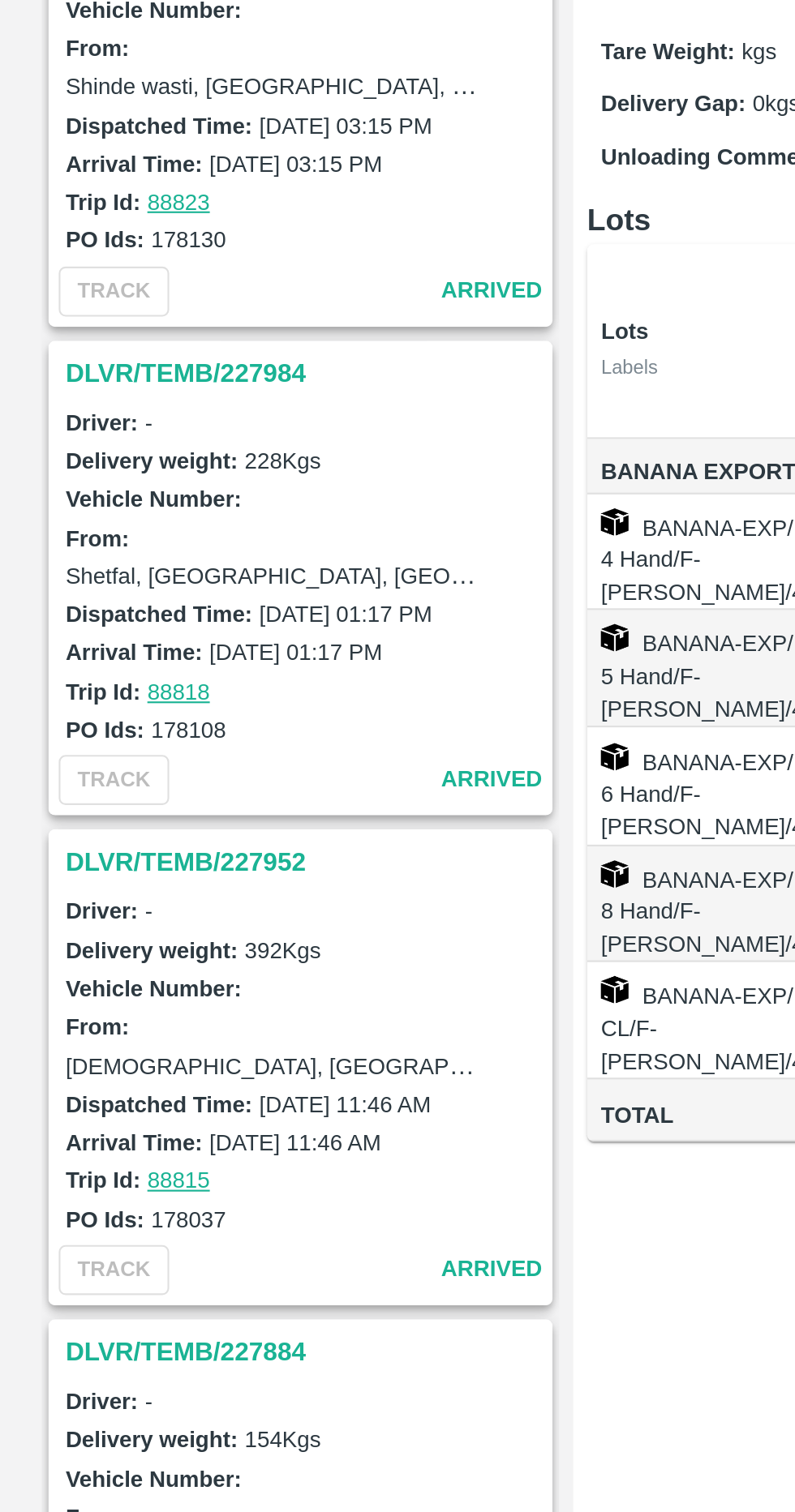
scroll to position [0, 104]
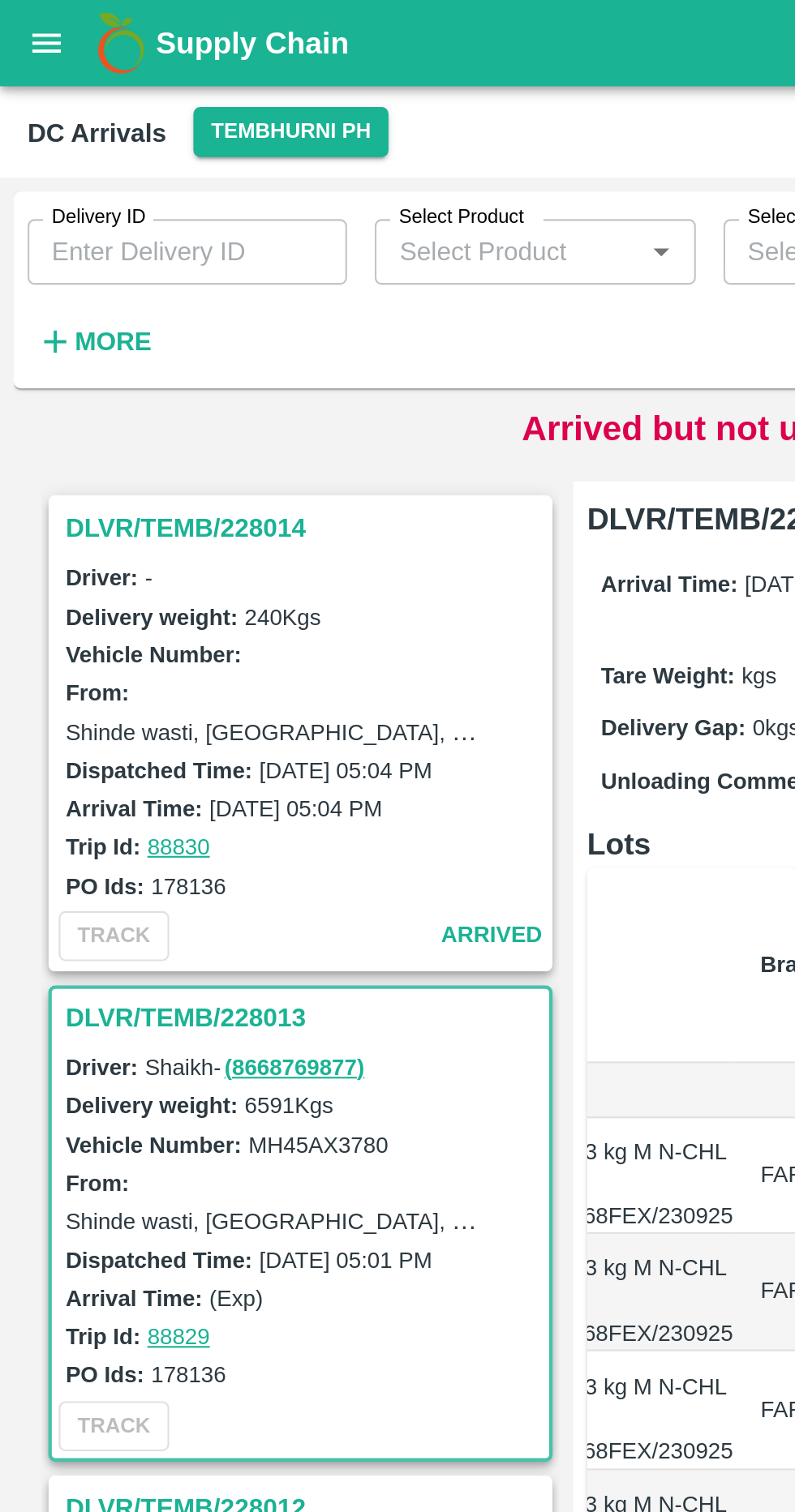
click at [56, 155] on strong "More" at bounding box center [52, 160] width 37 height 13
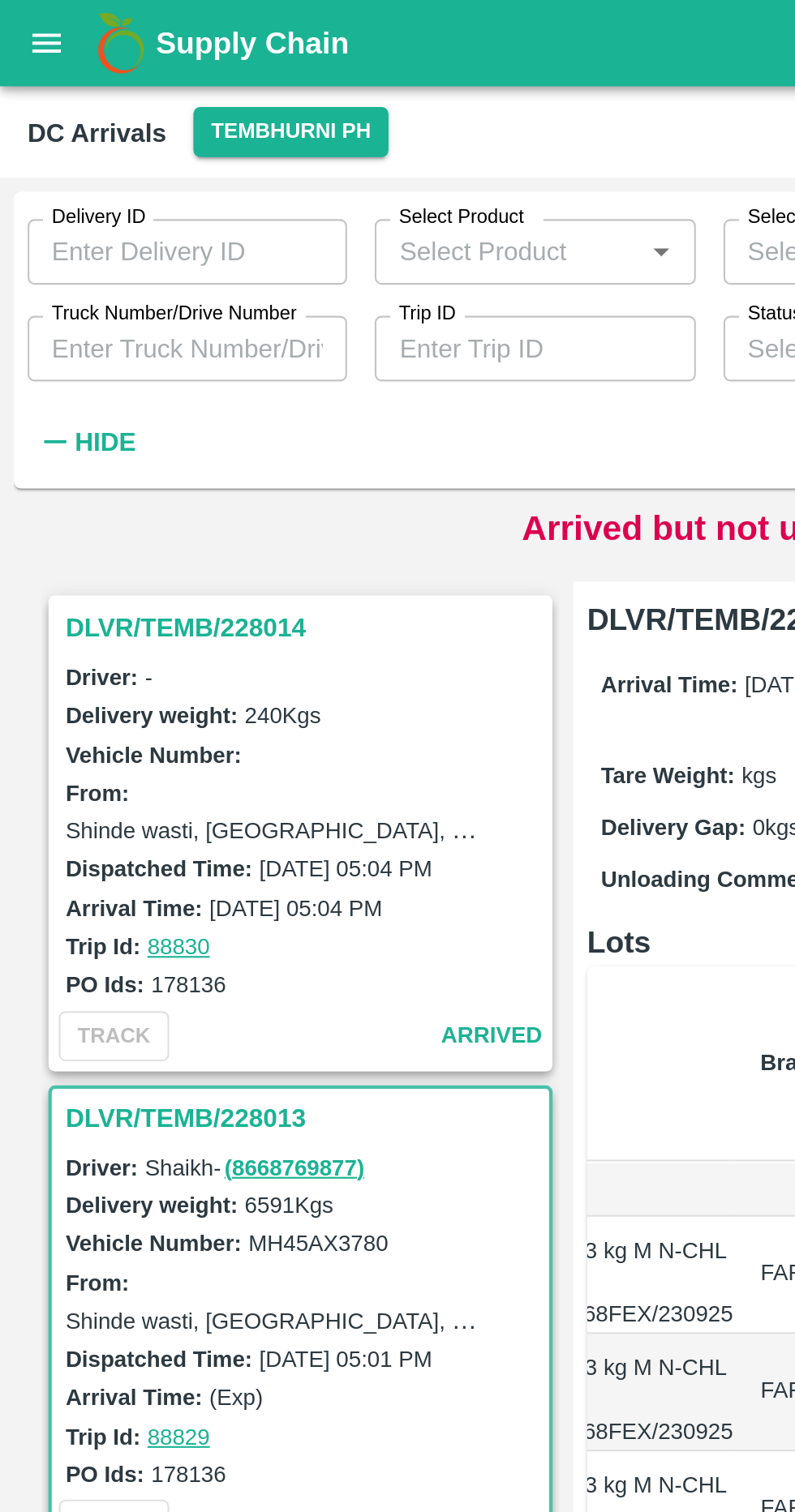
click at [115, 165] on input "Truck Number/Drive Number" at bounding box center [88, 163] width 150 height 31
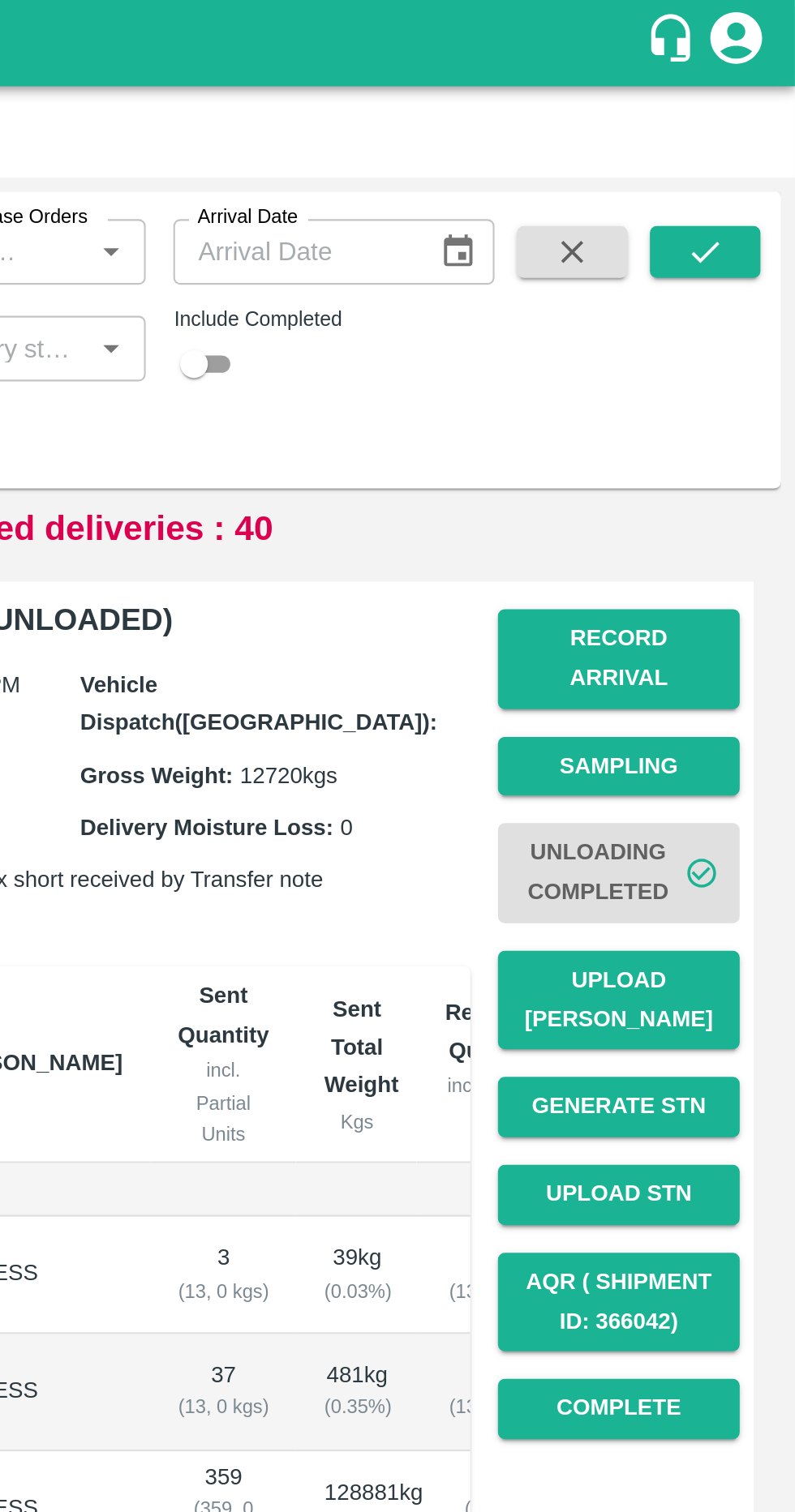
type input "1104"
click at [759, 124] on icon "submit" at bounding box center [752, 119] width 18 height 18
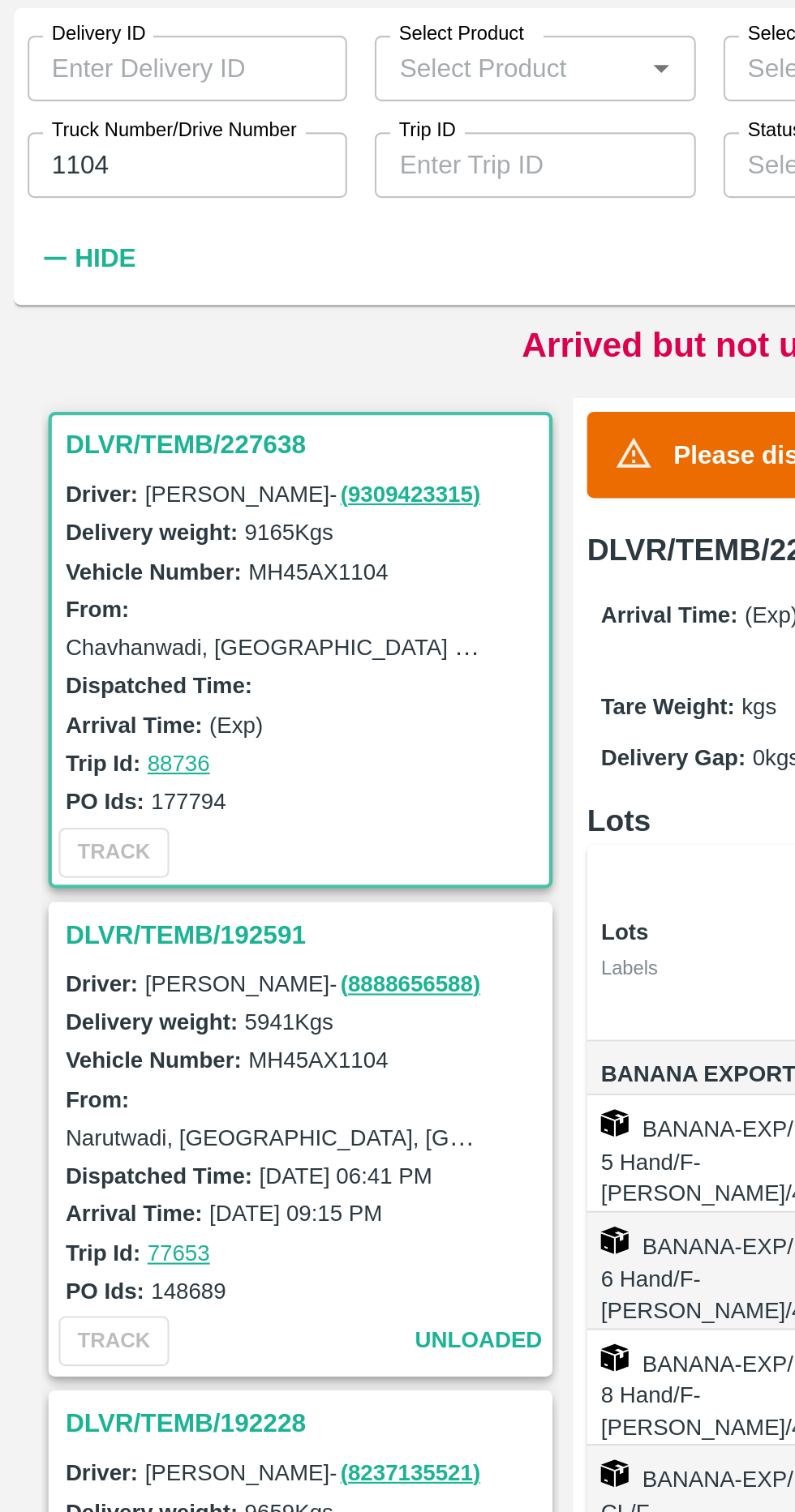
click at [83, 294] on h3 "DLVR/TEMB/227638" at bounding box center [143, 295] width 225 height 21
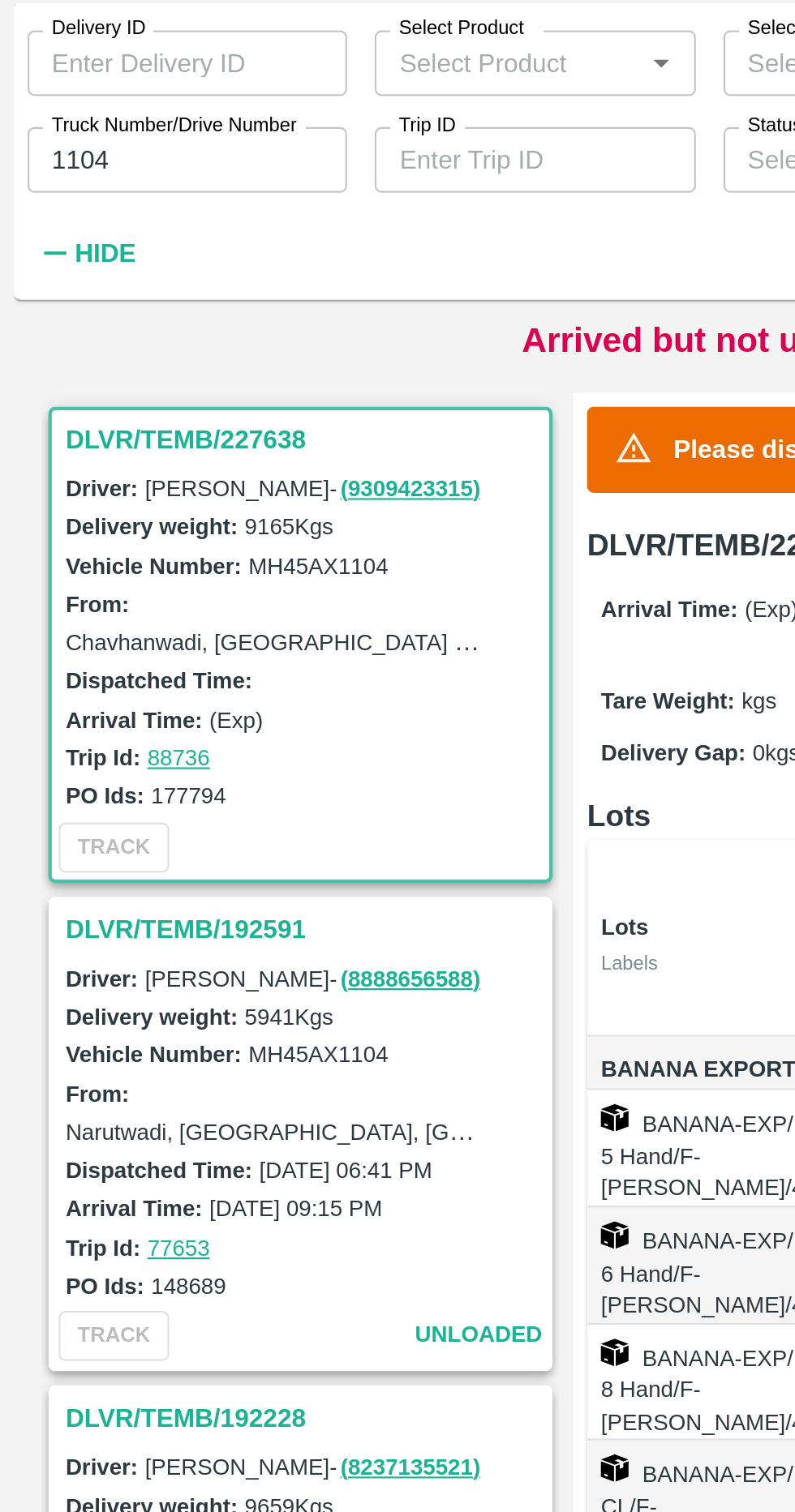
scroll to position [7, 0]
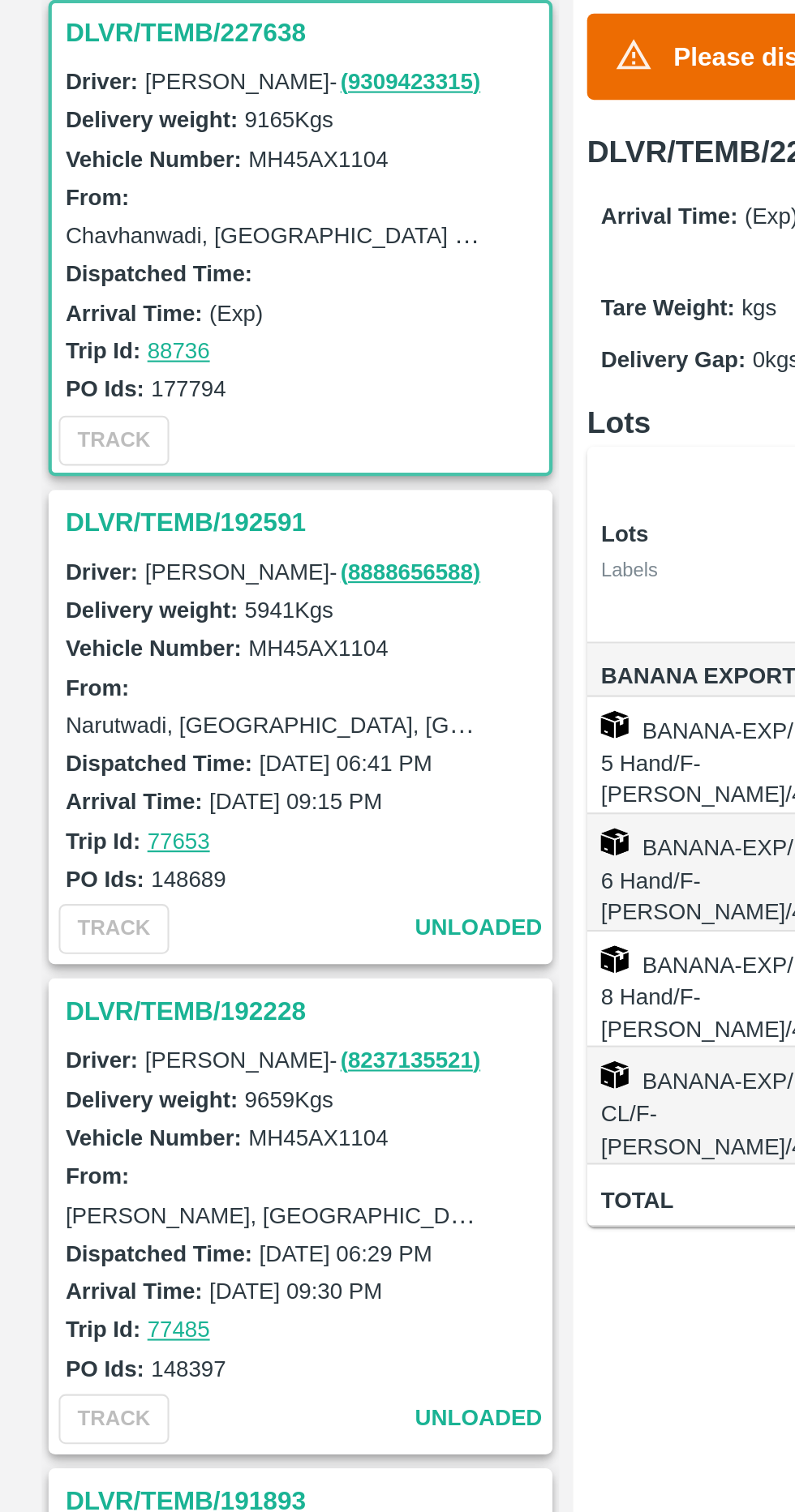
click at [79, 513] on h3 "DLVR/TEMB/192591" at bounding box center [143, 518] width 225 height 21
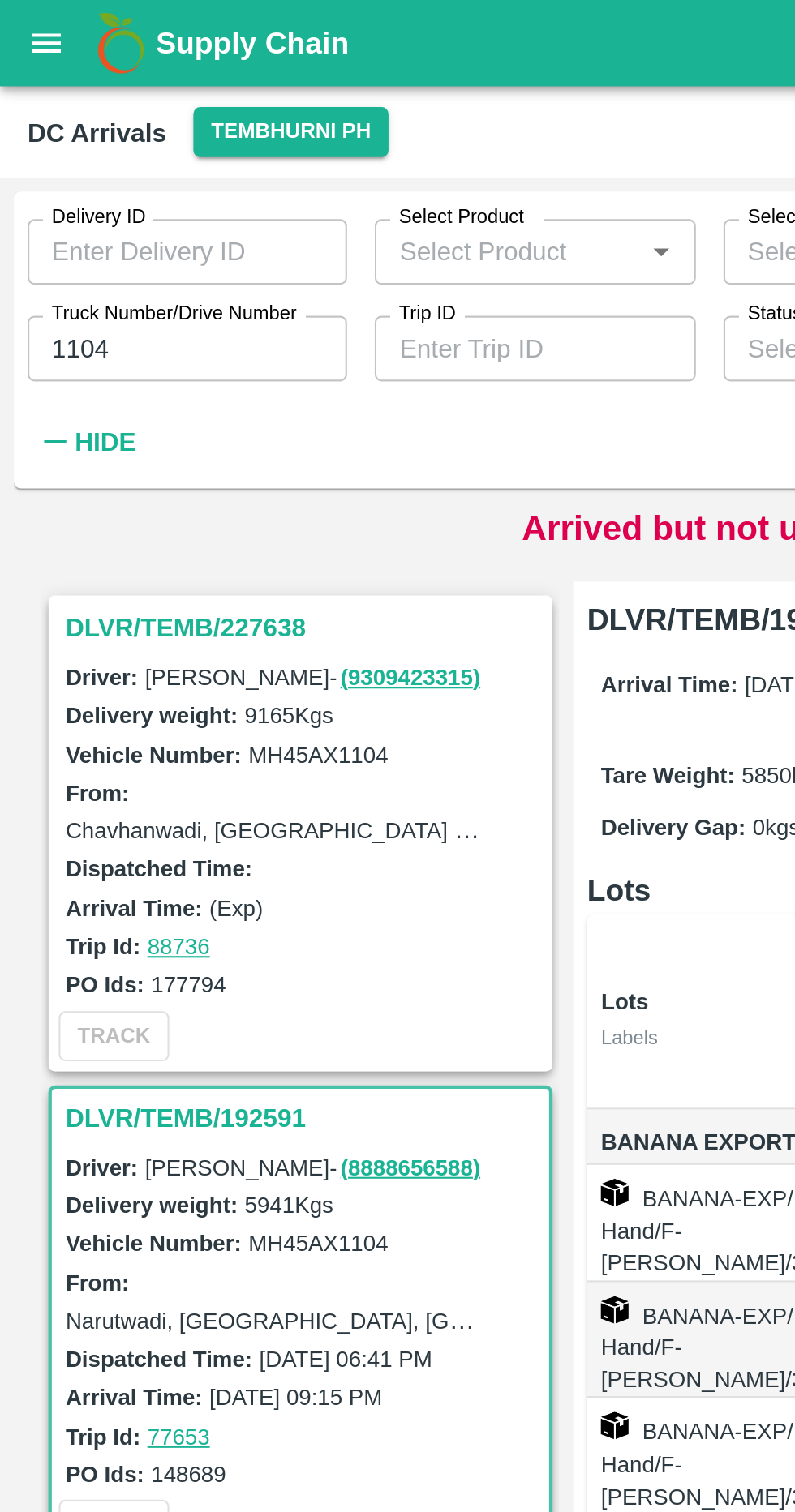
click at [71, 294] on h3 "DLVR/TEMB/227638" at bounding box center [143, 295] width 225 height 21
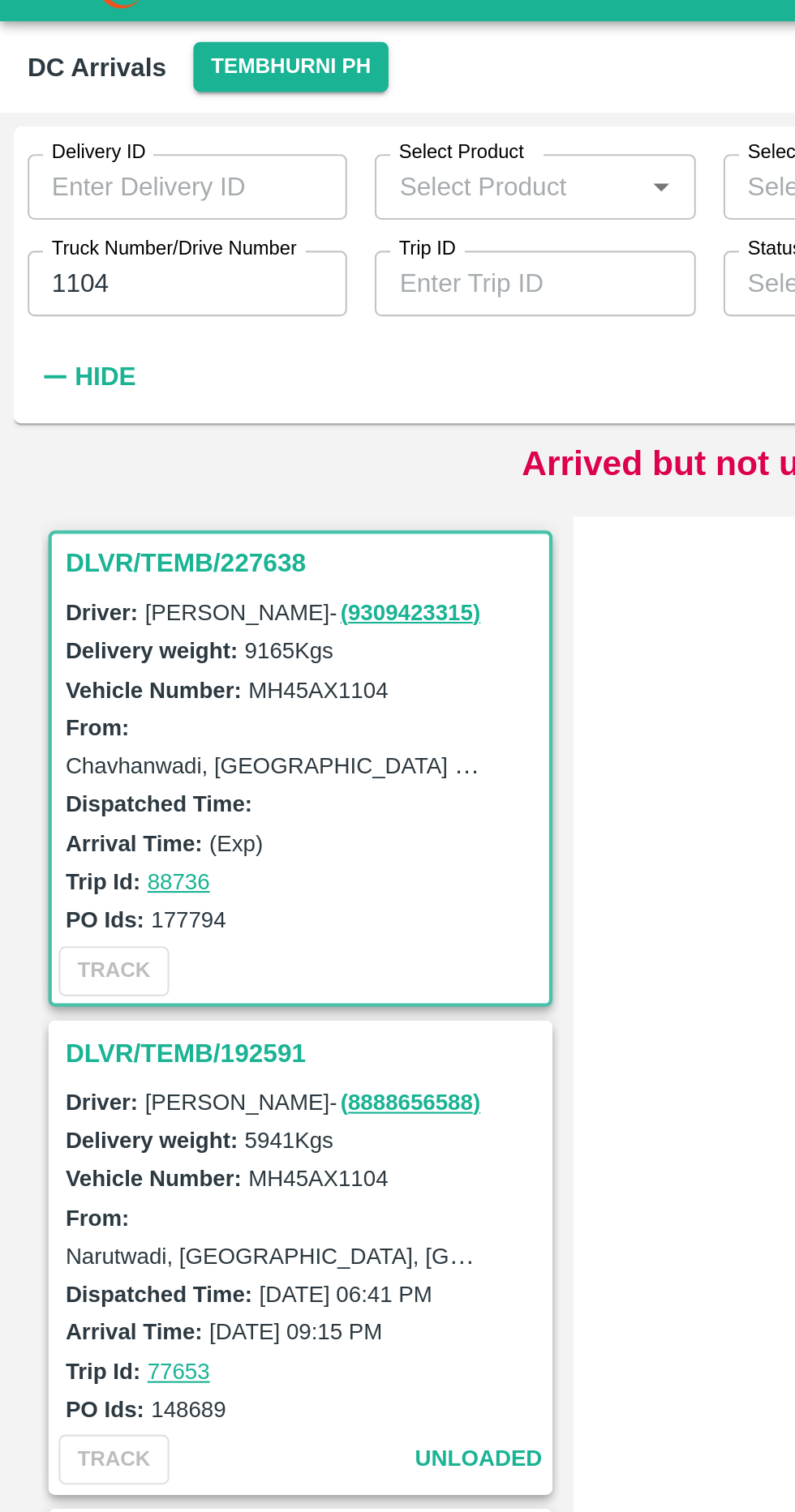
scroll to position [7, 0]
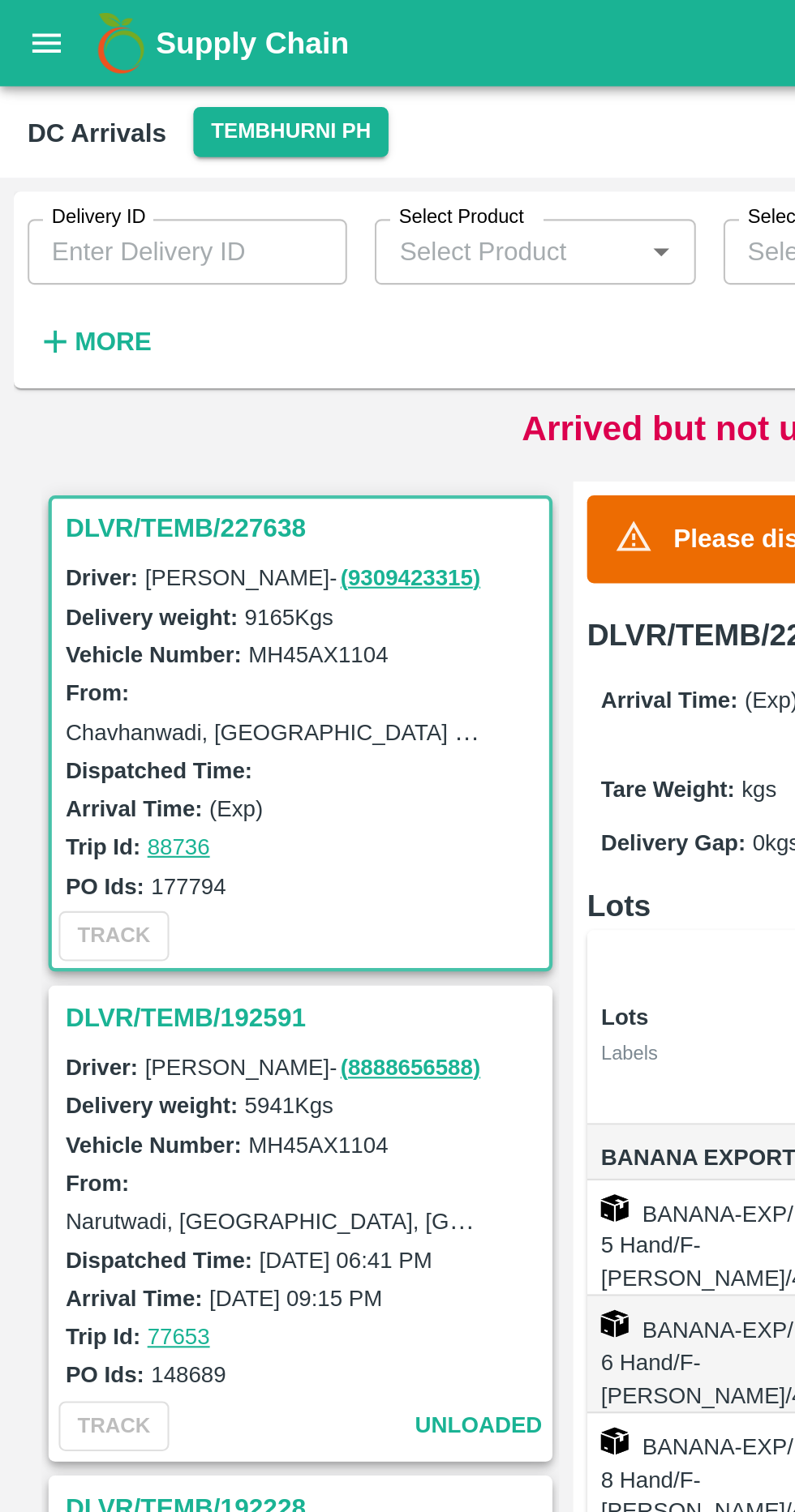
click at [85, 247] on h3 "DLVR/TEMB/227638" at bounding box center [143, 247] width 225 height 21
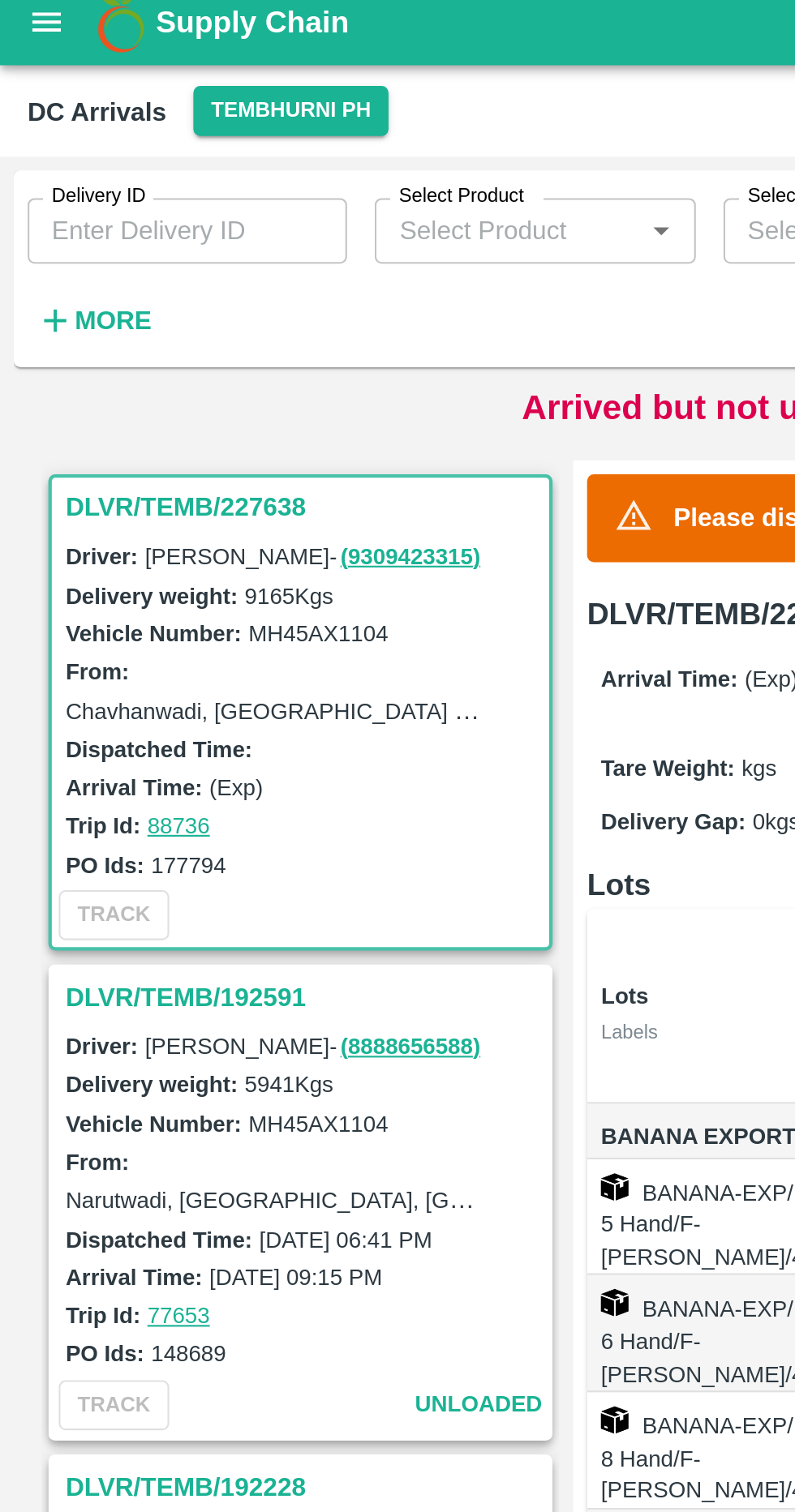
scroll to position [7, 0]
